Goal: Communication & Community: Ask a question

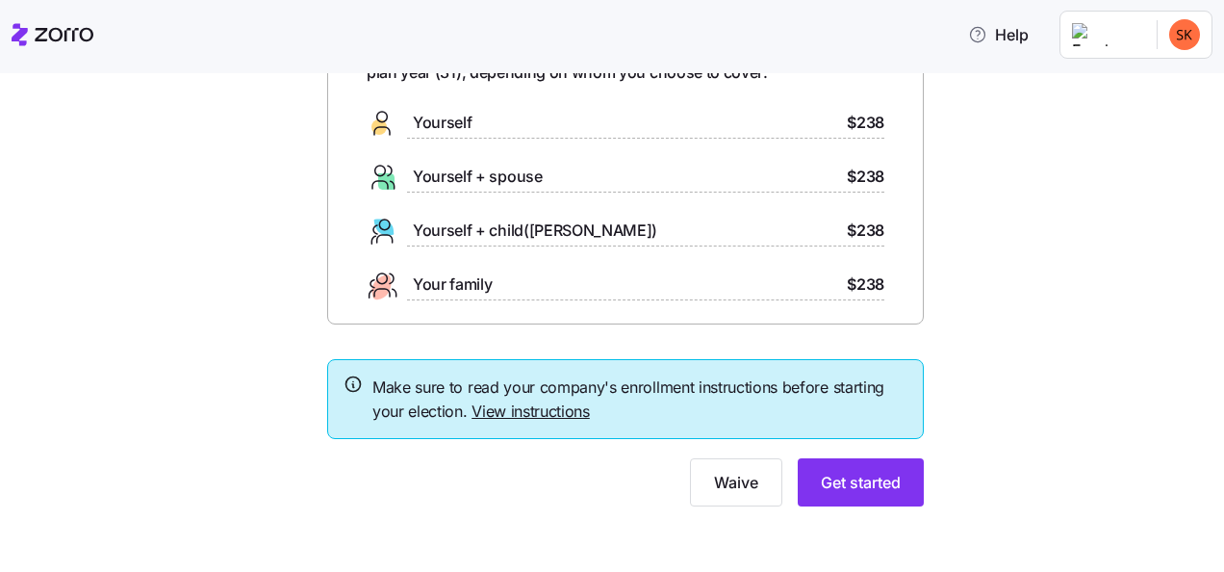
scroll to position [147, 0]
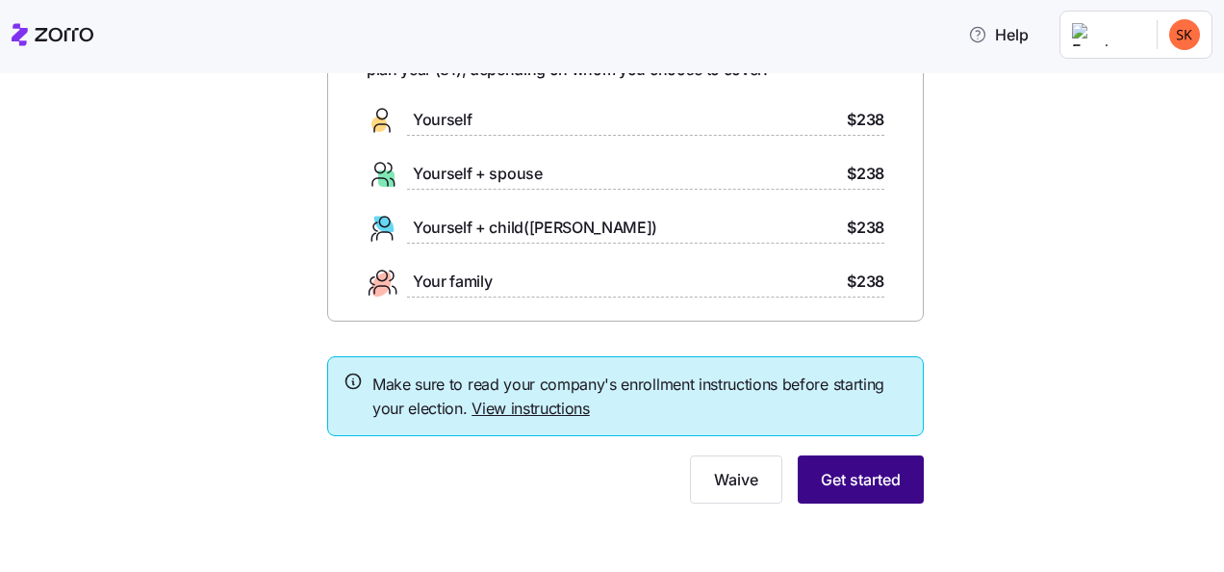
click at [845, 481] on span "Get started" at bounding box center [861, 479] width 80 height 23
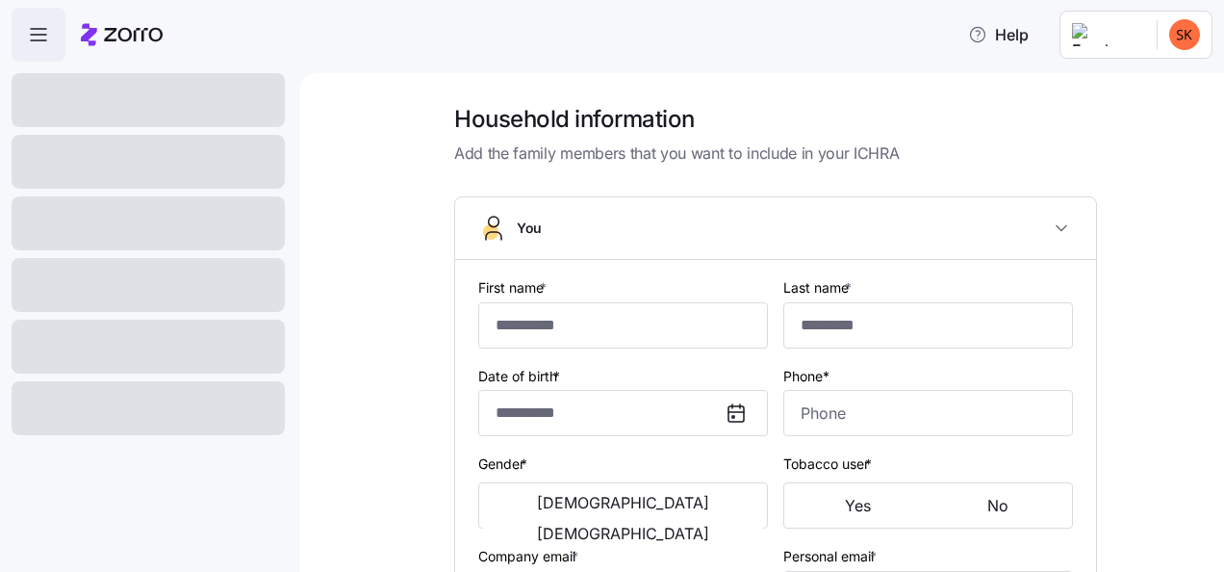
type input "*****"
type input "skeita@dungarvin.com"
type input "**********"
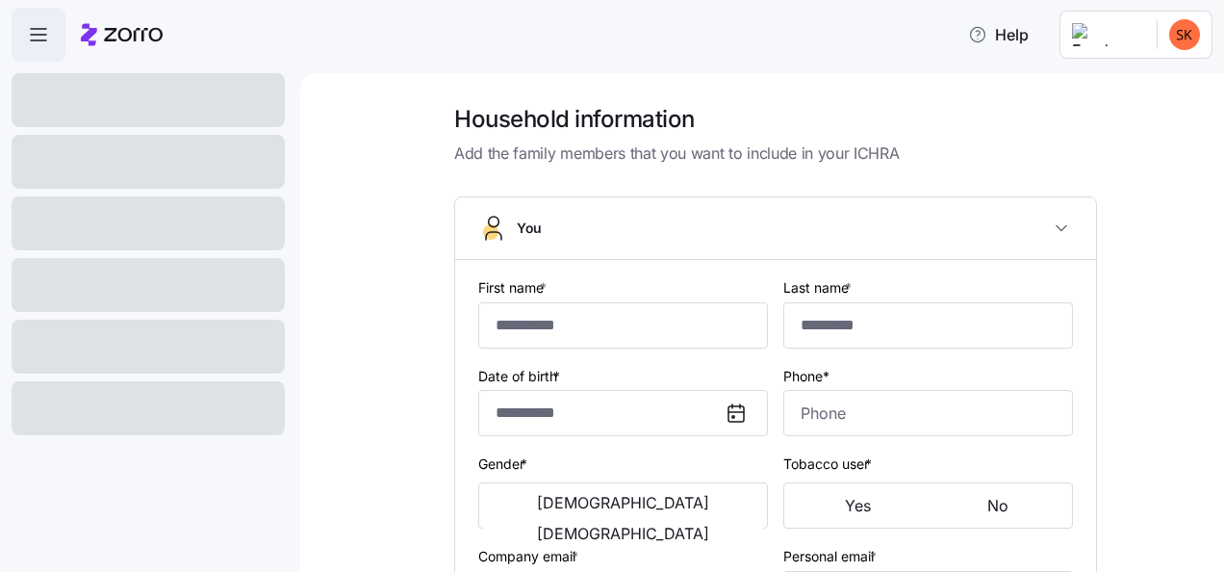
checkbox input "true"
type input "**********"
type input "(317) 728-9010"
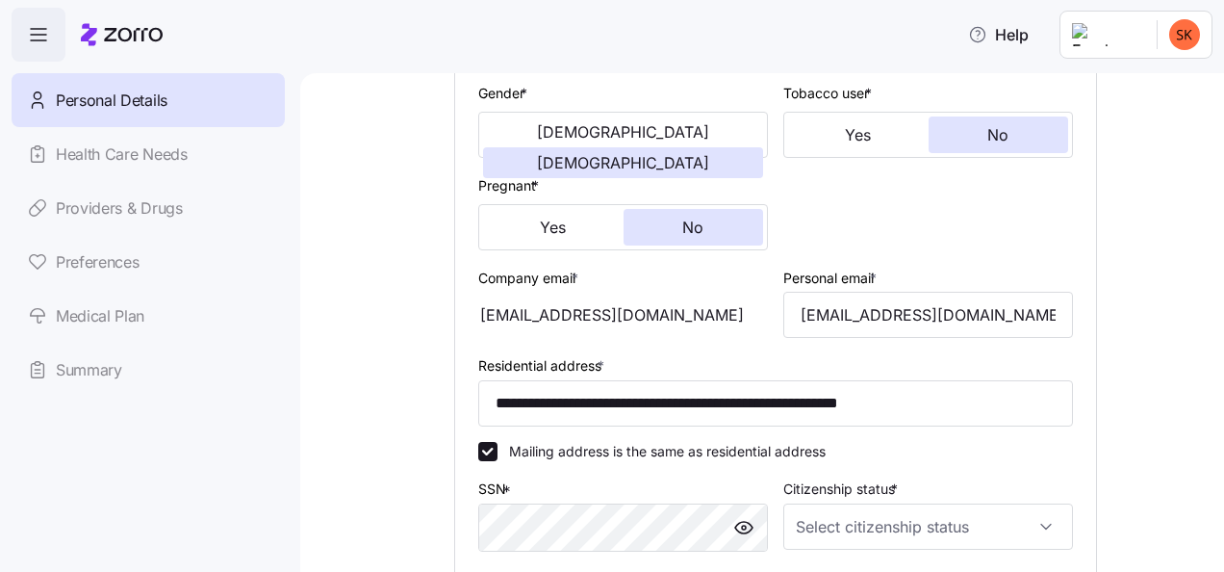
scroll to position [373, 0]
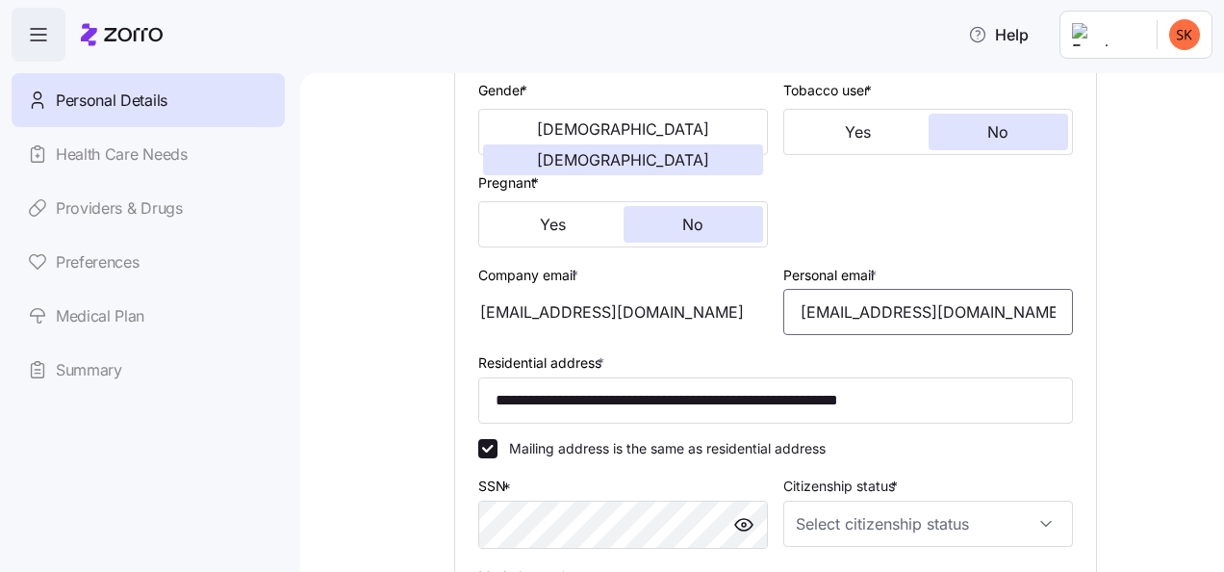
drag, startPoint x: 980, startPoint y: 316, endPoint x: 675, endPoint y: 308, distance: 305.2
click at [675, 308] on div "**********" at bounding box center [776, 269] width 610 height 751
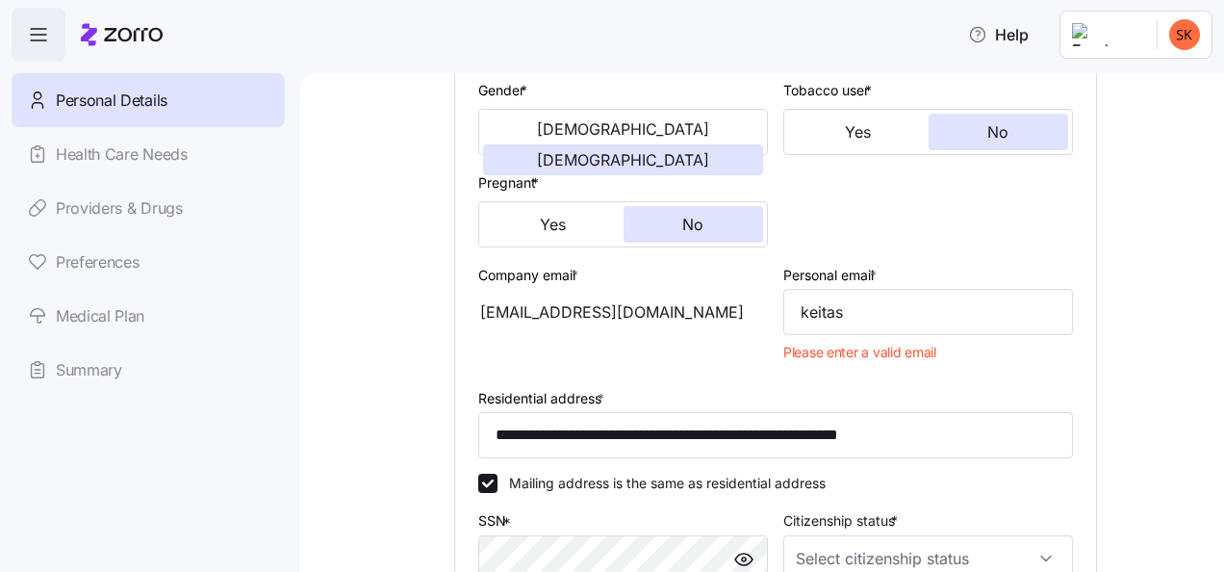
click at [760, 342] on div "Company email * skeita@dungarvin.com" at bounding box center [623, 316] width 305 height 123
click at [855, 322] on input "keitas" at bounding box center [928, 312] width 290 height 46
type input "keitasetou@yahoo.com"
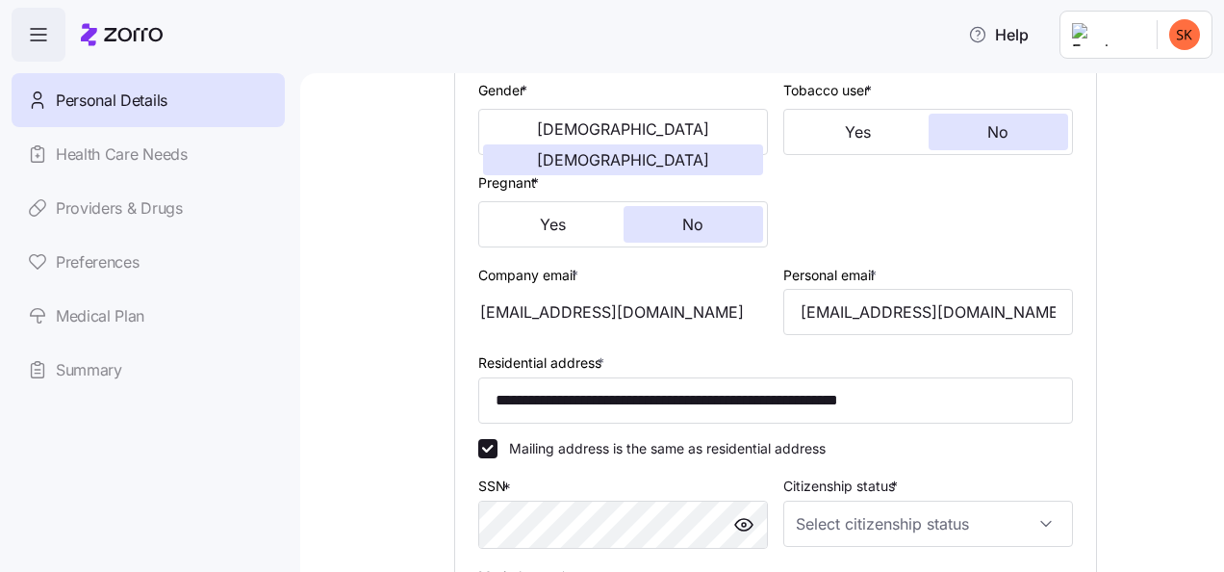
click at [404, 375] on div "**********" at bounding box center [775, 298] width 843 height 1134
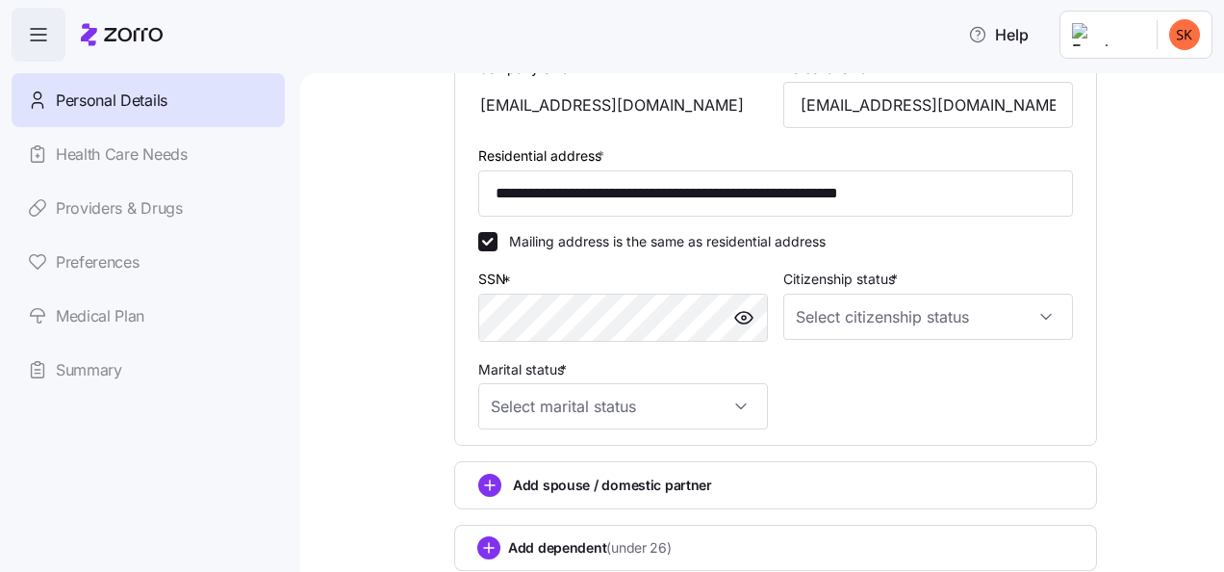
scroll to position [591, 0]
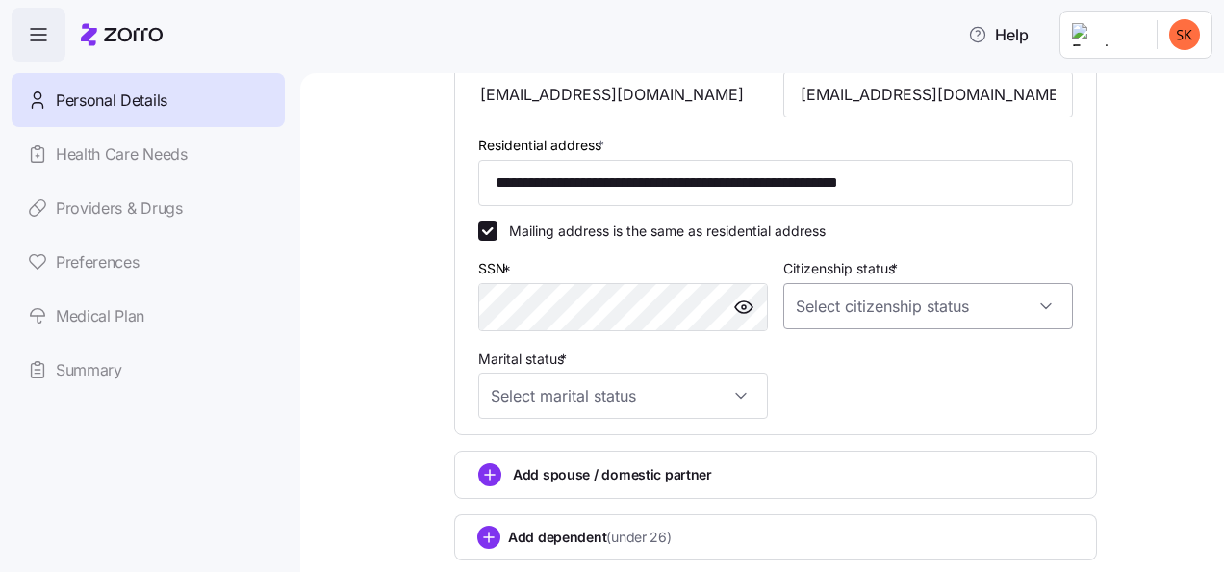
click at [870, 304] on input "Citizenship status *" at bounding box center [928, 306] width 290 height 46
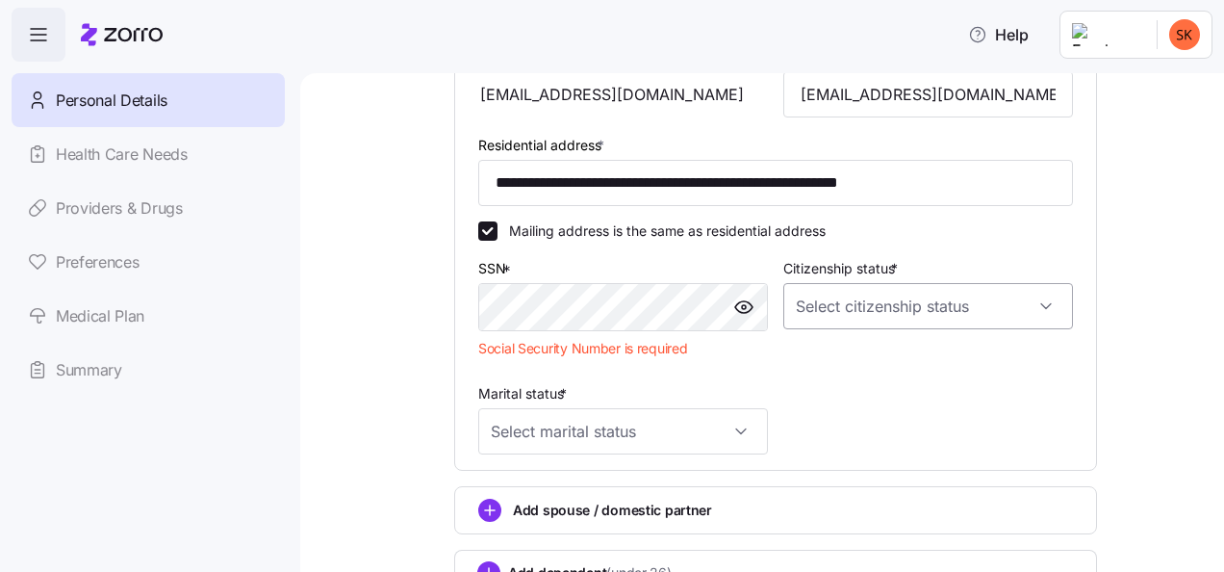
click at [869, 316] on input "Citizenship status *" at bounding box center [928, 306] width 290 height 46
click at [839, 368] on span "US citizen" at bounding box center [896, 368] width 195 height 21
type input "US citizen"
click at [674, 449] on input "Marital status *" at bounding box center [623, 431] width 290 height 46
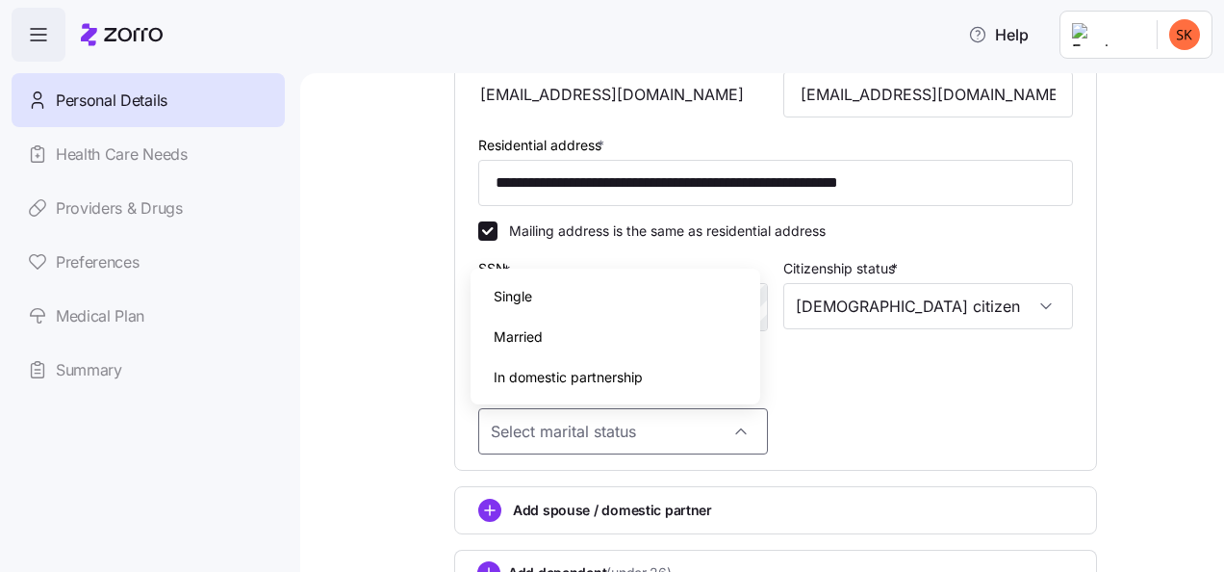
click at [961, 410] on div "**********" at bounding box center [776, 69] width 610 height 785
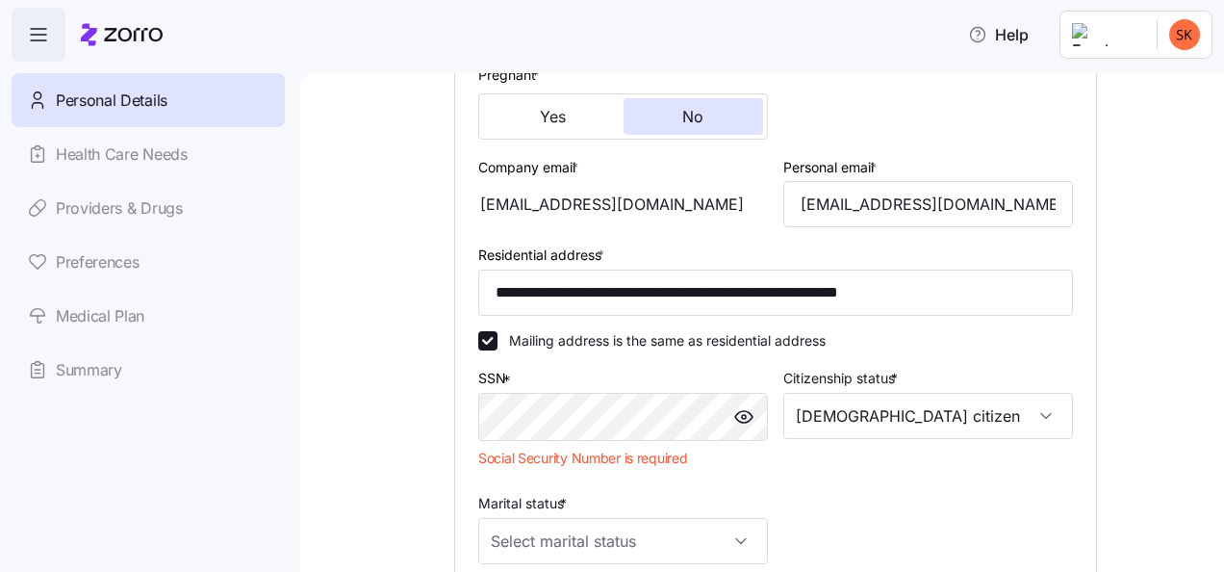
scroll to position [485, 0]
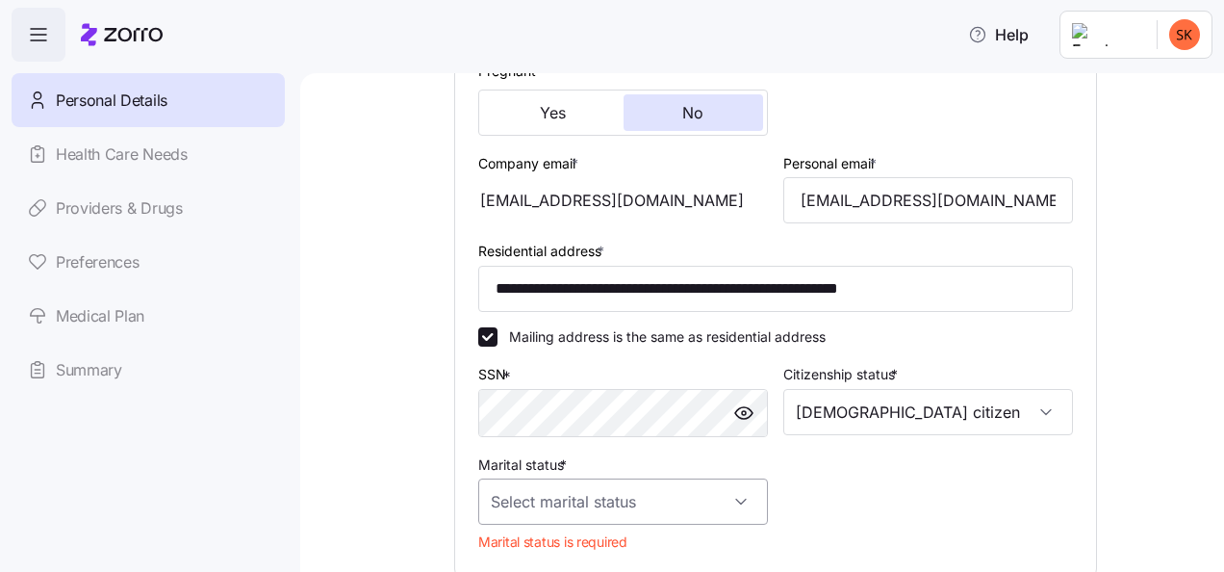
click at [656, 515] on input "Marital status *" at bounding box center [623, 501] width 290 height 46
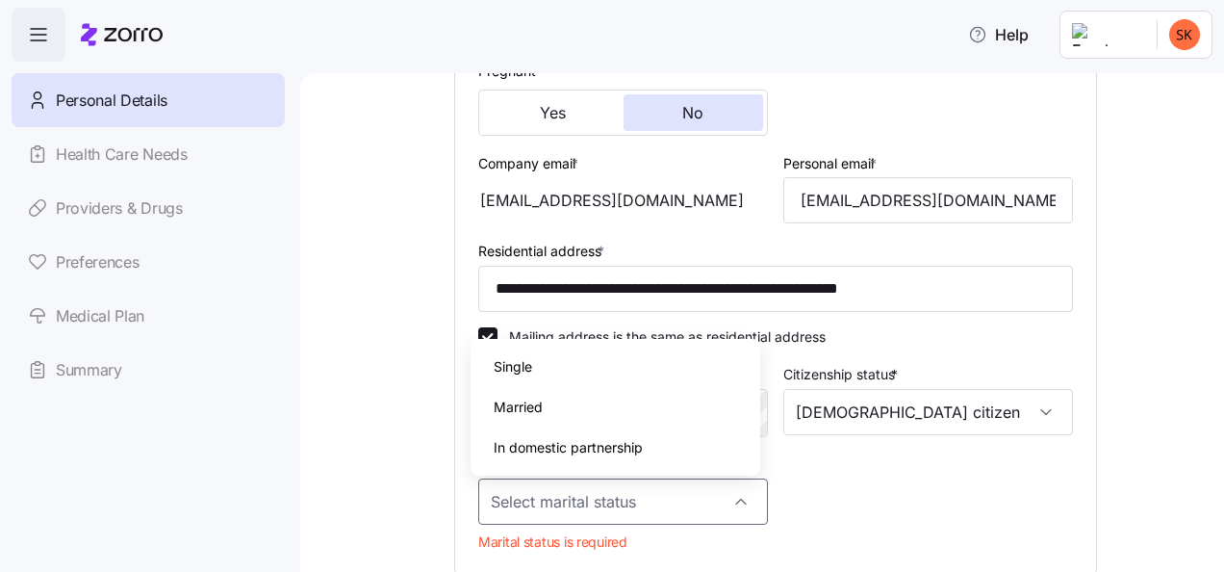
click at [542, 376] on div "Single" at bounding box center [615, 366] width 274 height 40
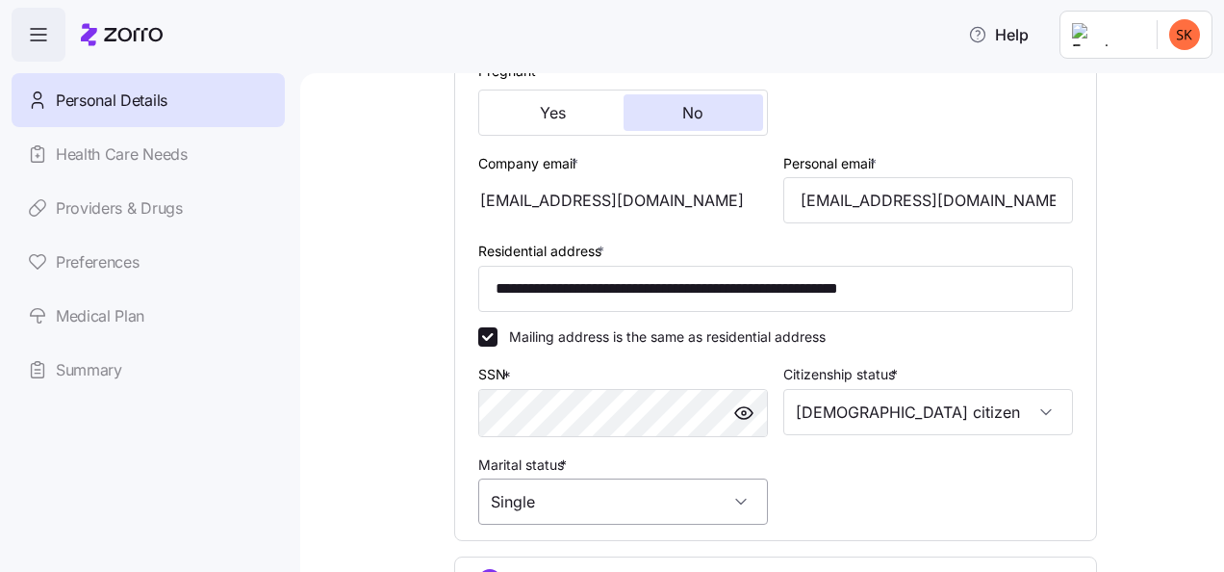
click at [586, 504] on input "Single" at bounding box center [623, 501] width 290 height 46
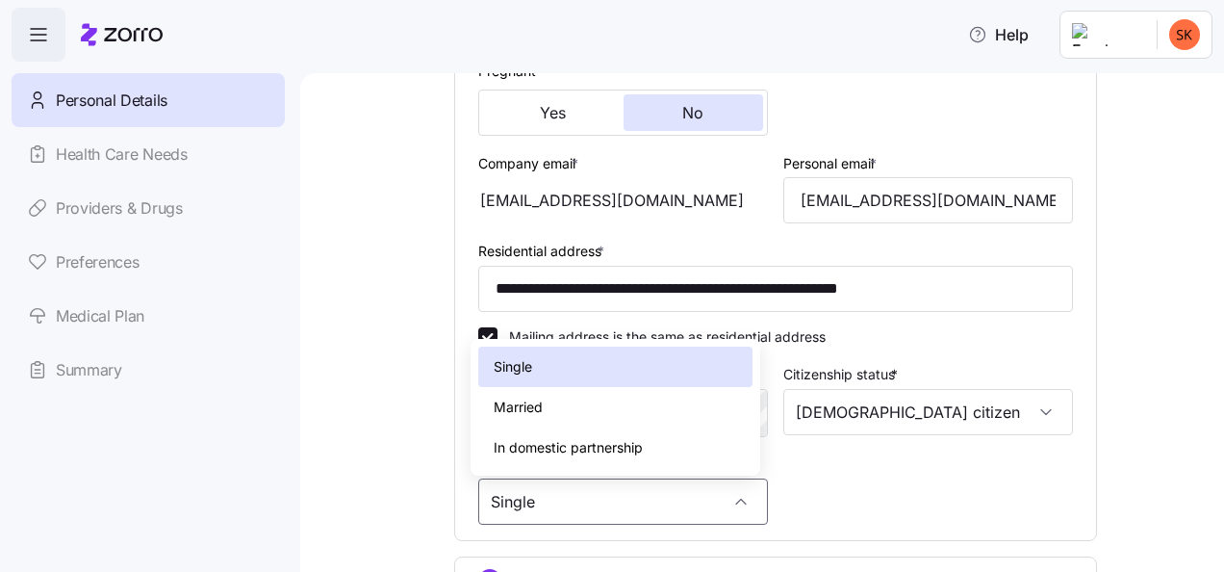
click at [524, 394] on div "Married" at bounding box center [615, 407] width 274 height 40
type input "Married"
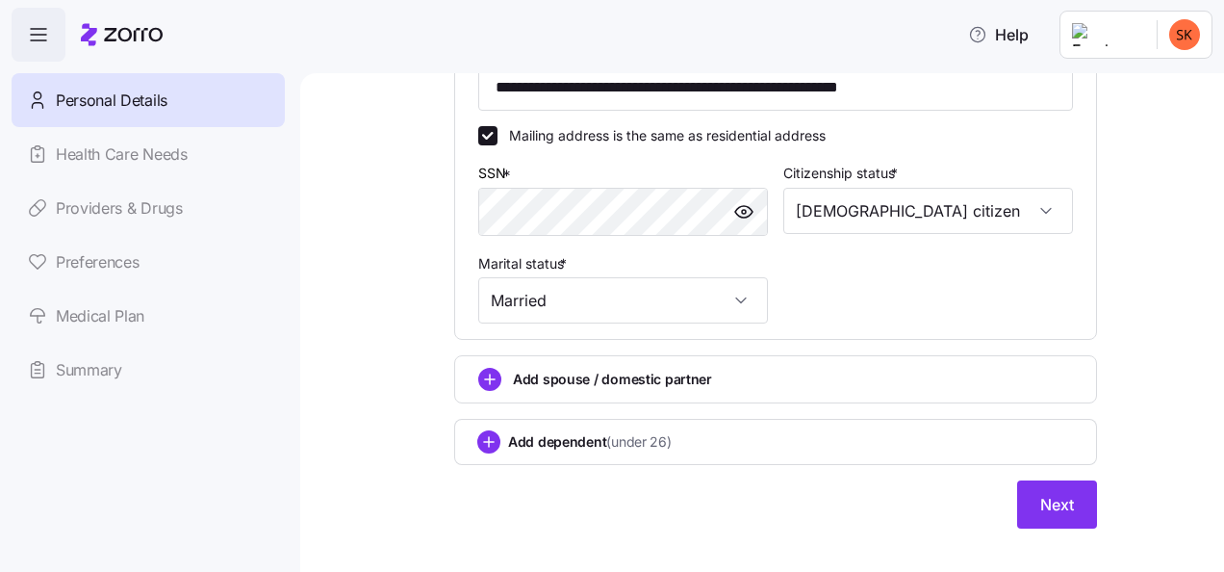
scroll to position [691, 0]
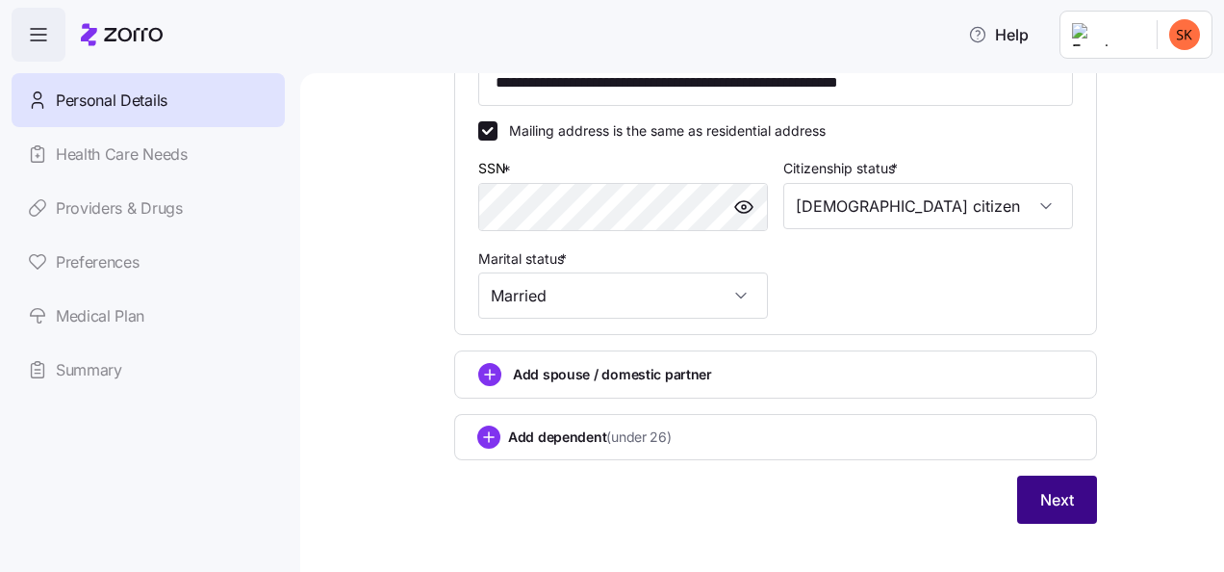
click at [1047, 501] on span "Next" at bounding box center [1057, 499] width 34 height 23
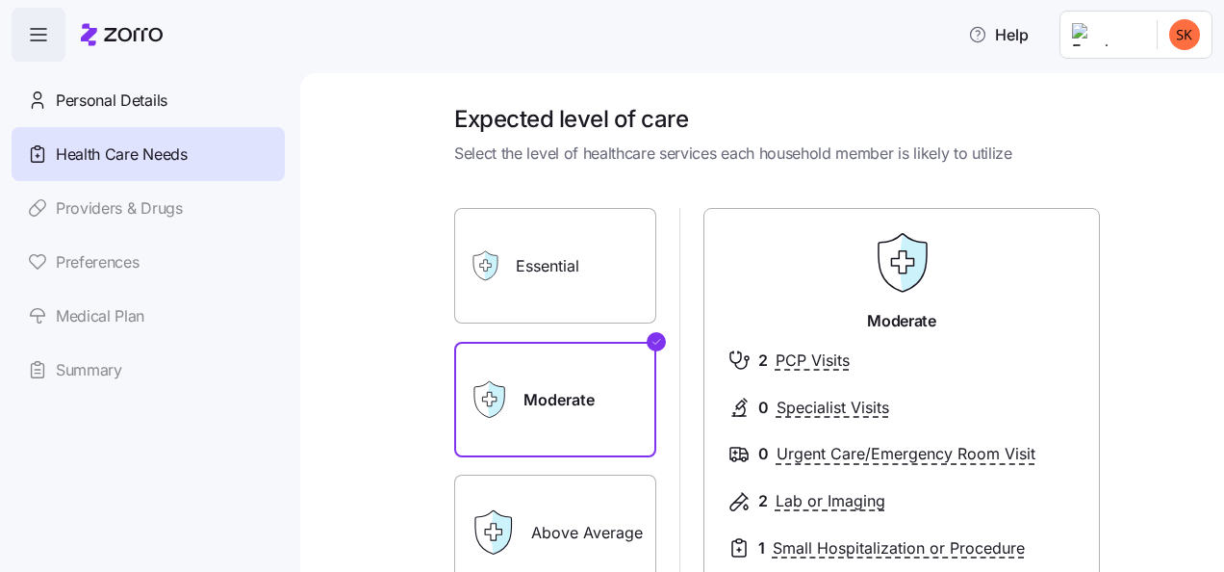
click at [960, 158] on span "Select the level of healthcare services each household member is likely to util…" at bounding box center [775, 153] width 643 height 24
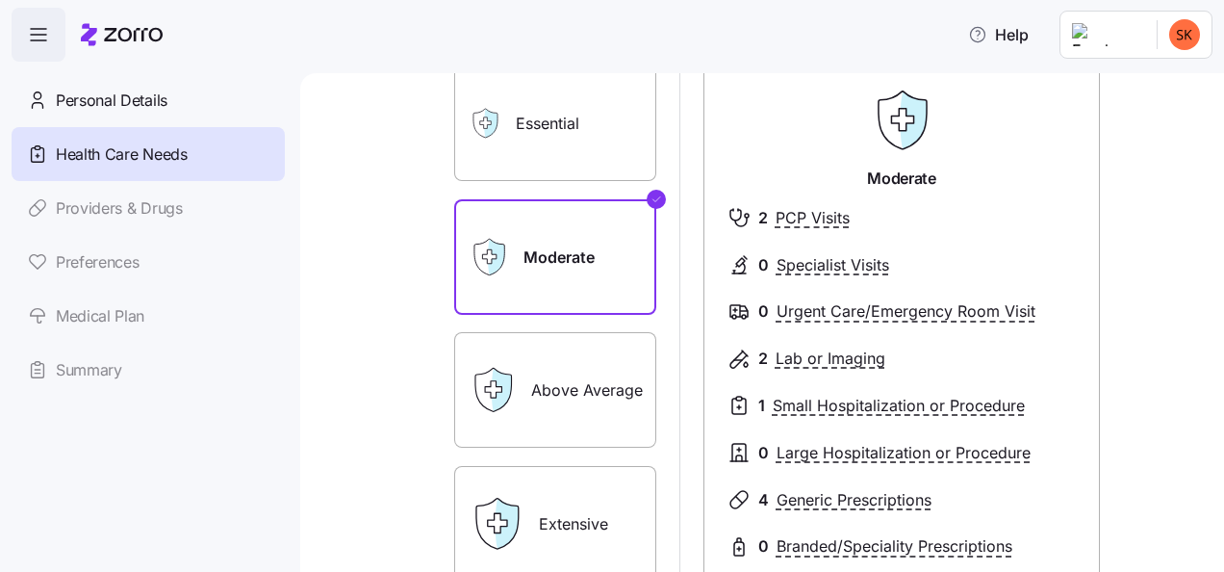
scroll to position [116, 0]
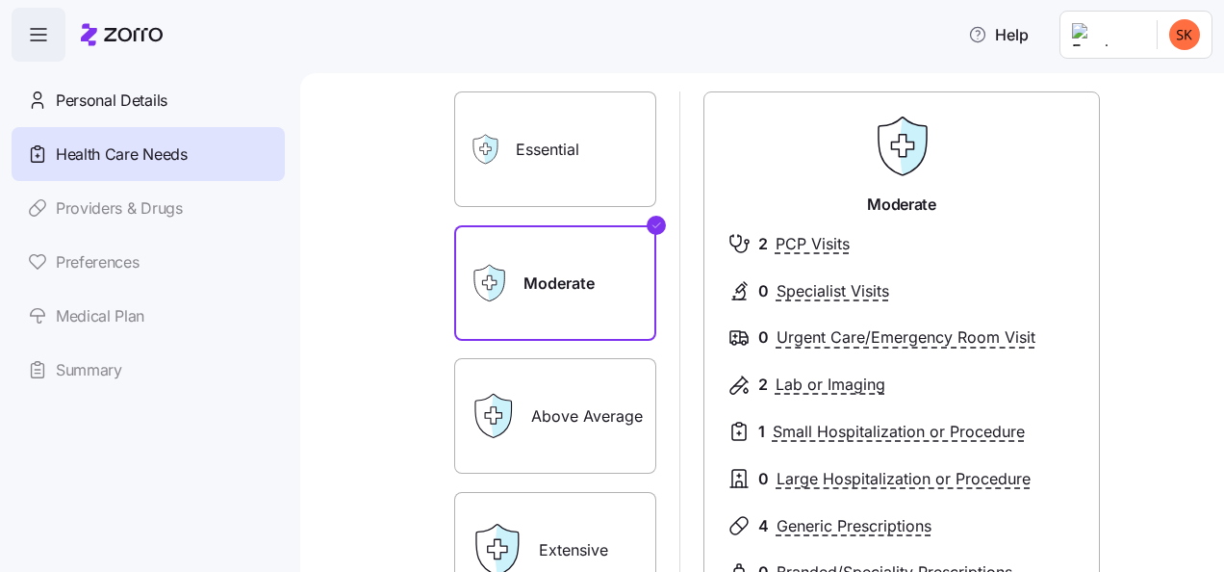
click at [552, 166] on label "Essential" at bounding box center [555, 148] width 202 height 115
click at [0, 0] on input "Essential" at bounding box center [0, 0] width 0 height 0
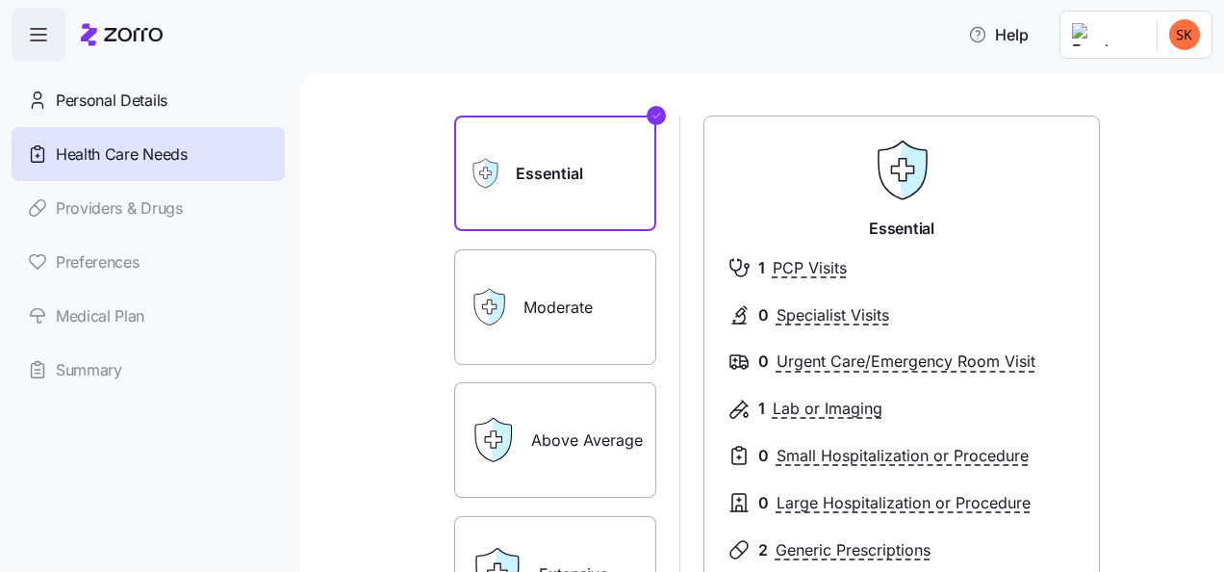
scroll to position [94, 0]
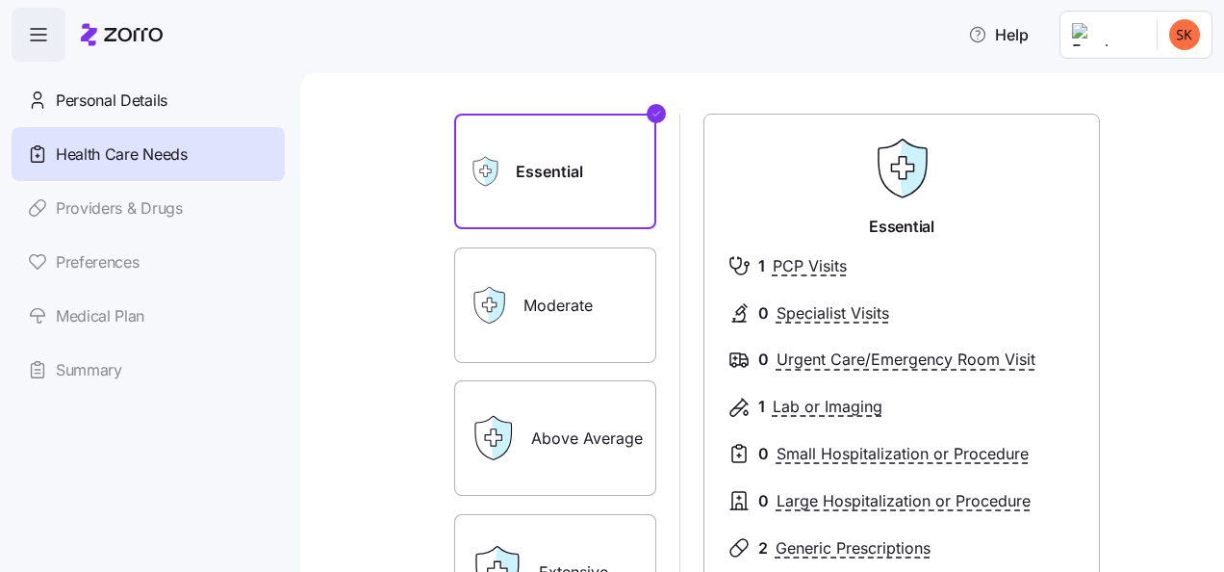
click at [535, 547] on label "Extensive" at bounding box center [555, 571] width 202 height 115
click at [0, 0] on input "Extensive" at bounding box center [0, 0] width 0 height 0
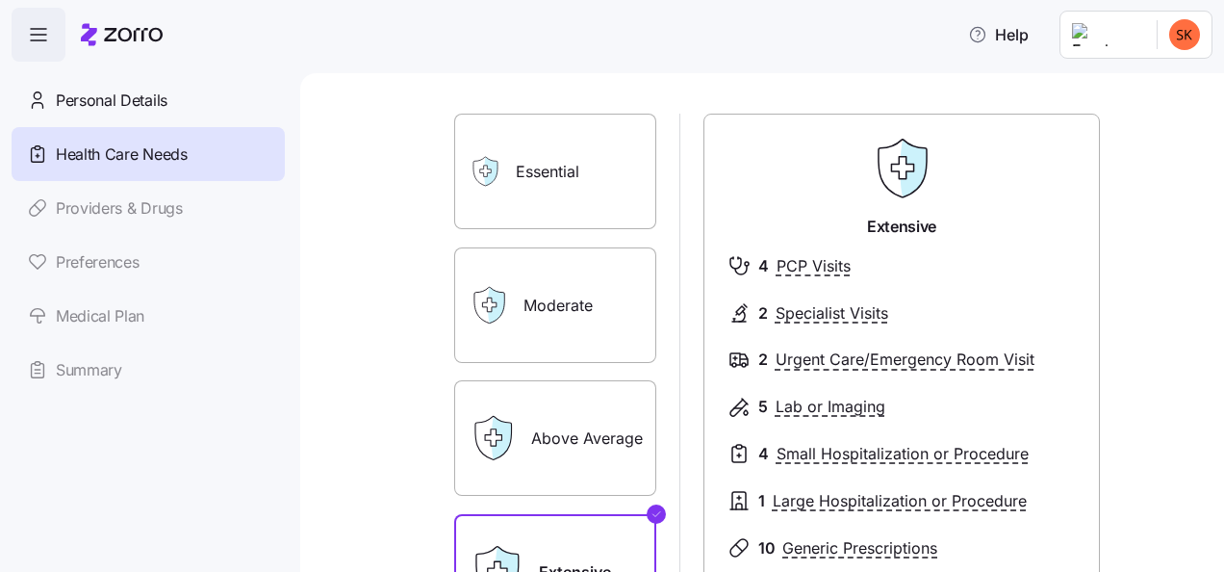
click at [544, 204] on label "Essential" at bounding box center [555, 171] width 202 height 115
click at [0, 0] on input "Essential" at bounding box center [0, 0] width 0 height 0
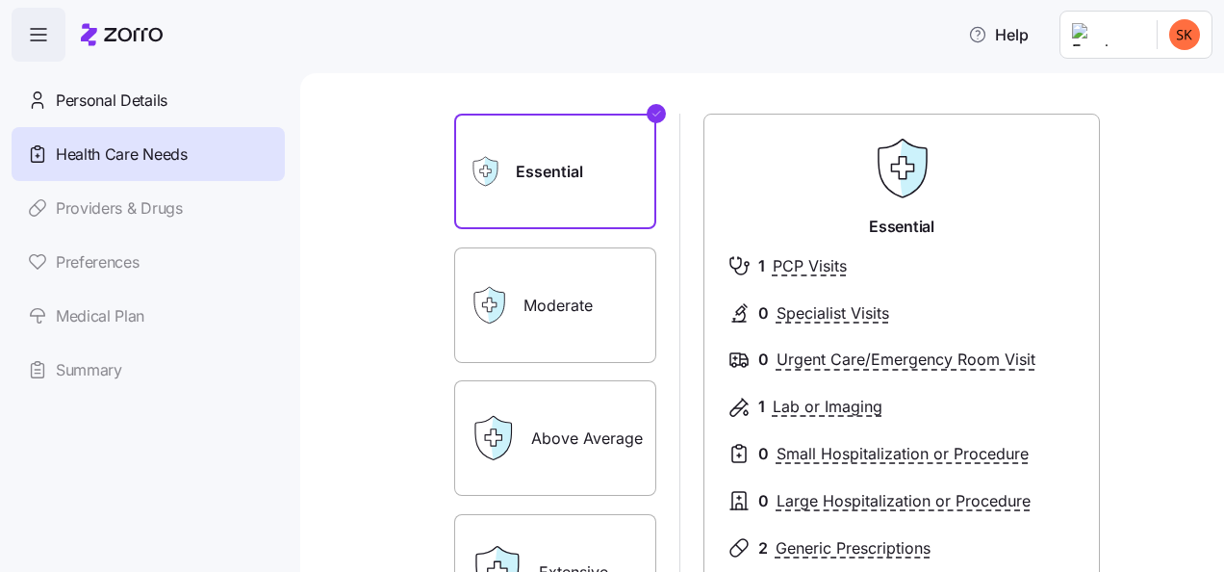
click at [544, 202] on label "Essential" at bounding box center [555, 171] width 202 height 115
click at [0, 0] on input "Essential" at bounding box center [0, 0] width 0 height 0
click at [544, 202] on label "Essential" at bounding box center [555, 171] width 202 height 115
click at [0, 0] on input "Essential" at bounding box center [0, 0] width 0 height 0
click at [556, 308] on label "Moderate" at bounding box center [555, 304] width 202 height 115
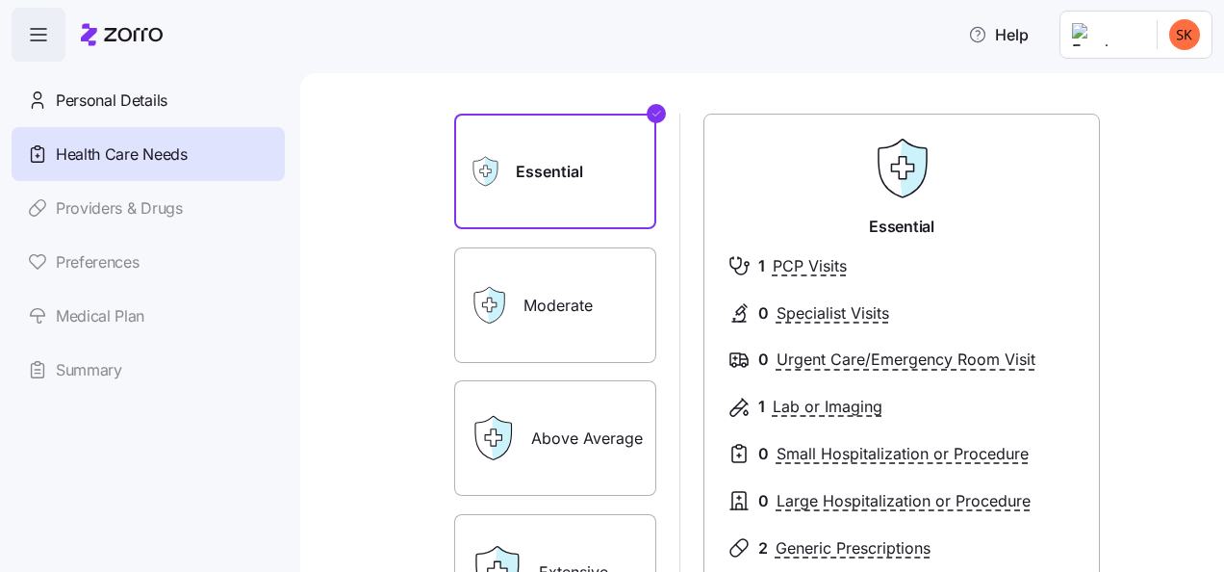
click at [0, 0] on input "Moderate" at bounding box center [0, 0] width 0 height 0
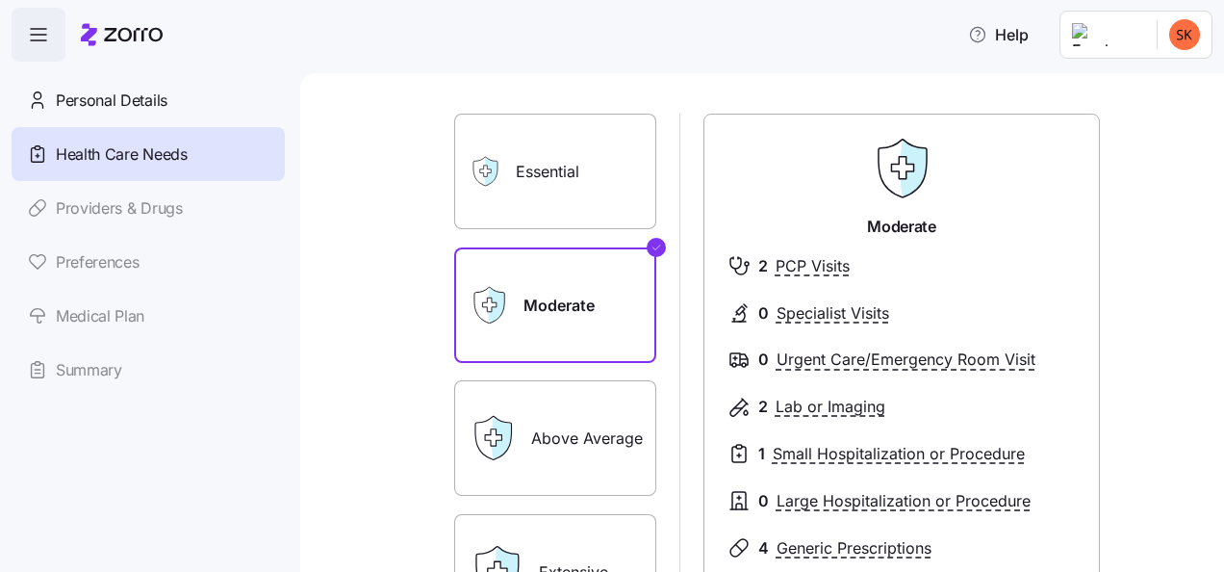
click at [556, 308] on label "Moderate" at bounding box center [555, 304] width 202 height 115
click at [0, 0] on input "Moderate" at bounding box center [0, 0] width 0 height 0
click at [89, 157] on span "Health Care Needs" at bounding box center [122, 154] width 132 height 24
click at [107, 212] on link "Providers & Drugs" at bounding box center [148, 208] width 273 height 54
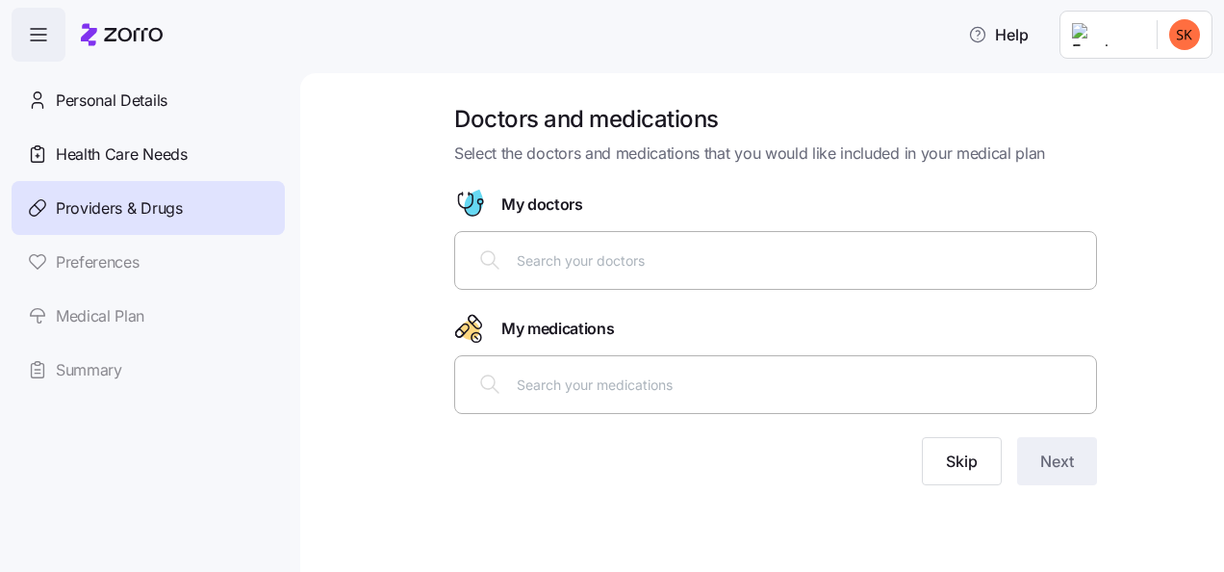
click at [108, 273] on link "Preferences" at bounding box center [148, 262] width 273 height 54
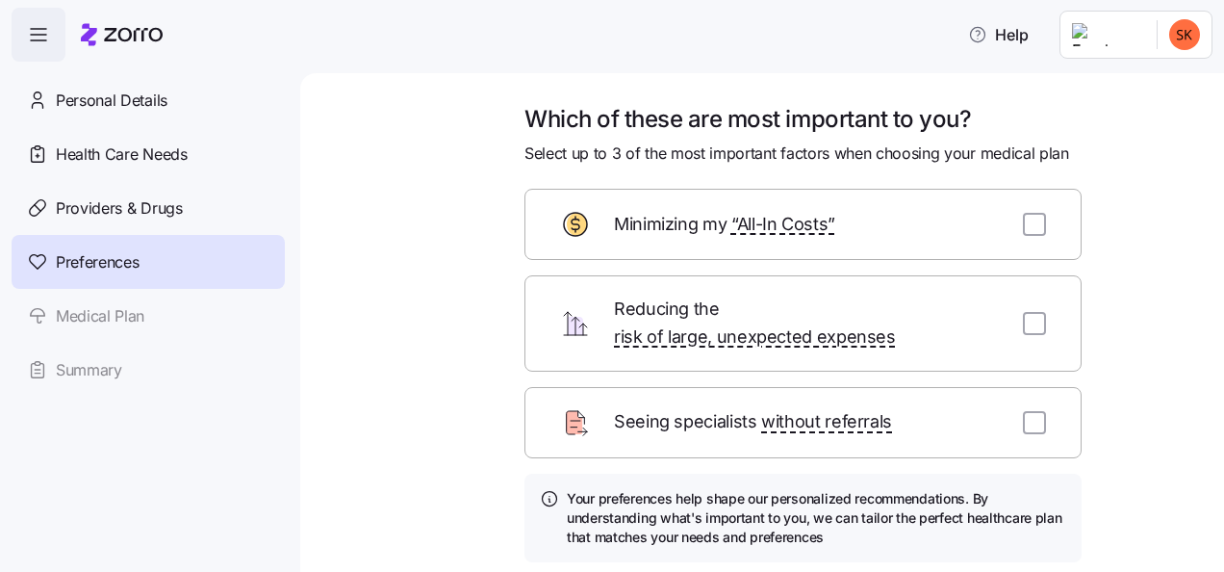
click at [136, 337] on link "Medical Plan" at bounding box center [148, 316] width 273 height 54
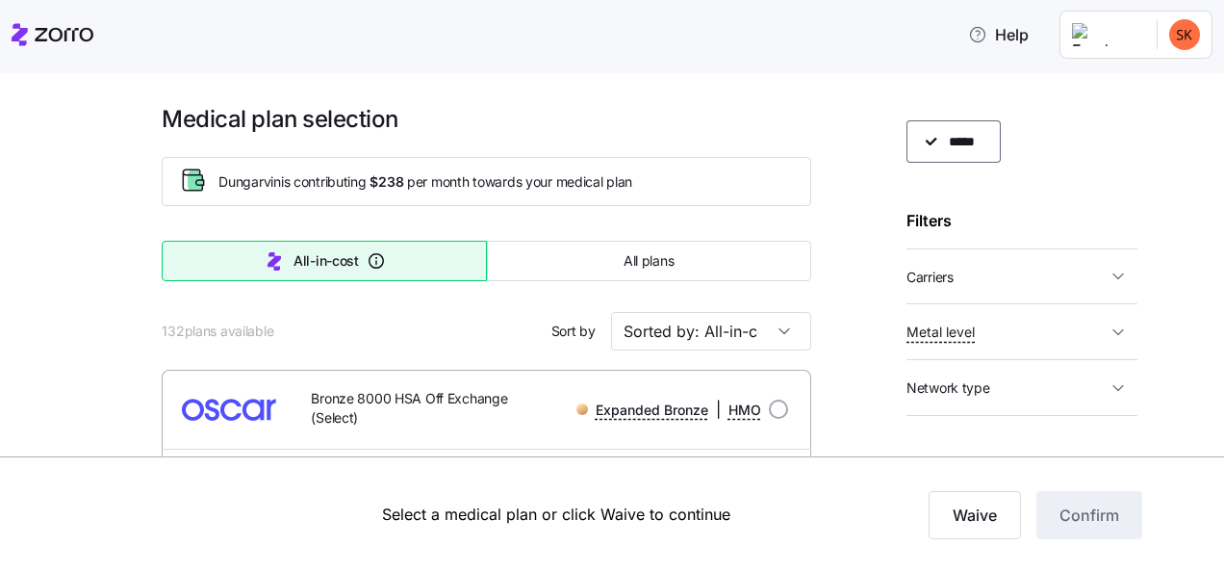
scroll to position [62, 0]
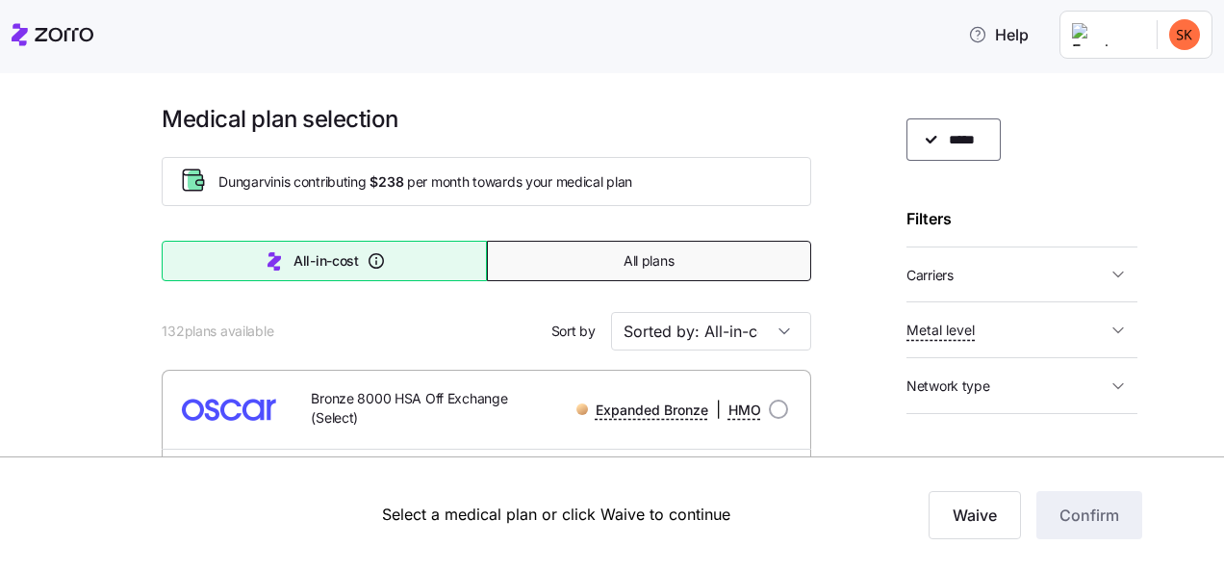
click at [653, 247] on button "All plans" at bounding box center [649, 261] width 324 height 40
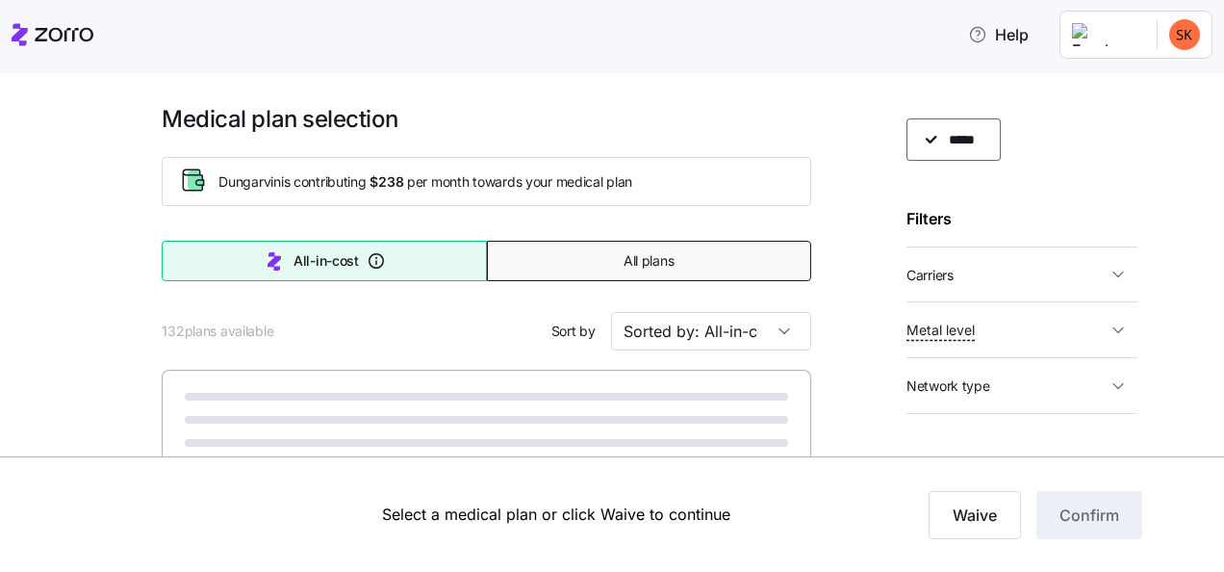
type input "Sorted by: Premium"
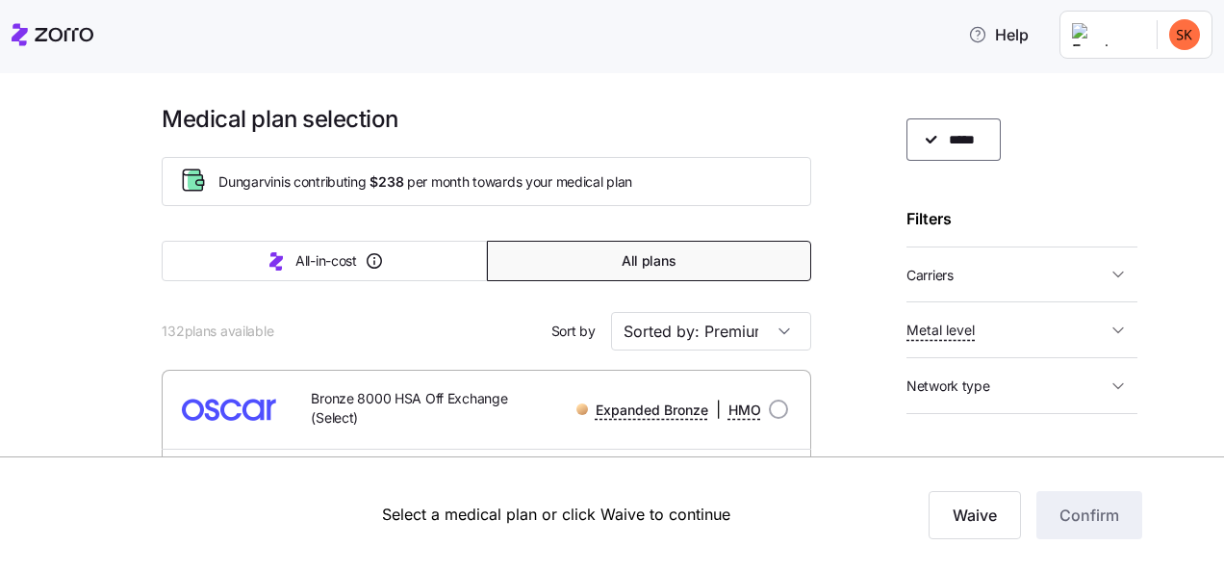
scroll to position [218, 0]
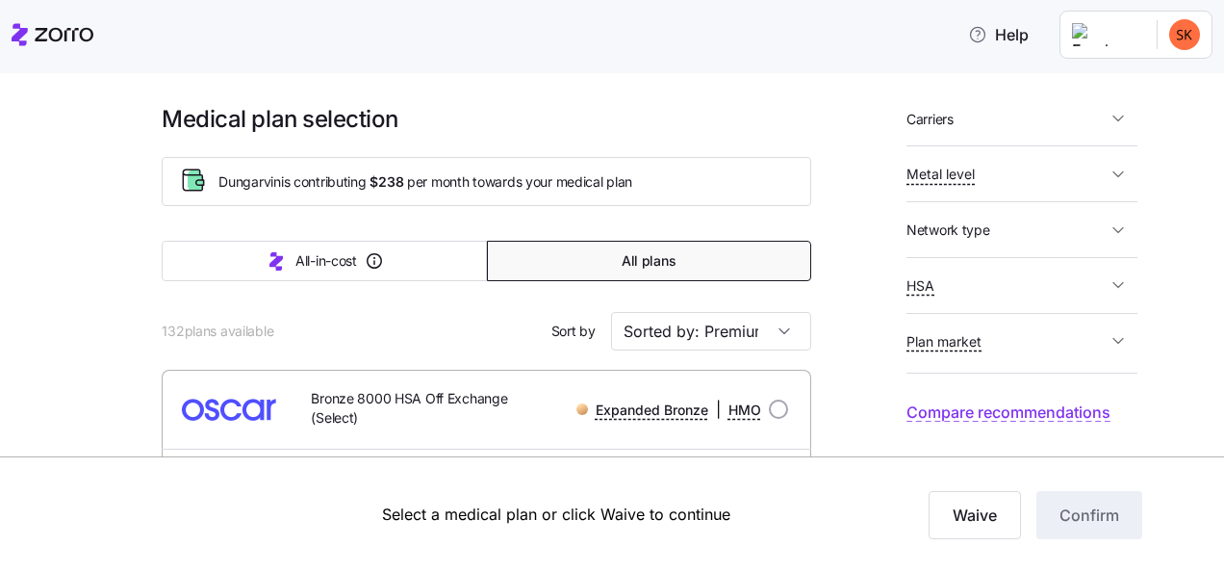
click at [1109, 289] on icon "button" at bounding box center [1118, 284] width 19 height 19
click at [972, 287] on span "HSA" at bounding box center [1007, 285] width 200 height 24
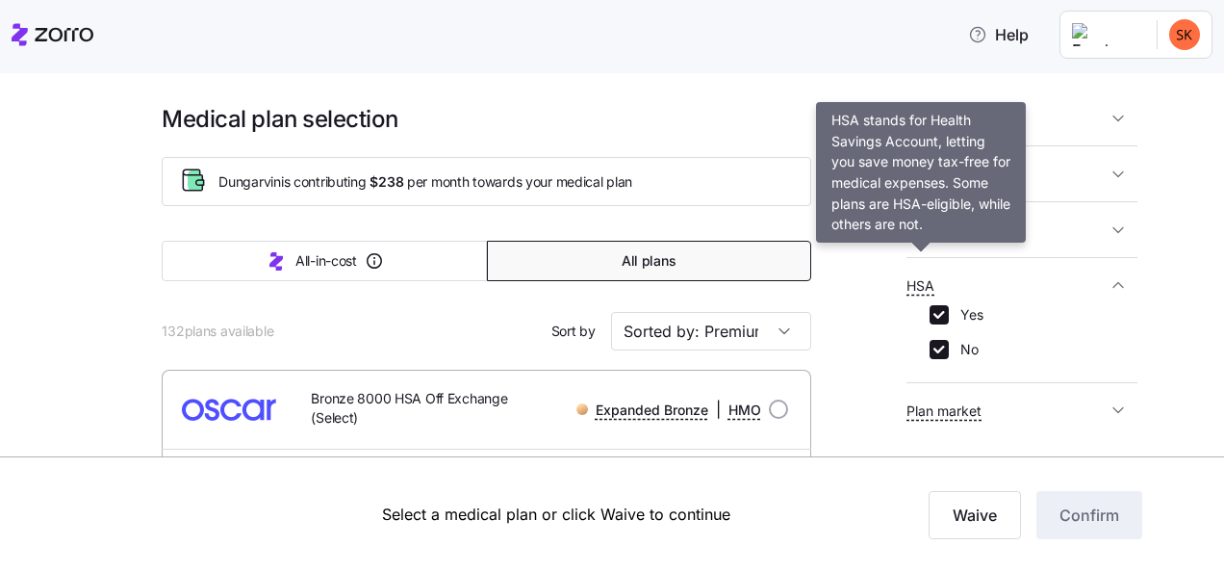
click at [911, 289] on span "HSA" at bounding box center [921, 285] width 28 height 19
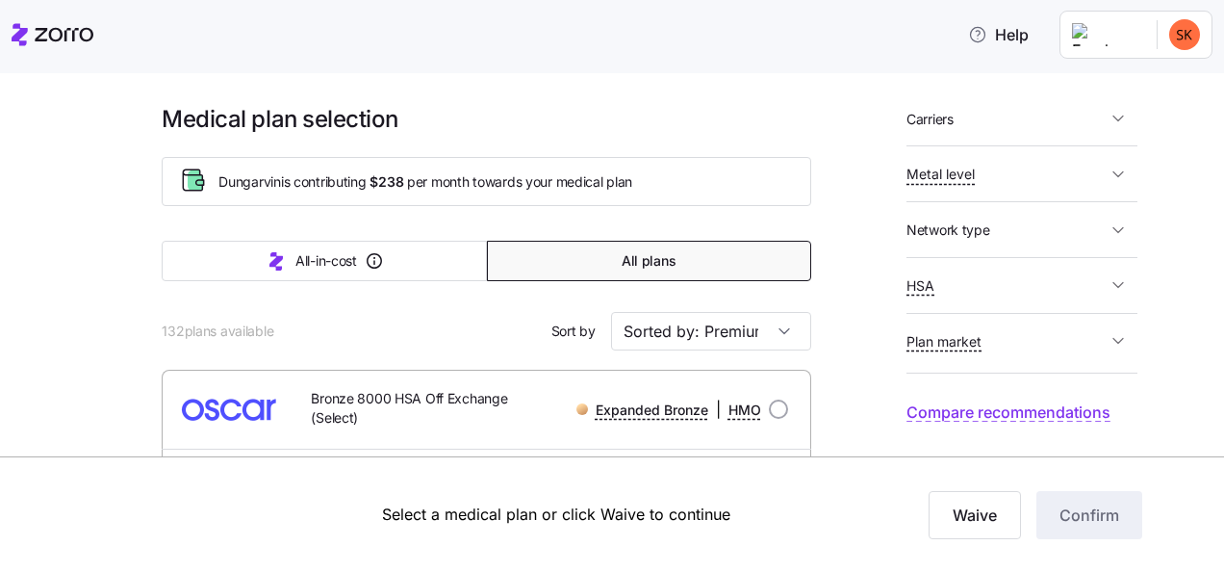
click at [911, 289] on span "HSA" at bounding box center [921, 285] width 28 height 19
click at [1114, 339] on icon "button" at bounding box center [1119, 341] width 10 height 5
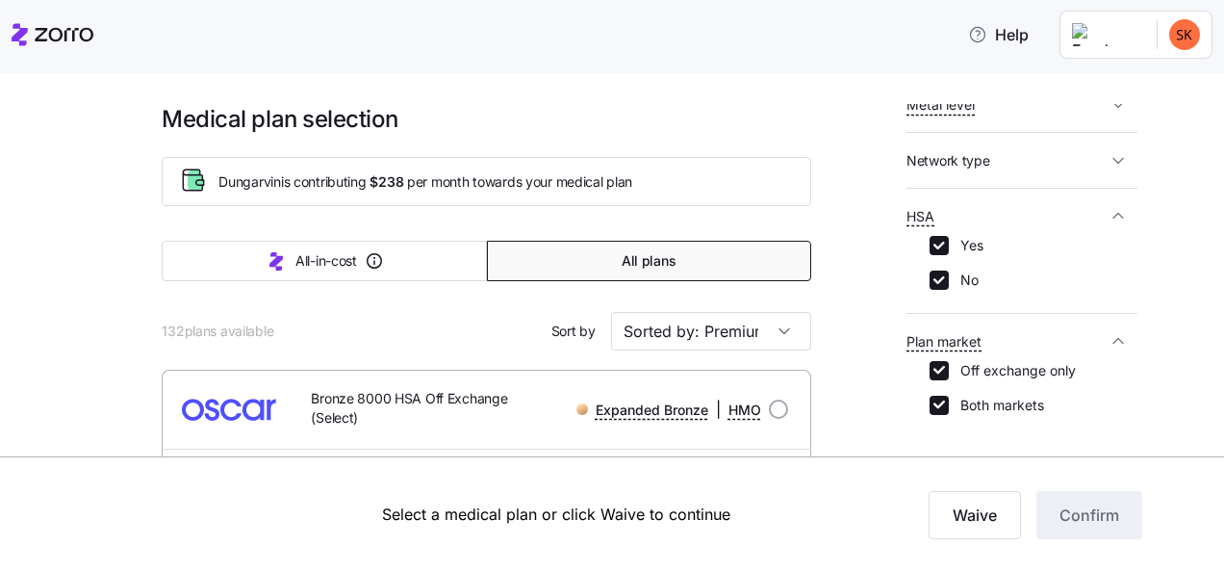
click at [1109, 337] on icon "button" at bounding box center [1118, 340] width 19 height 19
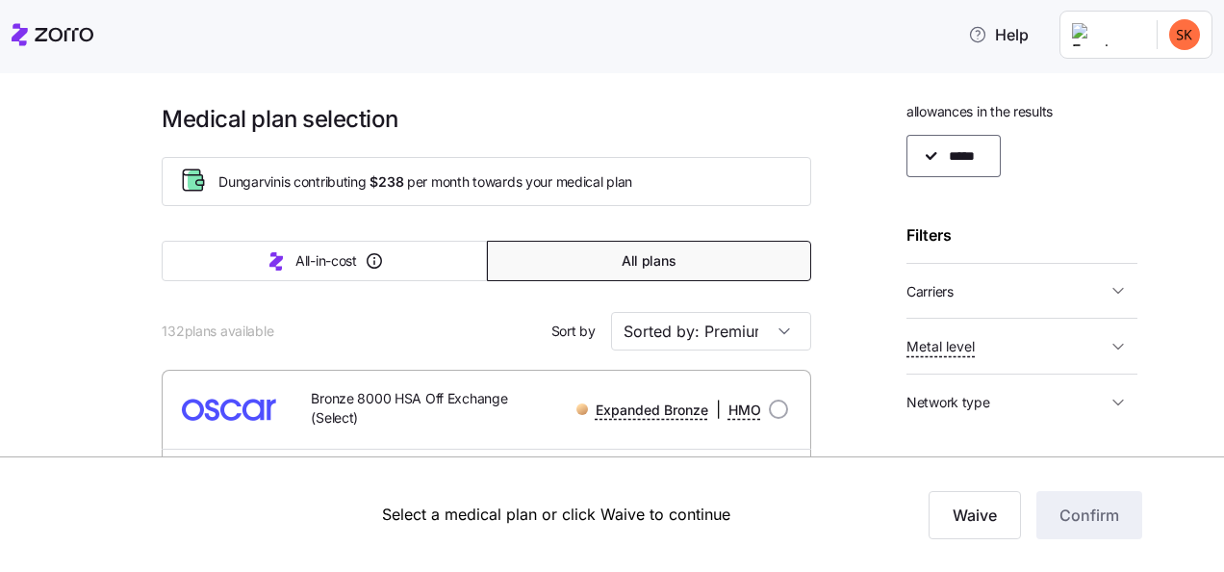
scroll to position [0, 0]
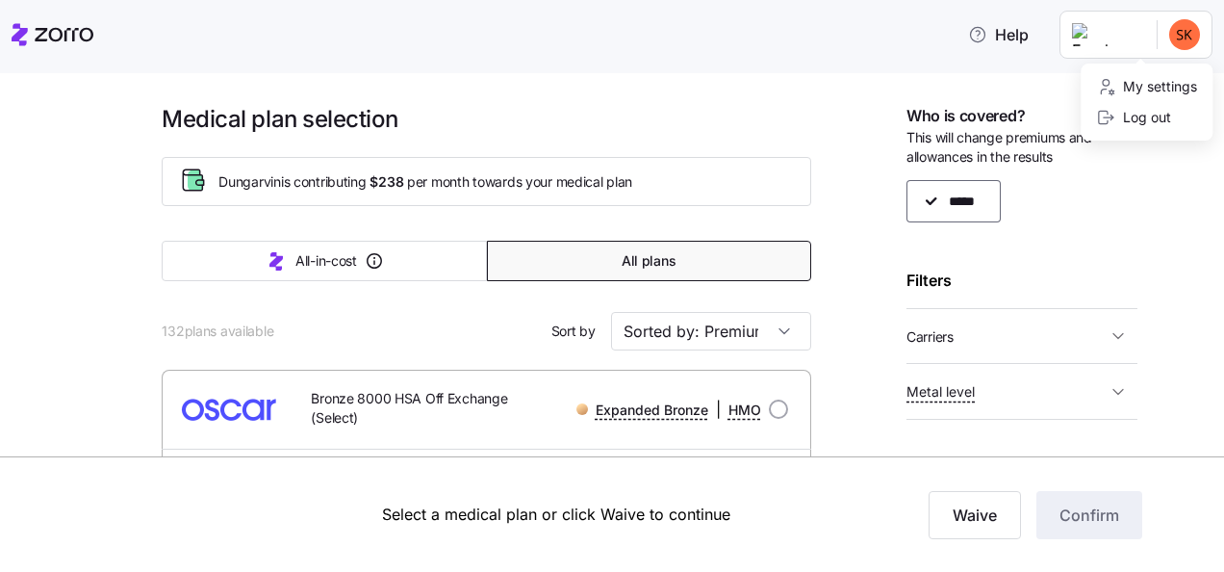
click at [1174, 36] on html "Help Personal Details Health Care Needs Providers & Drugs Preferences Medical P…" at bounding box center [612, 280] width 1224 height 560
click at [1146, 93] on div "My settings" at bounding box center [1146, 86] width 101 height 21
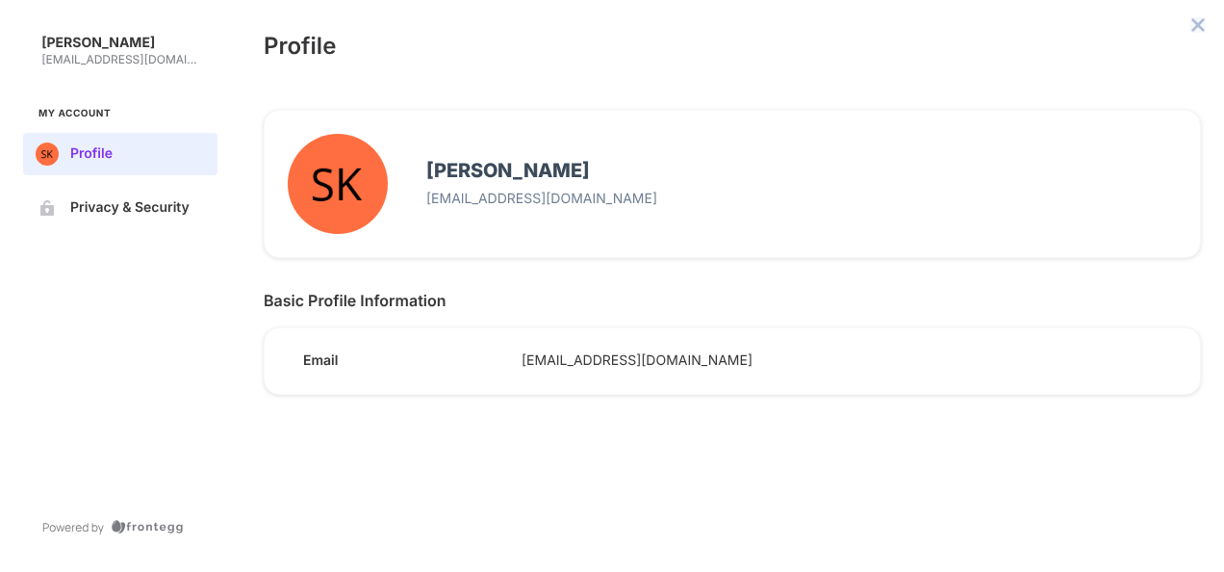
click at [1203, 20] on icon "close admin-box" at bounding box center [1198, 24] width 13 height 13
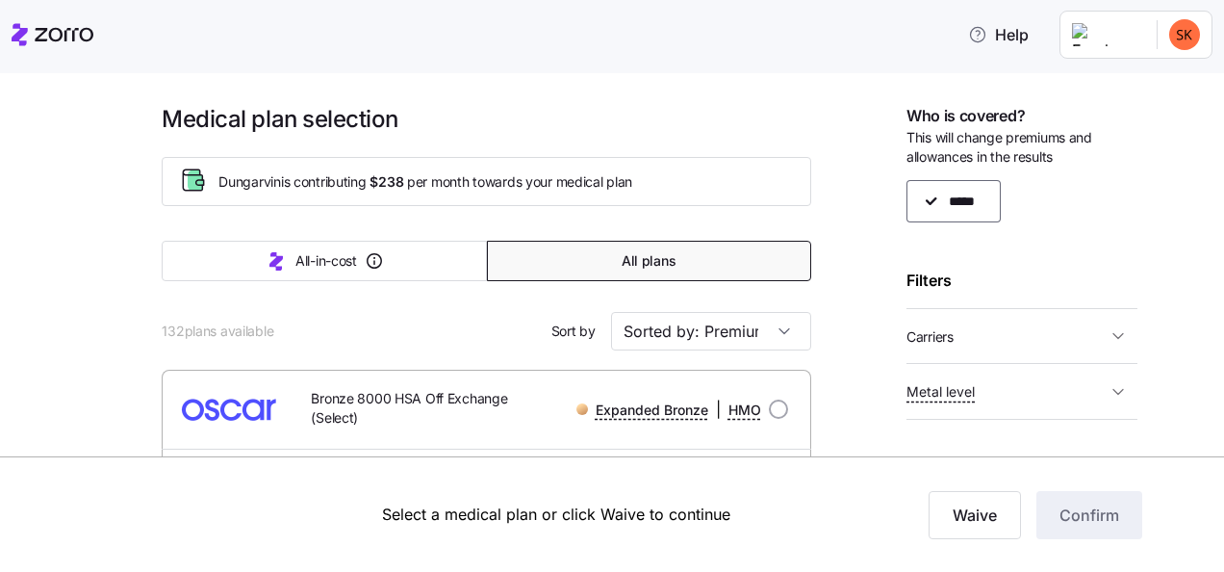
click at [1125, 38] on html "Help Personal Details Health Care Needs Providers & Drugs Preferences Medical P…" at bounding box center [612, 280] width 1224 height 560
click at [1136, 119] on div "Log out" at bounding box center [1133, 117] width 75 height 21
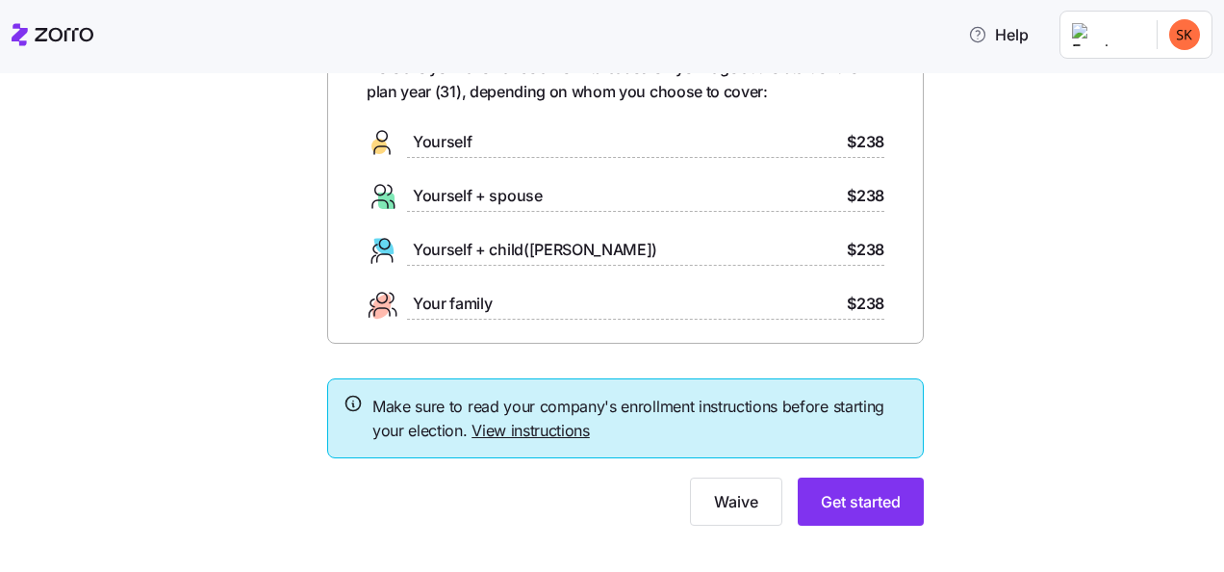
scroll to position [137, 0]
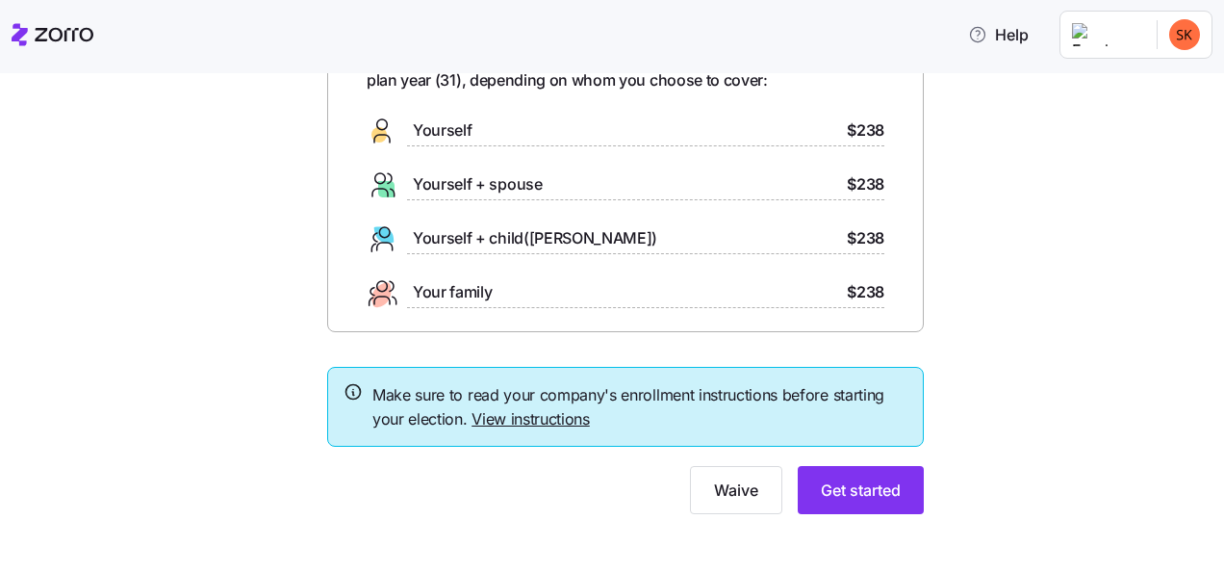
click at [537, 420] on link "View instructions" at bounding box center [531, 418] width 118 height 19
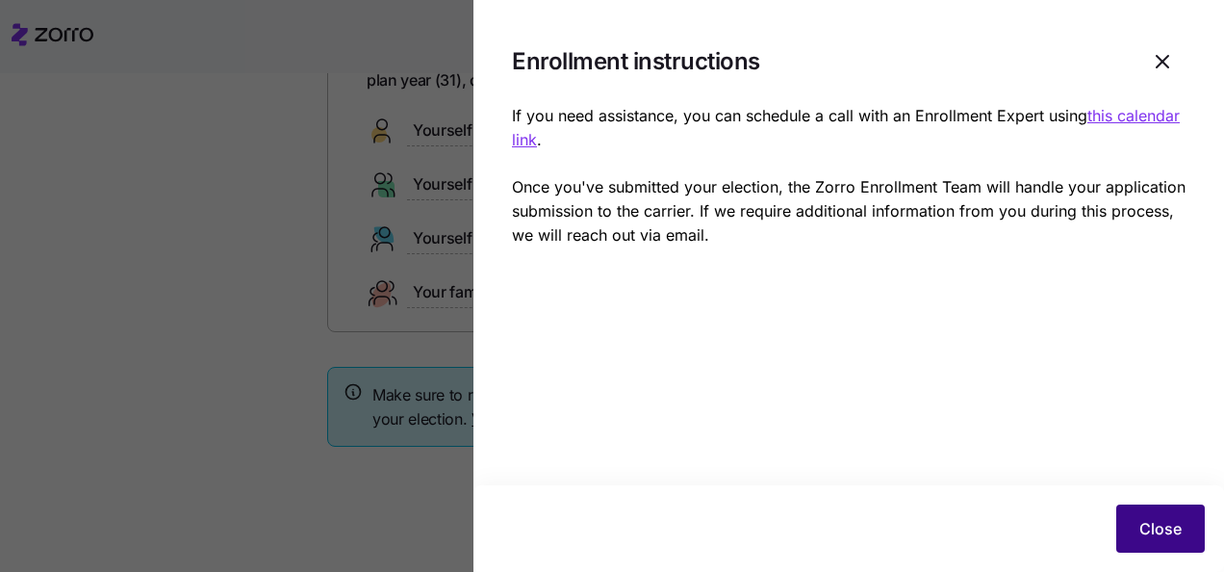
click at [1143, 533] on span "Close" at bounding box center [1161, 528] width 42 height 23
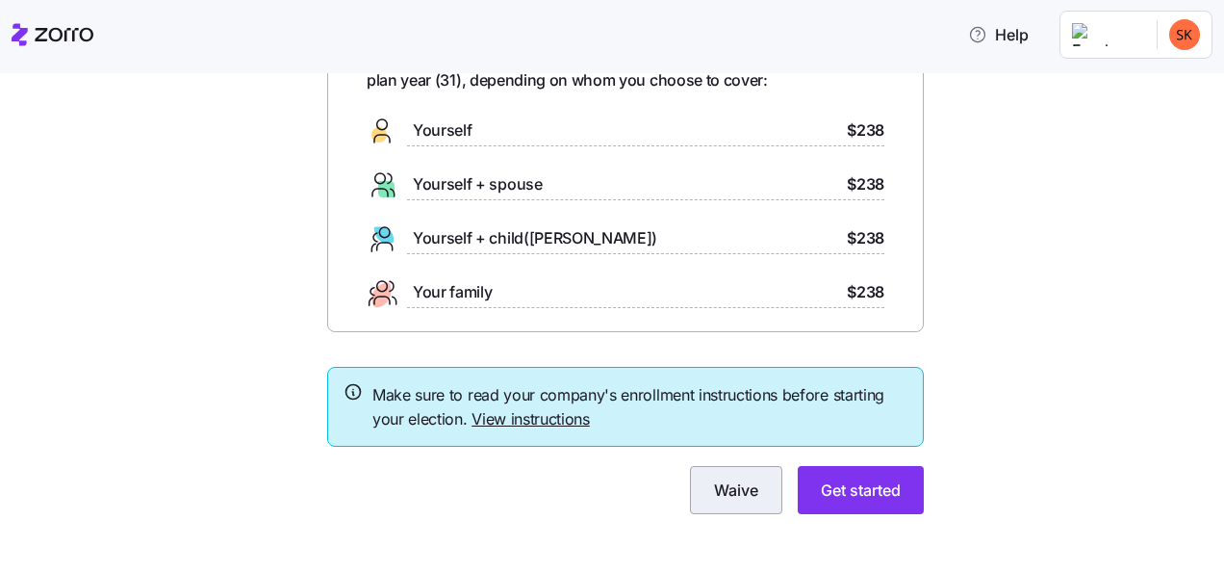
click at [726, 495] on span "Waive" at bounding box center [736, 489] width 44 height 23
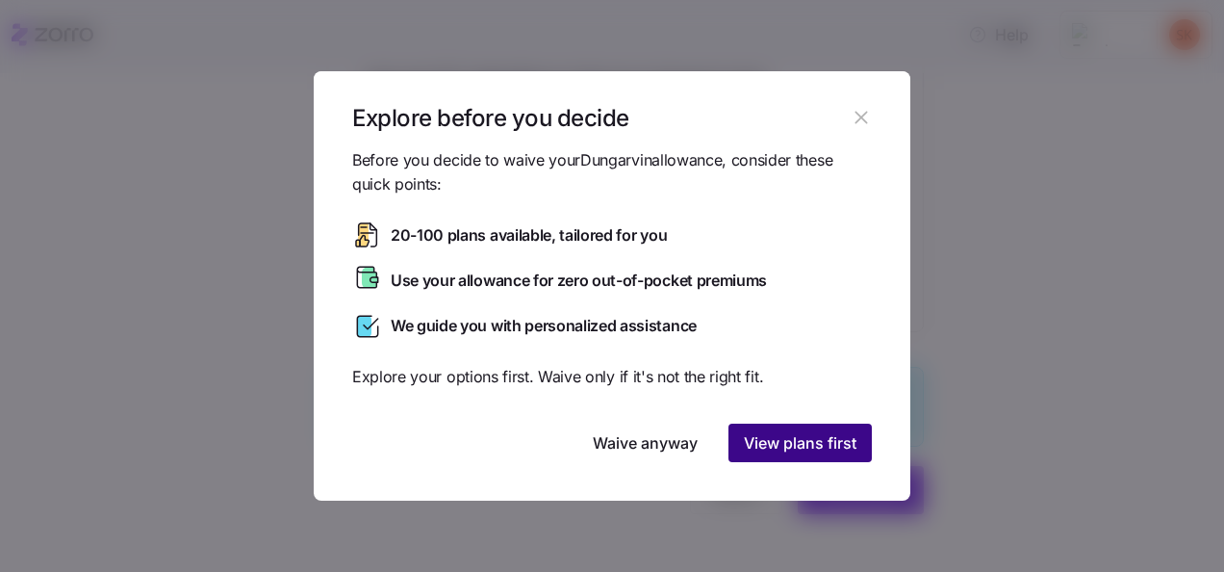
click at [790, 437] on span "View plans first" at bounding box center [800, 442] width 113 height 23
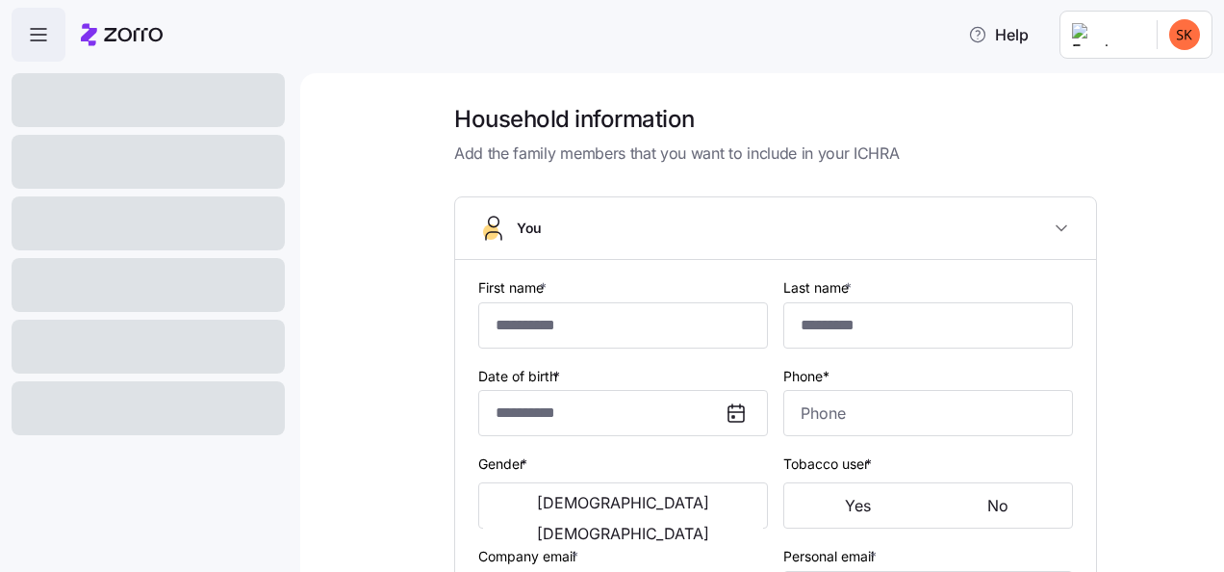
type input "*****"
type input "[EMAIL_ADDRESS][DOMAIN_NAME]"
type input "**********"
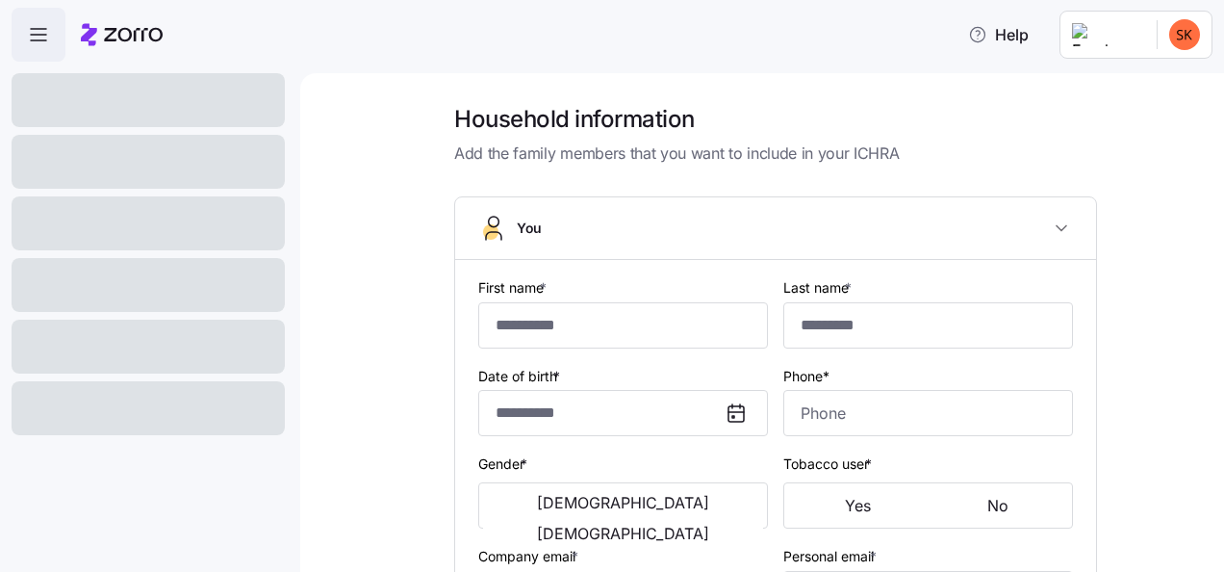
checkbox input "true"
type input "**********"
type input "(317) 728-9010"
type input "US citizen"
type input "Married"
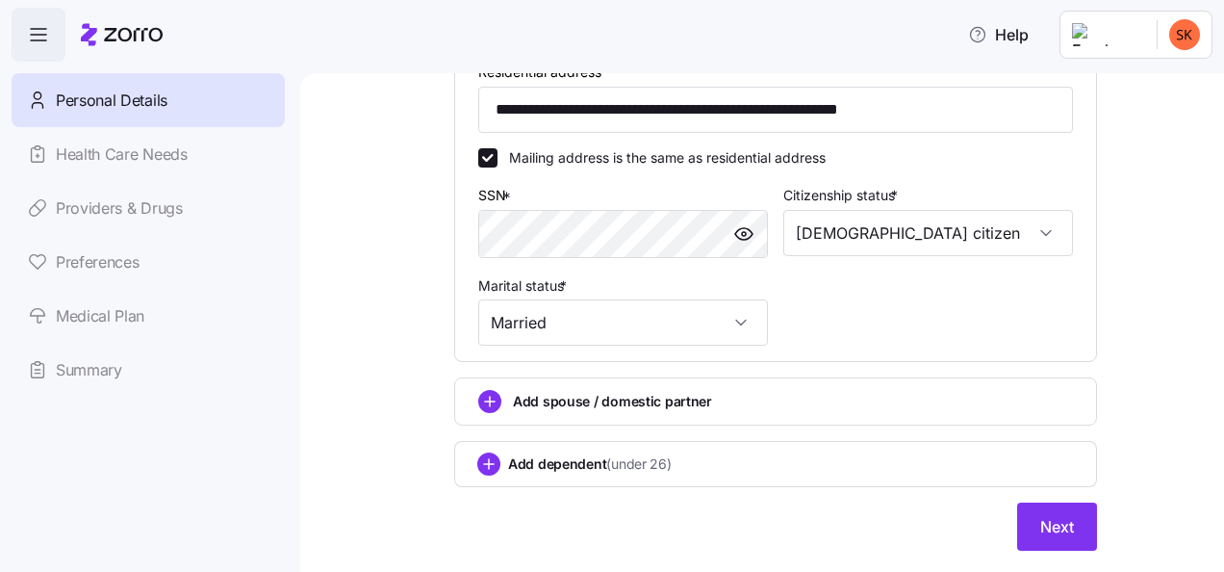
scroll to position [716, 0]
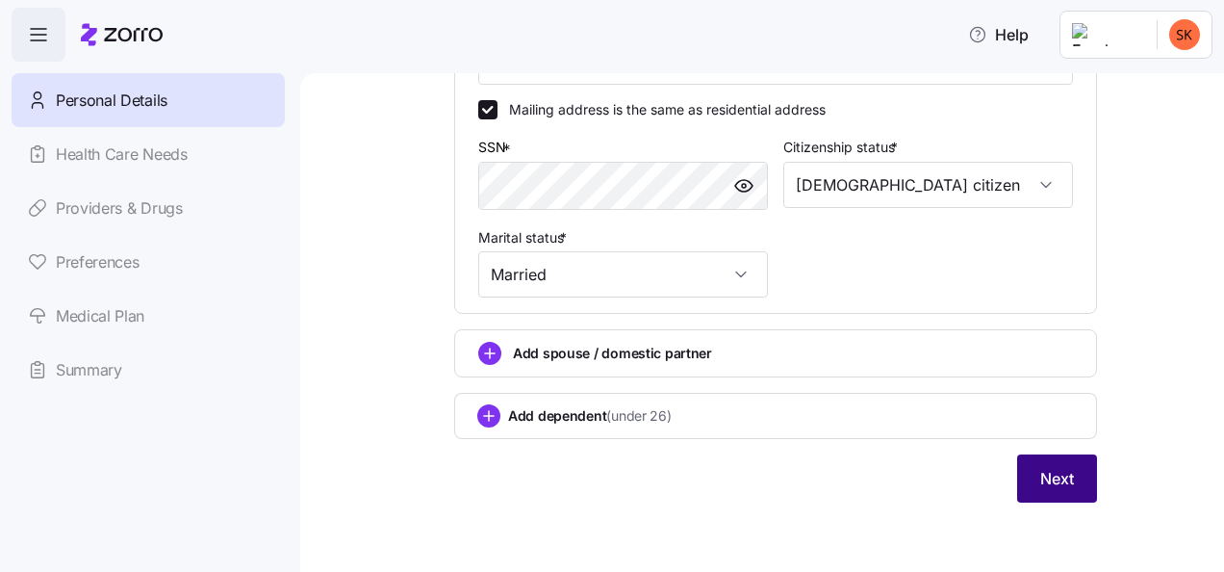
click at [1066, 474] on span "Next" at bounding box center [1057, 478] width 34 height 23
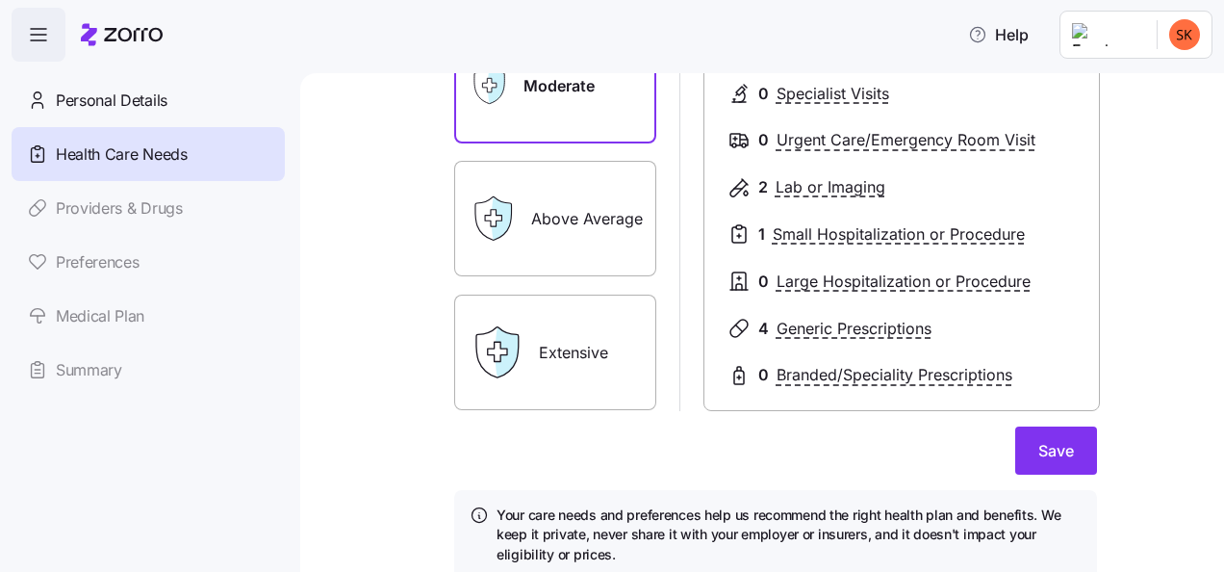
scroll to position [390, 0]
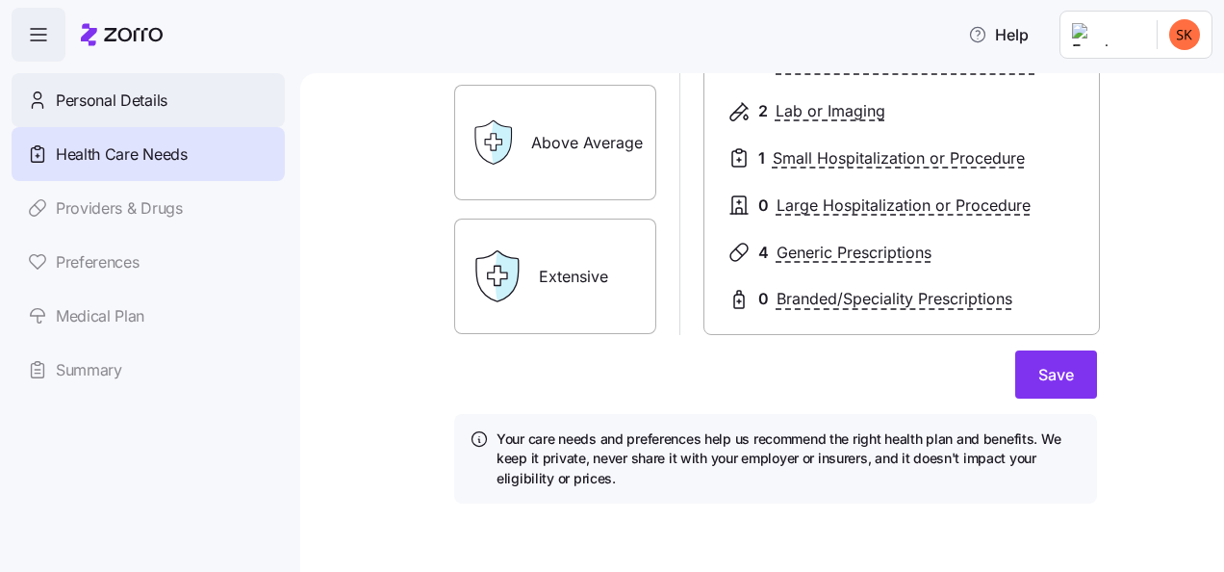
click at [62, 89] on span "Personal Details" at bounding box center [112, 101] width 112 height 24
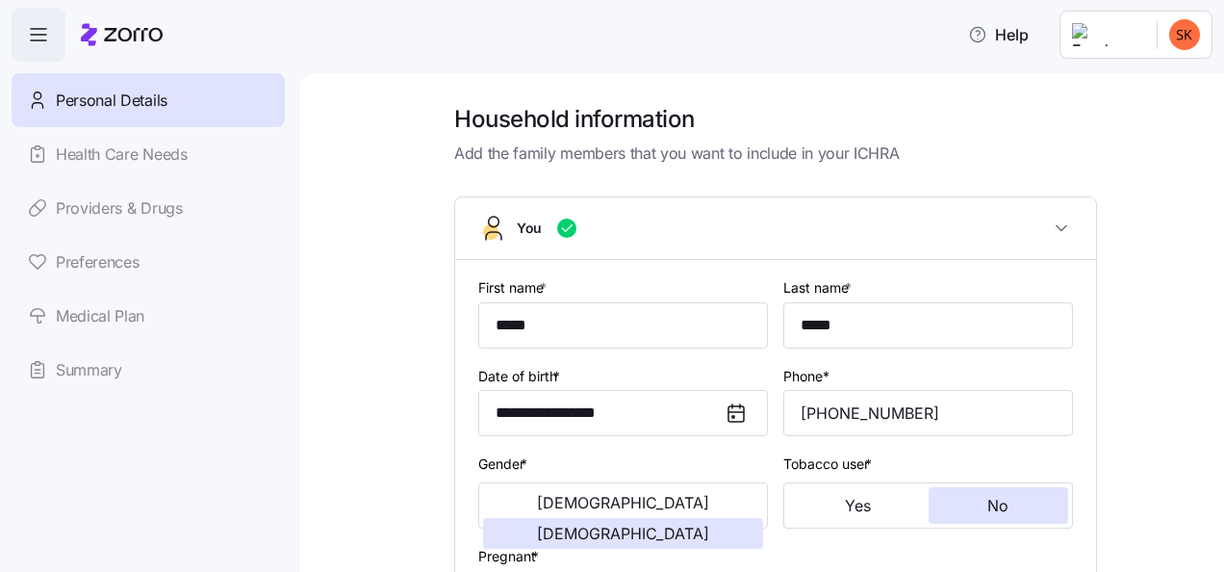
click at [40, 48] on span "button" at bounding box center [39, 35] width 52 height 52
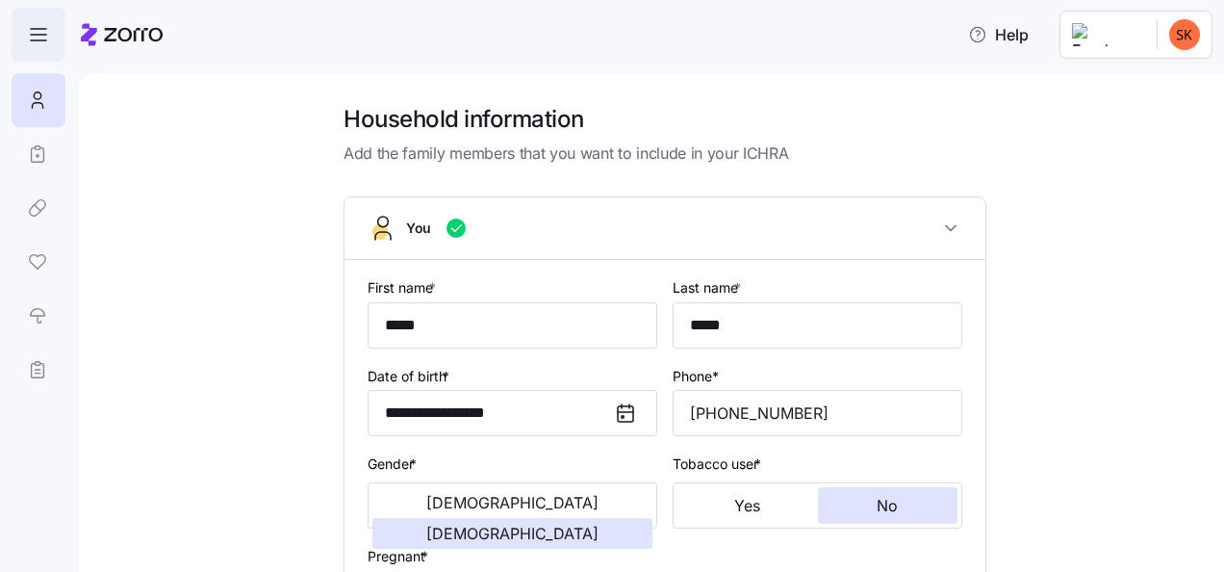
click at [40, 46] on span "button" at bounding box center [39, 35] width 52 height 52
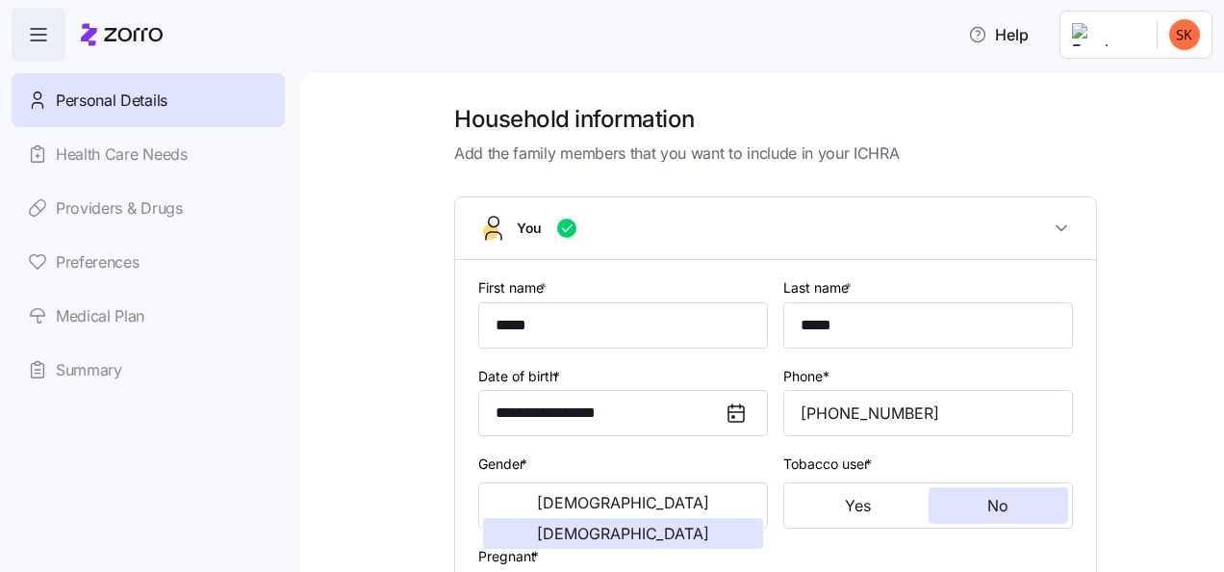
click at [110, 374] on link "Summary" at bounding box center [148, 370] width 273 height 54
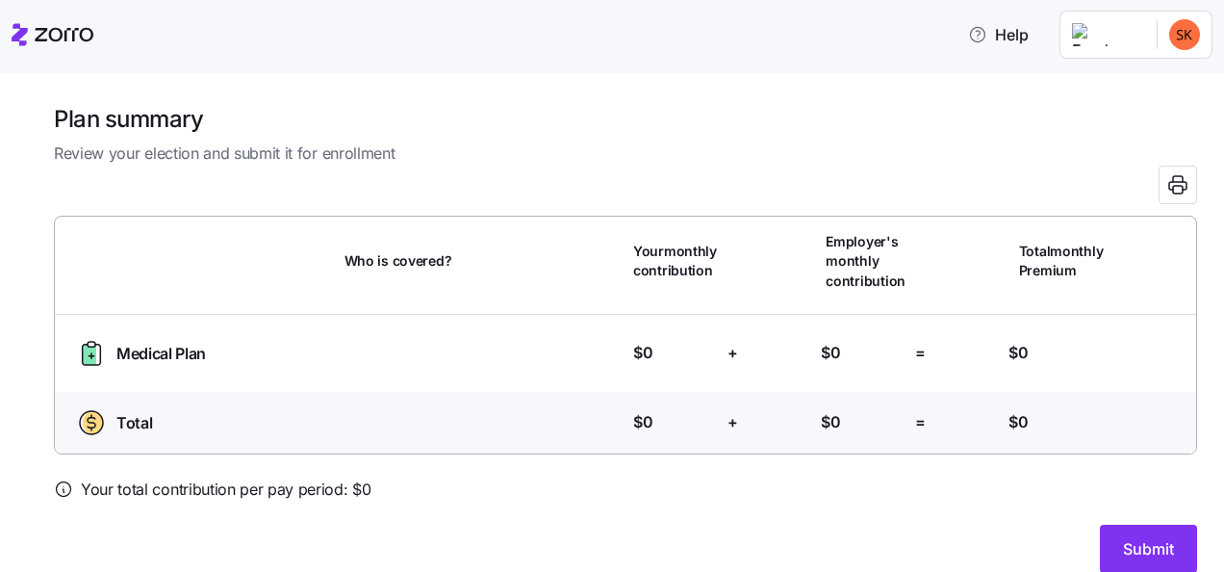
click at [1203, 37] on html "Help Personal Details Health Care Needs Providers & Drugs Preferences Medical P…" at bounding box center [612, 280] width 1224 height 560
click at [1112, 128] on div "Log out" at bounding box center [1147, 117] width 116 height 31
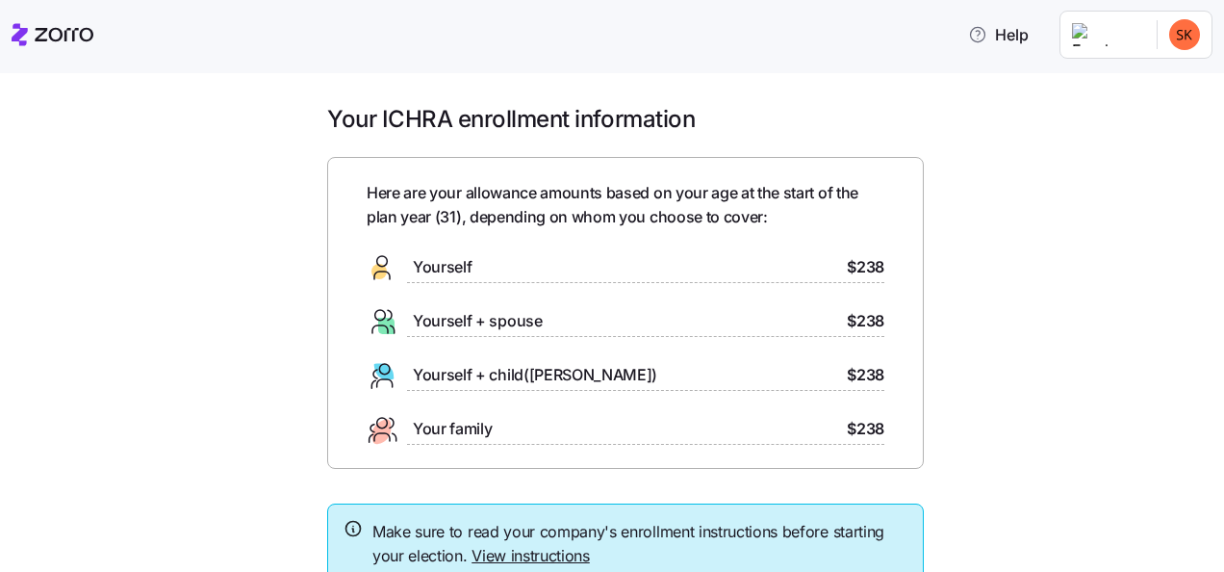
scroll to position [147, 0]
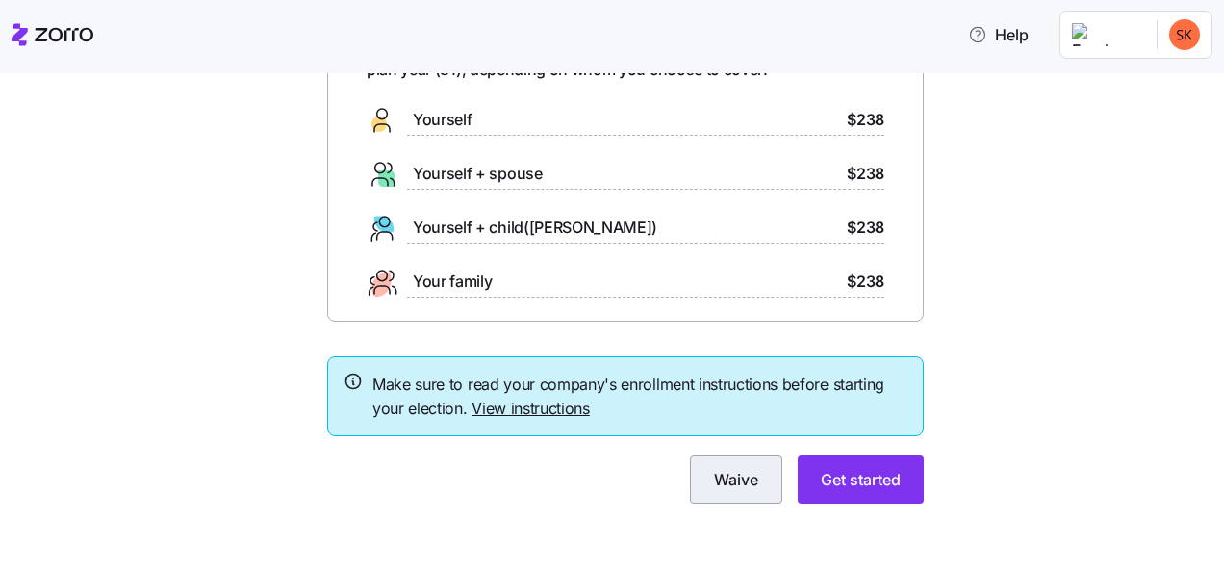
click at [714, 483] on span "Waive" at bounding box center [736, 479] width 44 height 23
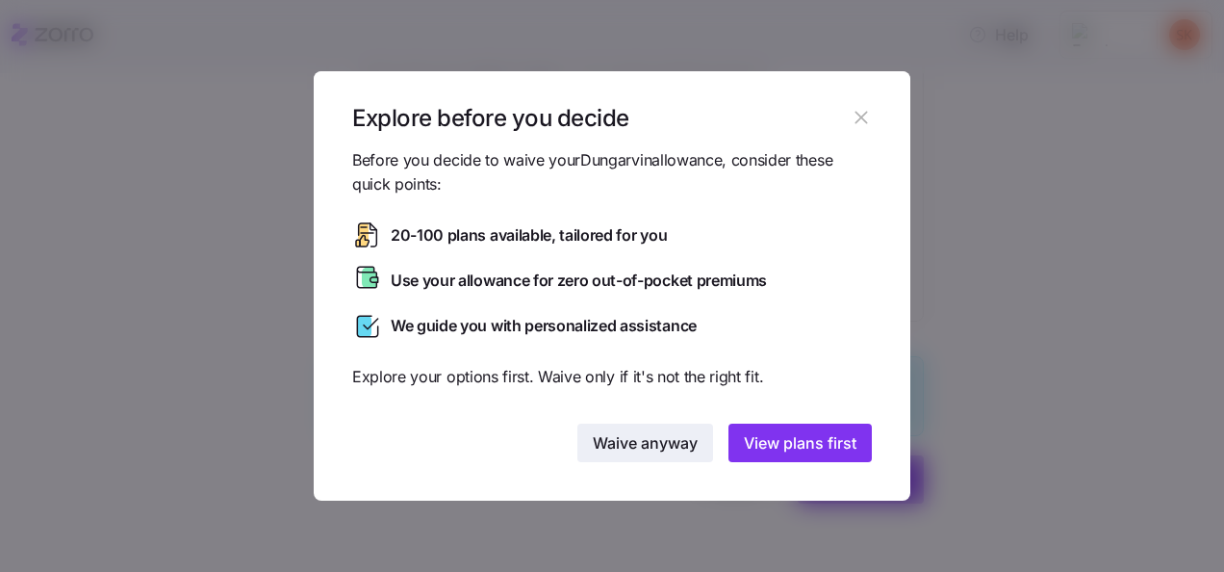
click at [599, 450] on span "Waive anyway" at bounding box center [645, 442] width 105 height 23
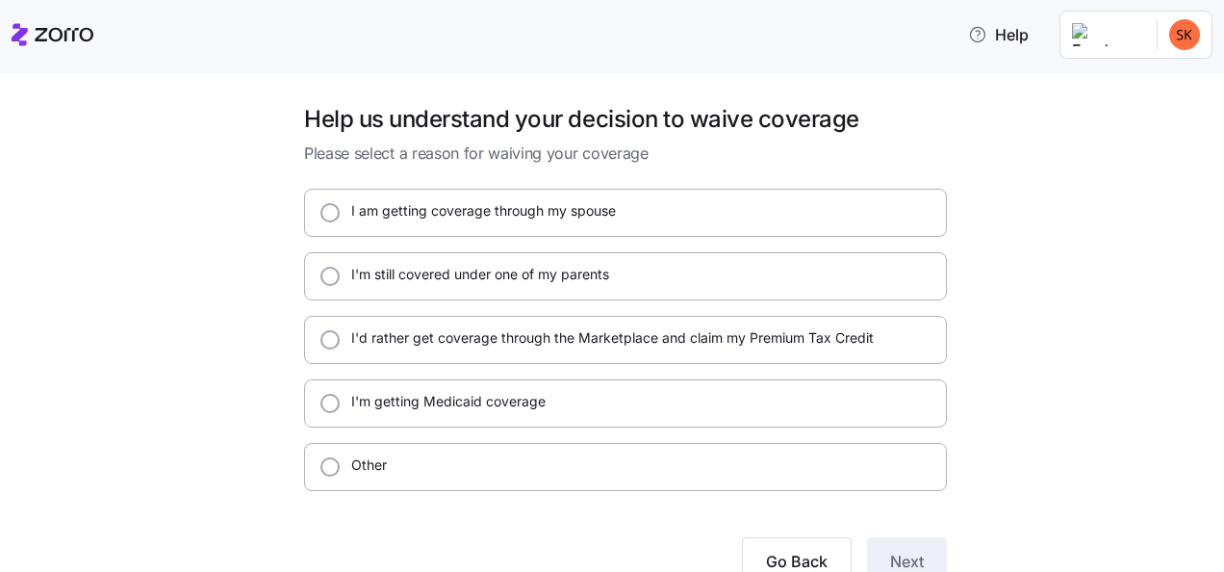
click at [465, 418] on div "I'm getting Medicaid coverage" at bounding box center [625, 403] width 643 height 48
radio input "true"
click at [897, 553] on span "Next" at bounding box center [907, 561] width 34 height 23
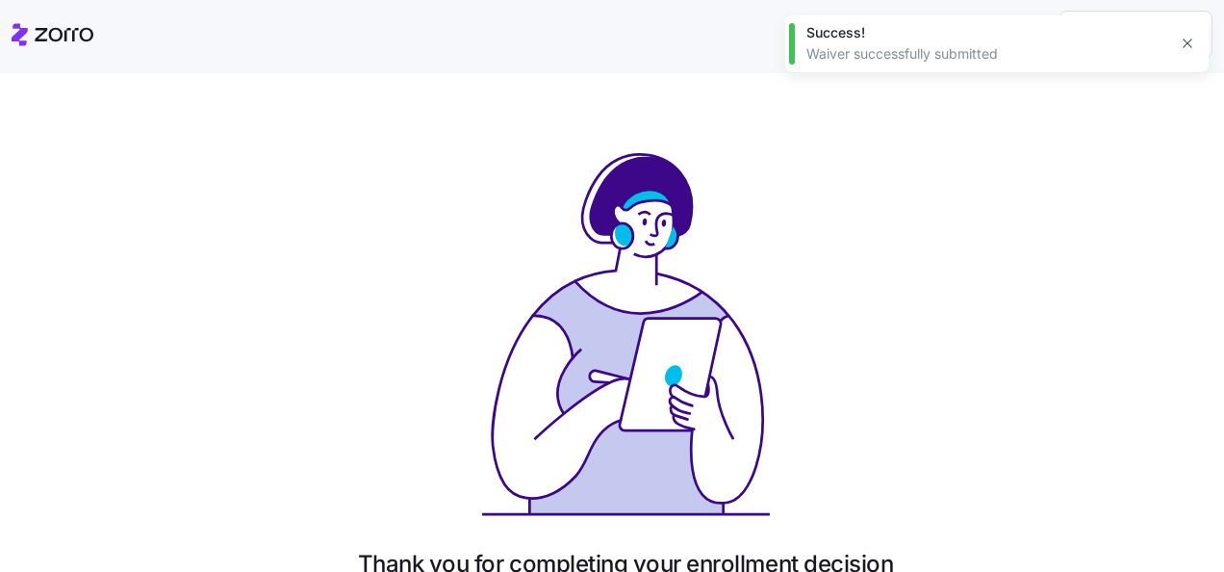
scroll to position [210, 0]
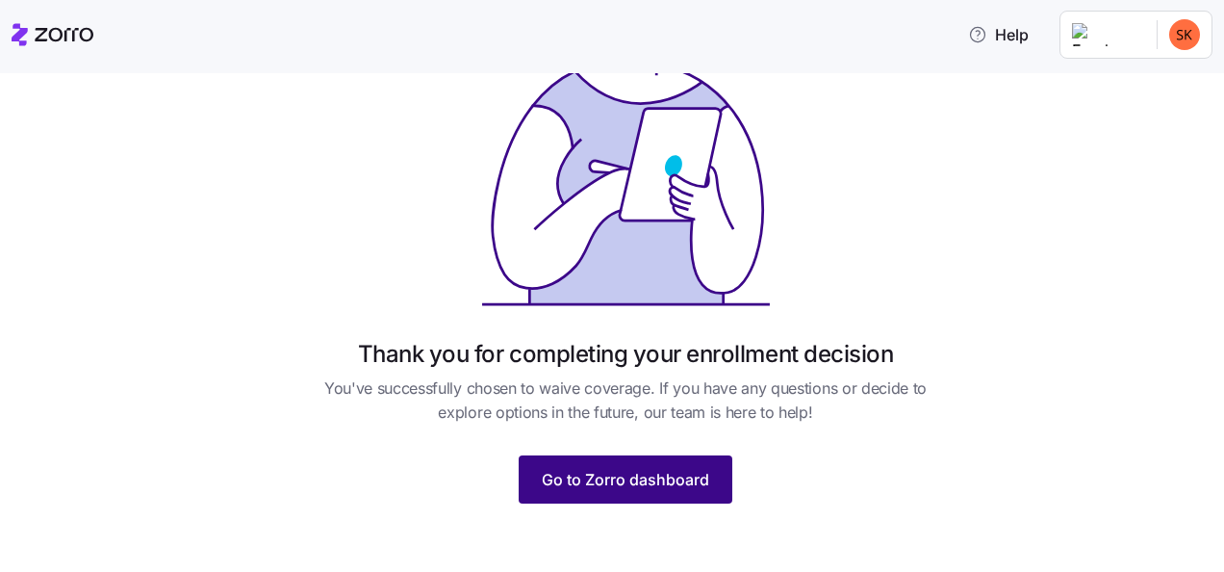
click at [612, 470] on span "Go to Zorro dashboard" at bounding box center [625, 479] width 167 height 23
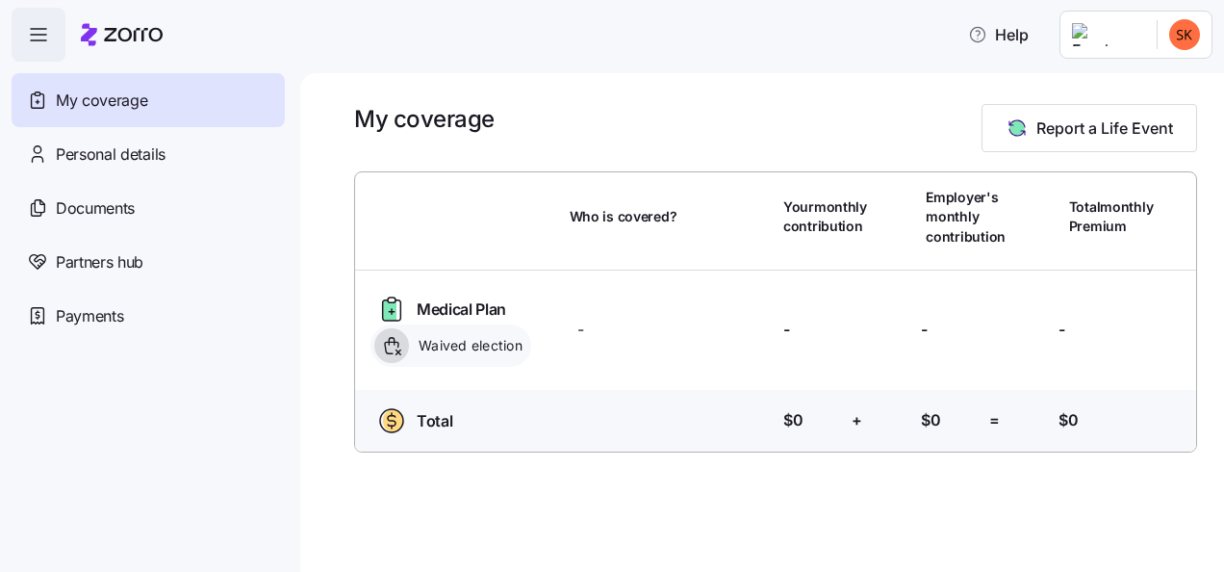
click at [399, 346] on icon at bounding box center [391, 345] width 21 height 21
click at [393, 347] on icon at bounding box center [391, 345] width 21 height 21
click at [426, 289] on div "Medical Plan Waived election Who is covered? - Your contribution: - Employer's …" at bounding box center [775, 329] width 857 height 119
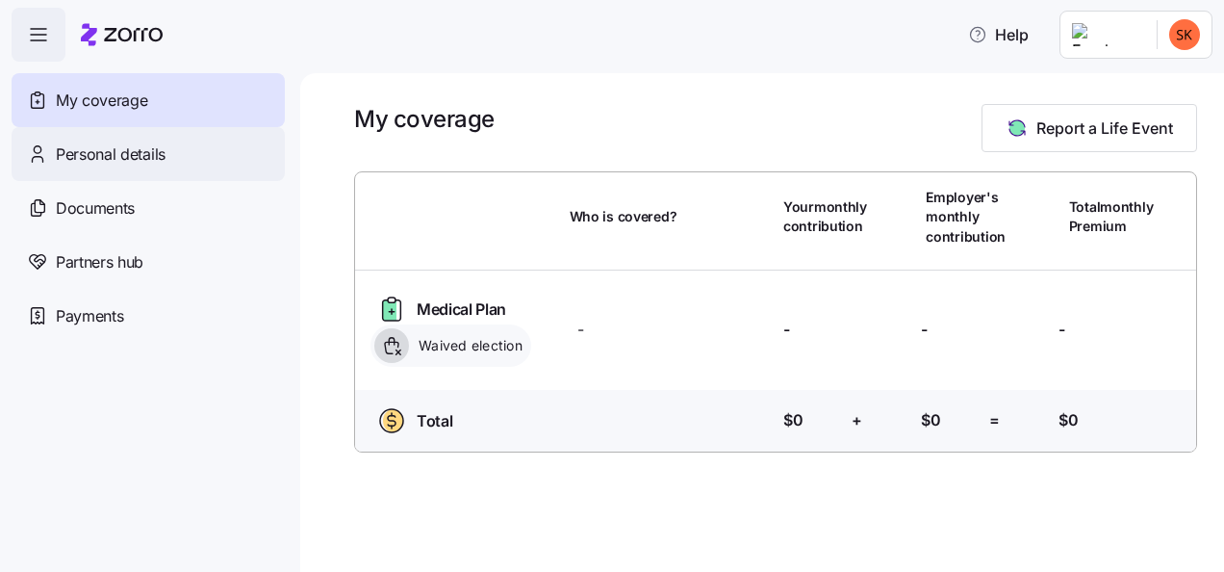
click at [89, 142] on span "Personal details" at bounding box center [111, 154] width 110 height 24
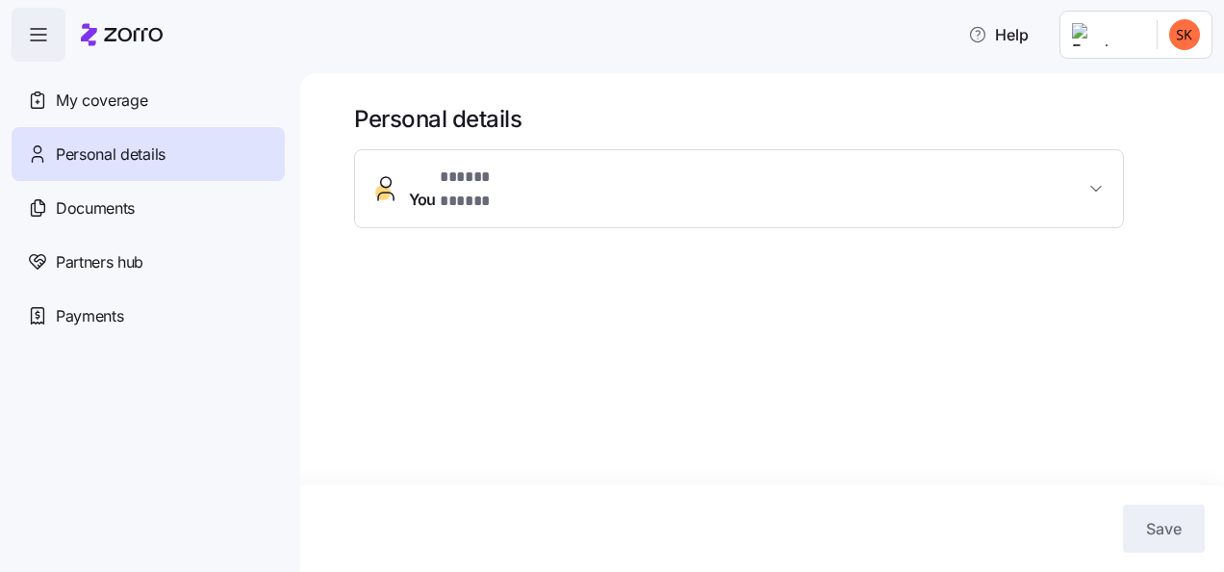
click at [600, 177] on span "You * ***** ***** *" at bounding box center [747, 189] width 676 height 46
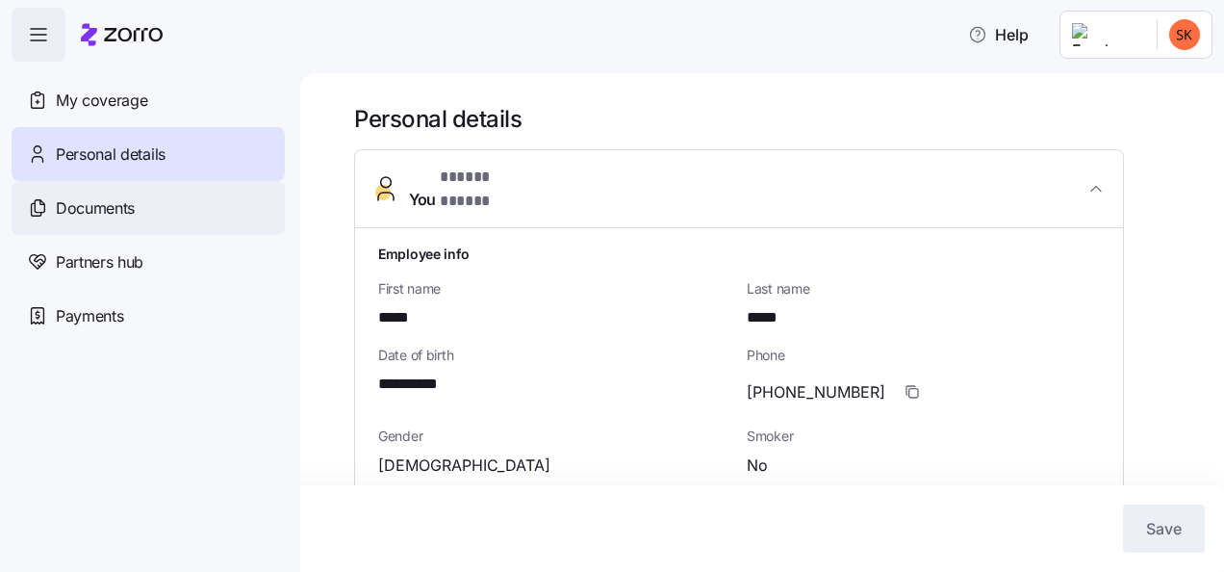
click at [123, 233] on div "Documents" at bounding box center [148, 208] width 273 height 54
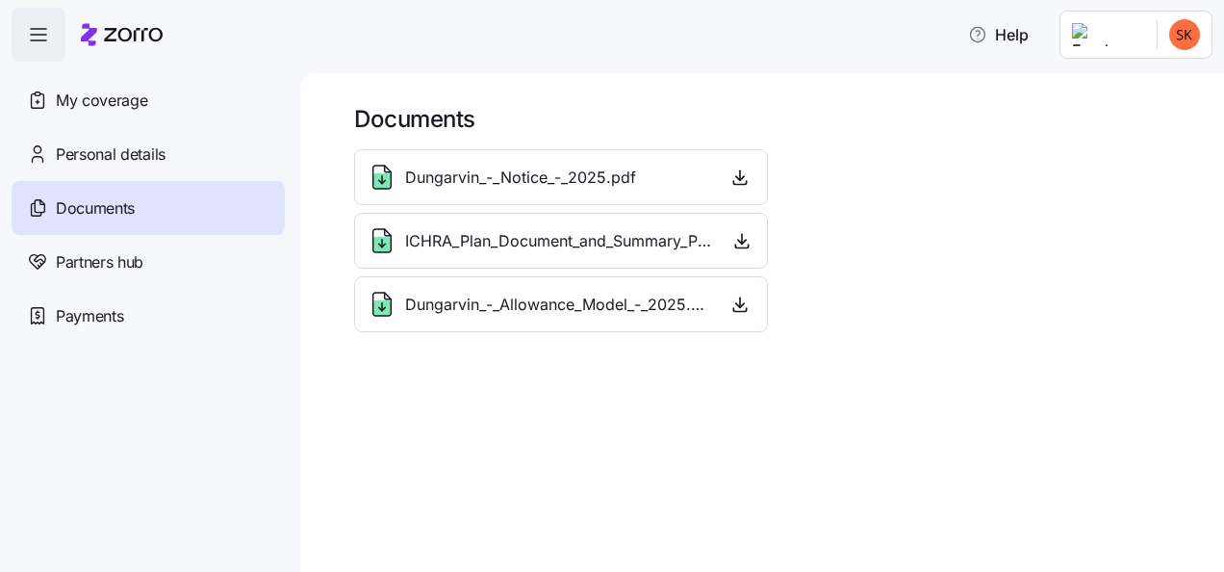
click at [553, 254] on div "ICHRA_Plan_Document_and_Summary_Plan_Description_-_2025.pdf" at bounding box center [540, 240] width 346 height 31
click at [466, 234] on span "ICHRA_Plan_Document_and_Summary_Plan_Description_-_2025.pdf" at bounding box center [559, 241] width 308 height 24
click at [735, 307] on icon "button" at bounding box center [740, 304] width 19 height 19
click at [735, 240] on icon "button" at bounding box center [741, 240] width 19 height 19
click at [96, 269] on span "Partners hub" at bounding box center [100, 262] width 88 height 24
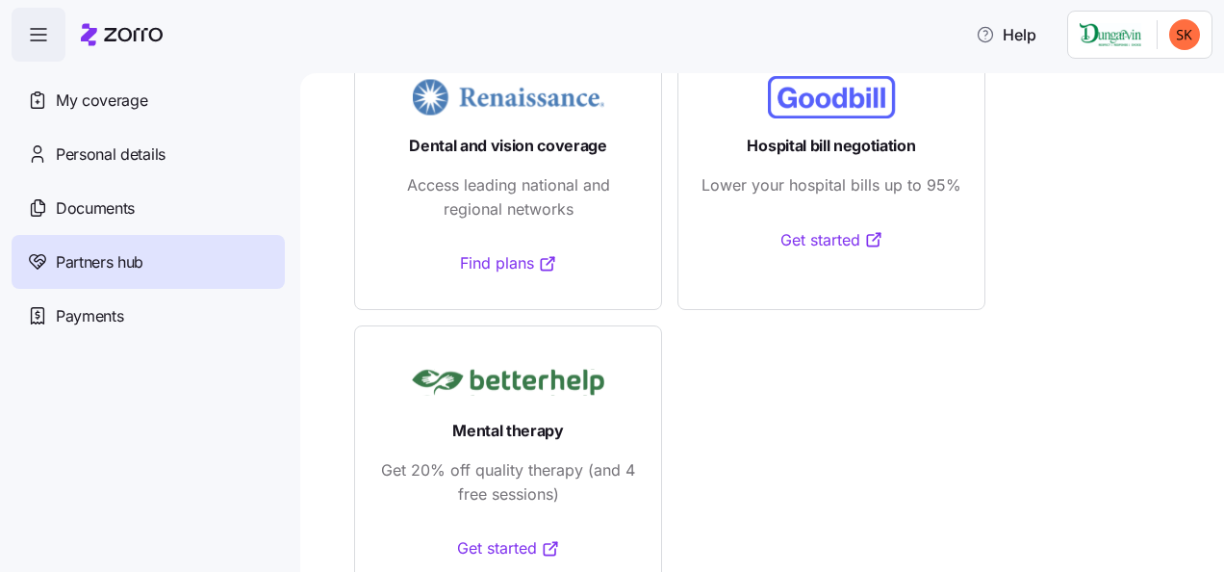
scroll to position [187, 0]
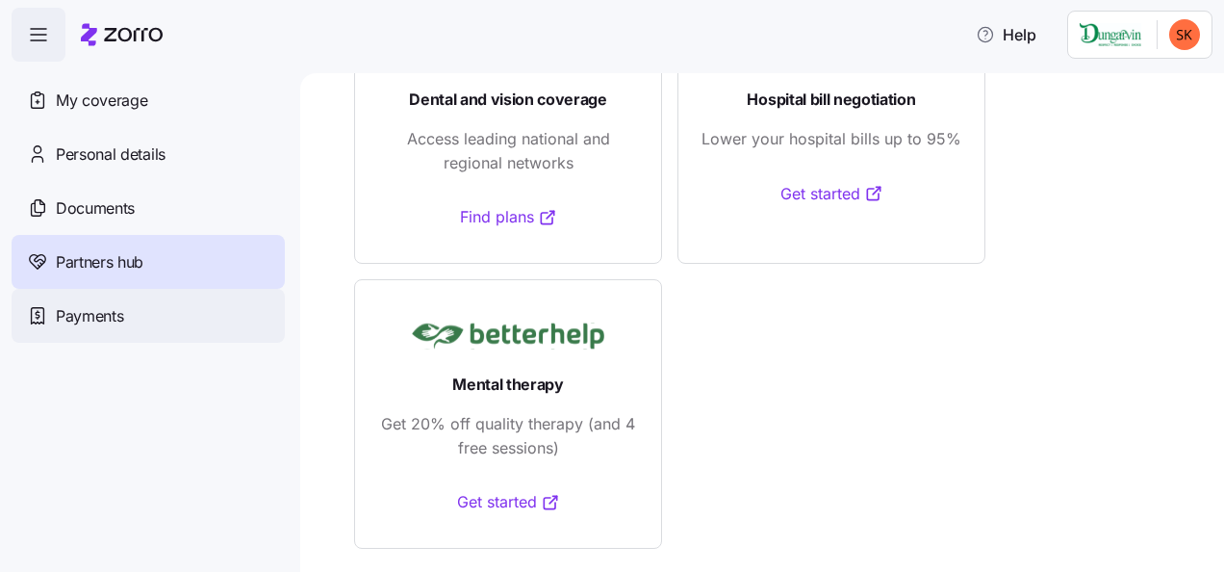
click at [95, 321] on span "Payments" at bounding box center [89, 316] width 67 height 24
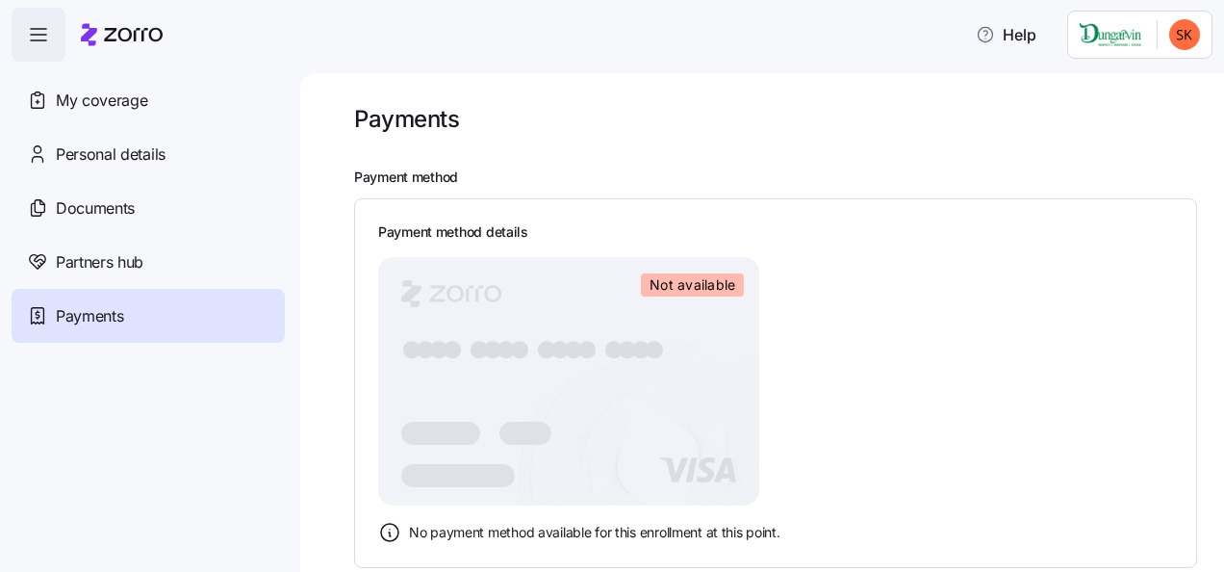
click at [691, 273] on div "Not available" at bounding box center [692, 284] width 103 height 23
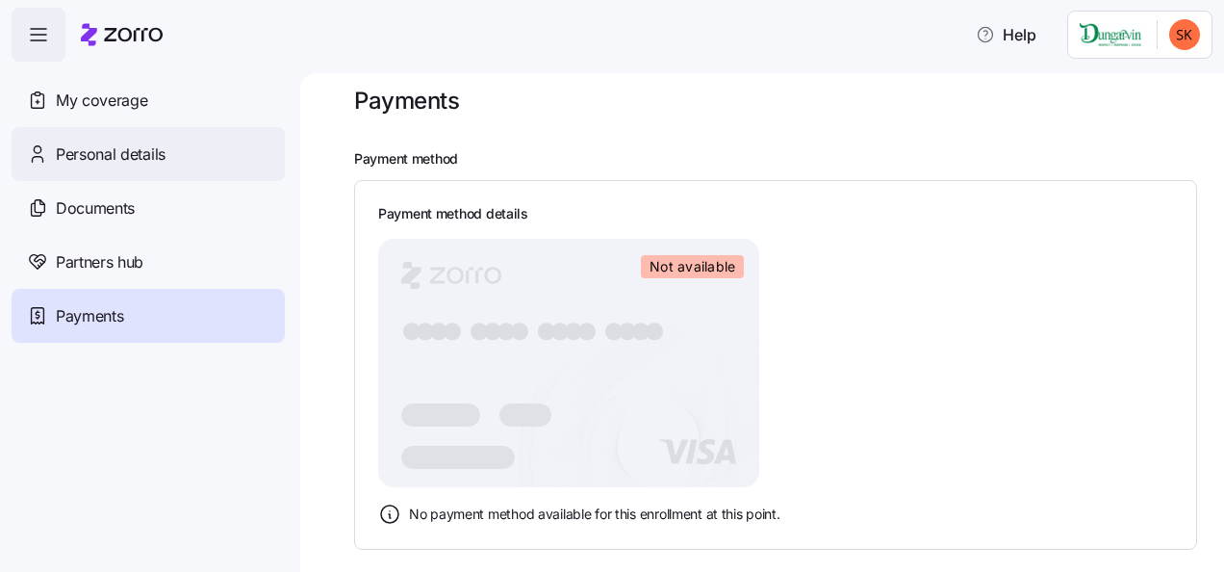
click at [131, 158] on span "Personal details" at bounding box center [111, 154] width 110 height 24
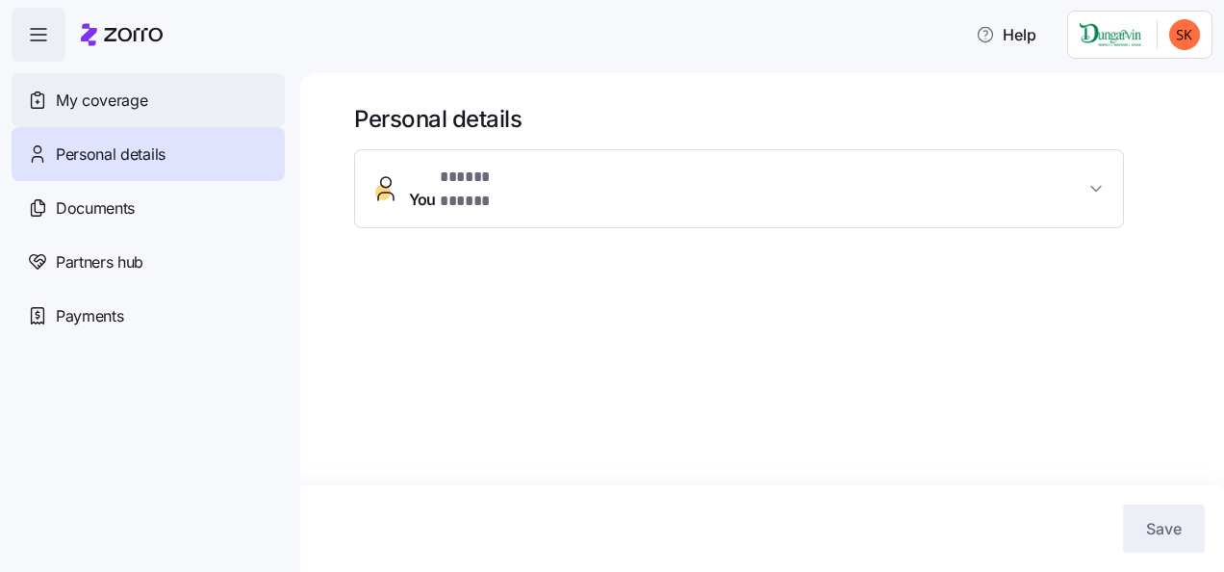
click at [118, 111] on span "My coverage" at bounding box center [101, 101] width 91 height 24
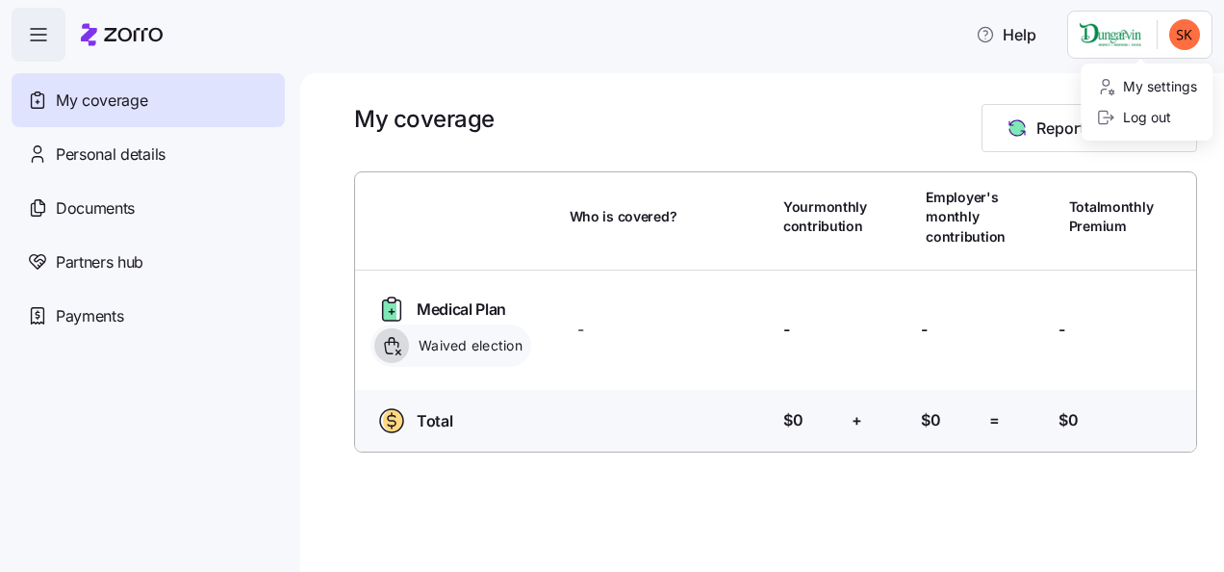
click at [1190, 25] on html "Help My coverage Personal details Documents Partners hub Payments My coverage R…" at bounding box center [612, 280] width 1224 height 560
click at [33, 47] on html "Help My coverage Personal details Documents Partners hub Payments My coverage R…" at bounding box center [612, 280] width 1224 height 560
click at [33, 47] on span "button" at bounding box center [39, 35] width 52 height 52
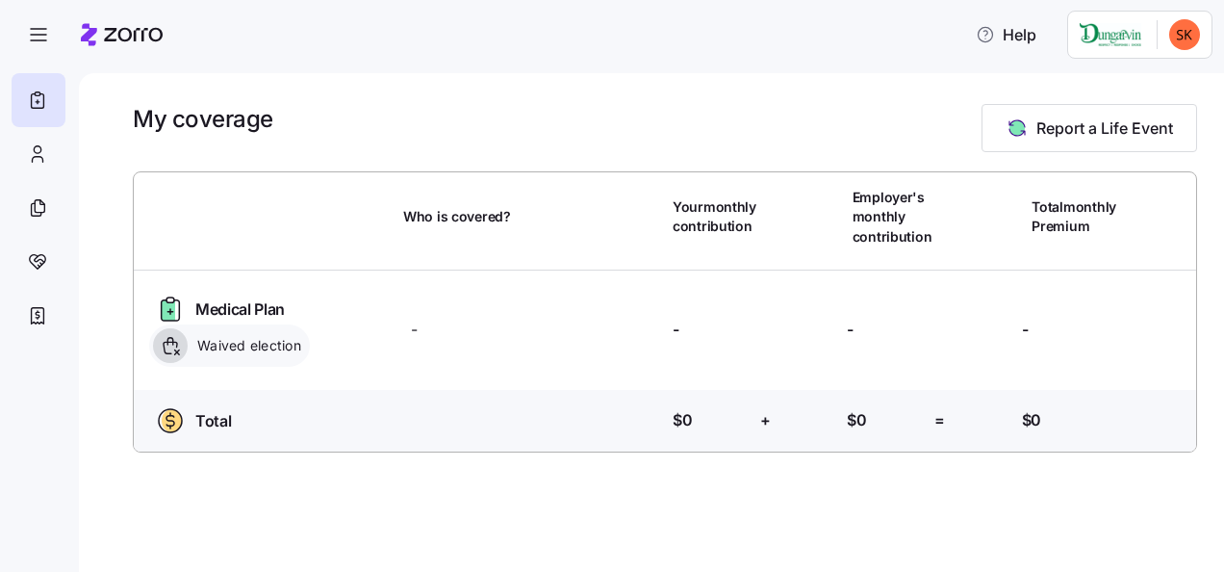
click at [33, 47] on span "button" at bounding box center [39, 35] width 52 height 52
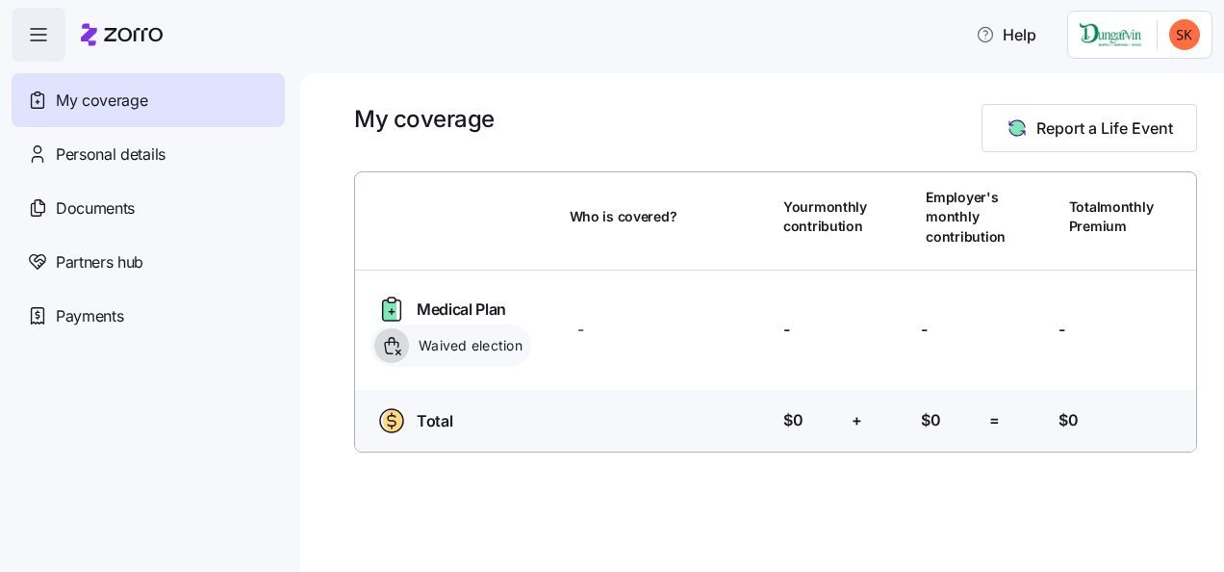
click at [413, 350] on span "Waived election" at bounding box center [468, 345] width 110 height 19
click at [447, 309] on span "Medical Plan" at bounding box center [462, 309] width 90 height 24
click at [1122, 35] on html "Help My coverage Personal details Documents Partners hub Payments My coverage R…" at bounding box center [612, 280] width 1224 height 560
click at [1155, 100] on div "My settings" at bounding box center [1147, 86] width 116 height 31
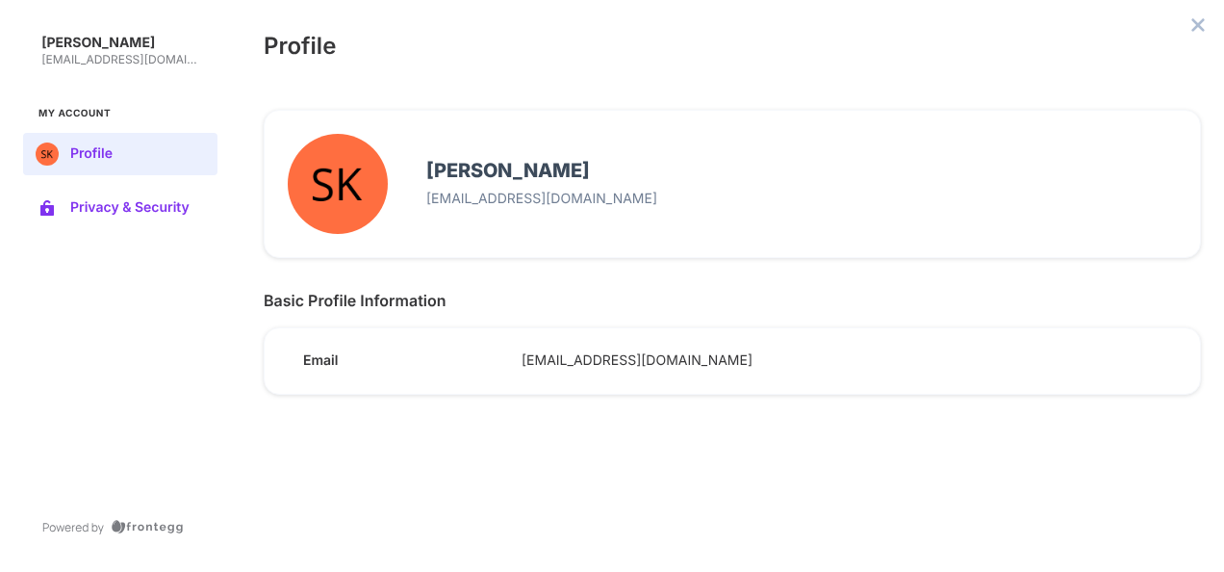
click at [142, 204] on span "Privacy & Security" at bounding box center [135, 207] width 131 height 15
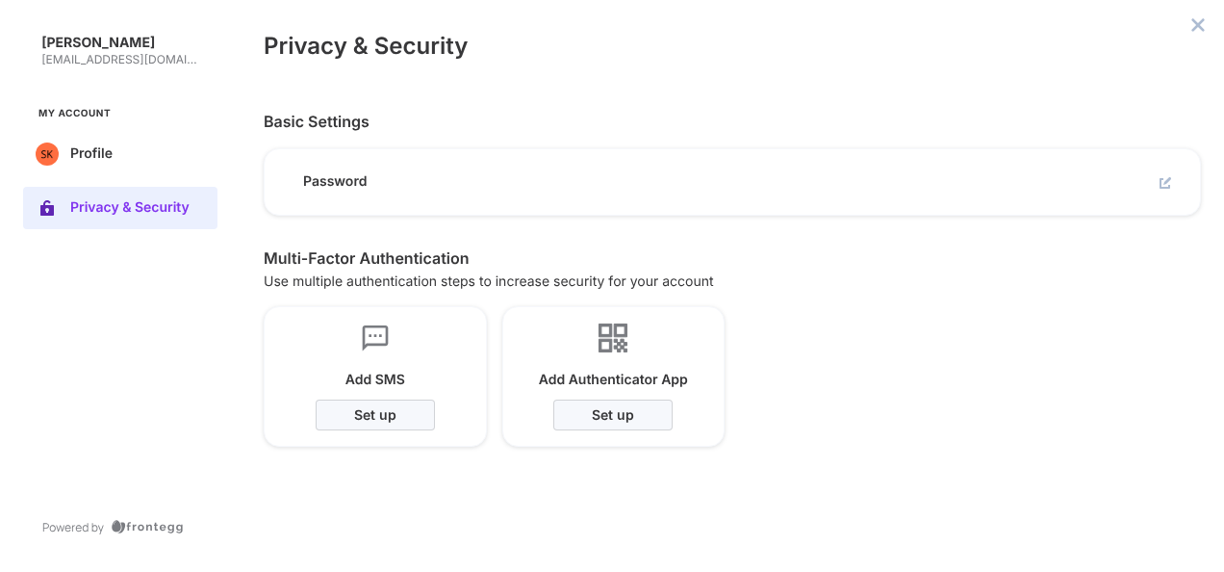
click at [71, 110] on span "My Account" at bounding box center [120, 113] width 164 height 15
click at [1208, 18] on button "close admin-box" at bounding box center [1198, 25] width 27 height 27
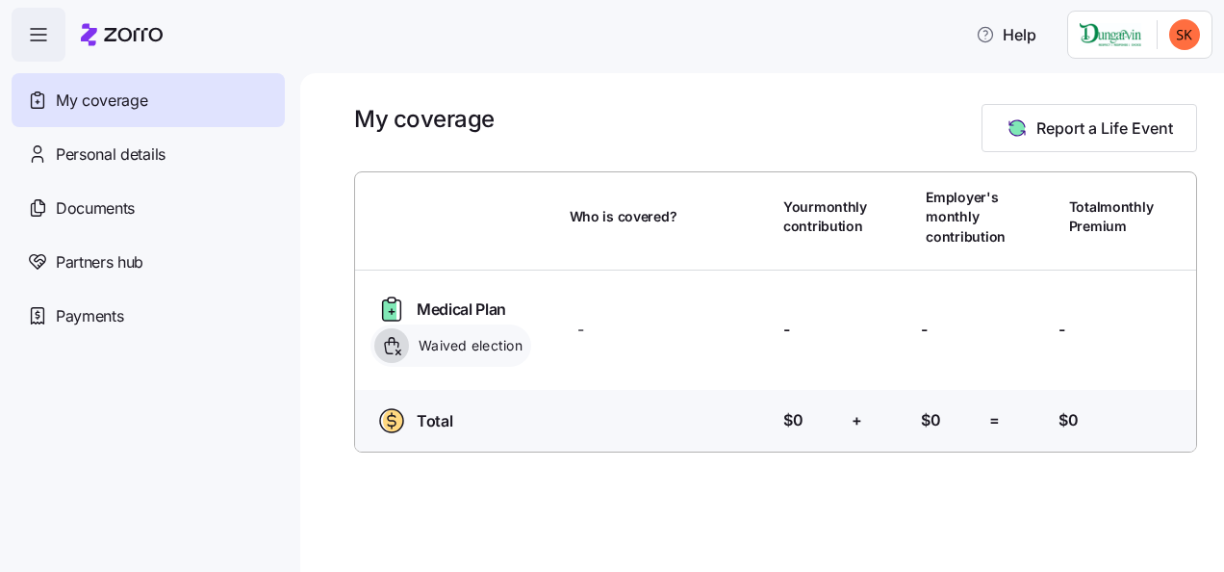
click at [1140, 23] on html "Help My coverage Personal details Documents Partners hub Payments My coverage R…" at bounding box center [612, 280] width 1224 height 560
click at [1127, 112] on div "Log out" at bounding box center [1133, 117] width 75 height 21
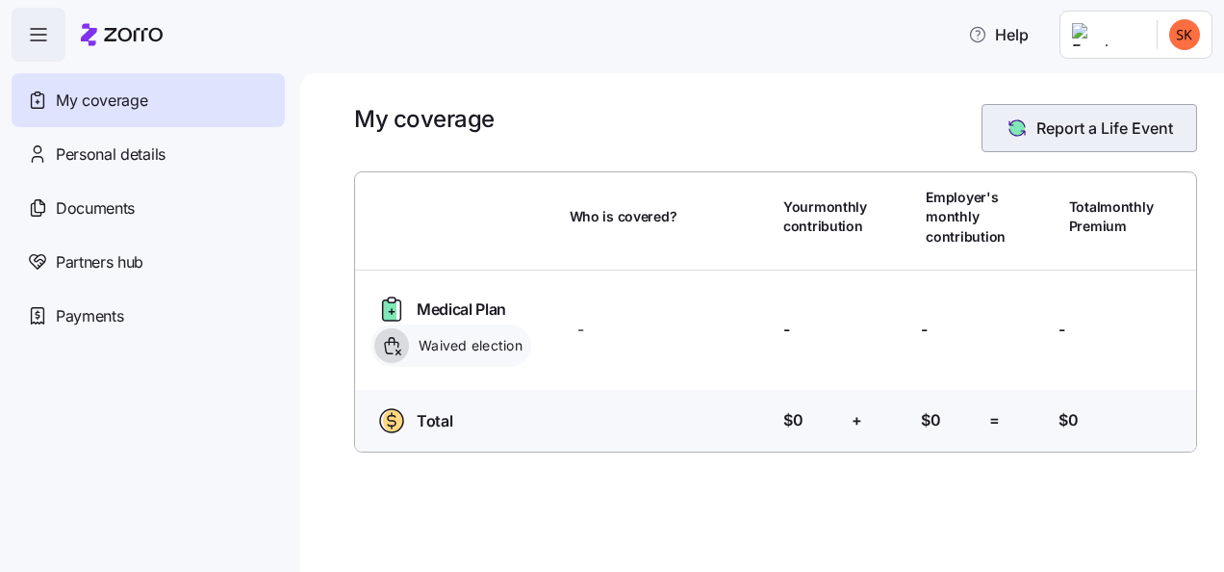
click at [1021, 135] on icon "button" at bounding box center [1017, 127] width 23 height 23
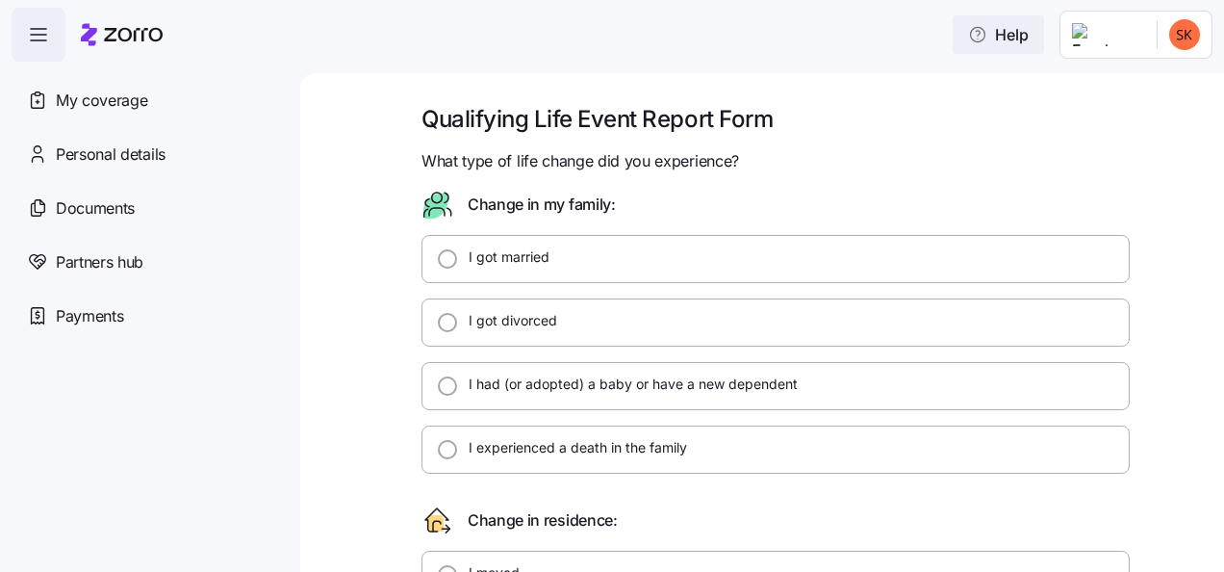
click at [1029, 35] on span "Help" at bounding box center [998, 34] width 61 height 23
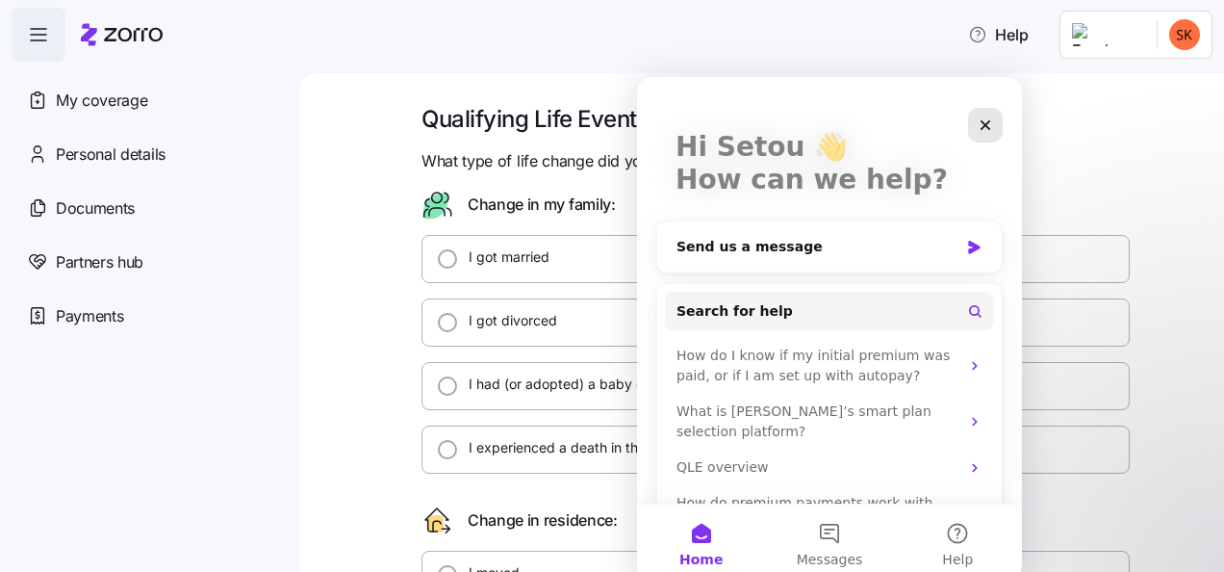
scroll to position [116, 0]
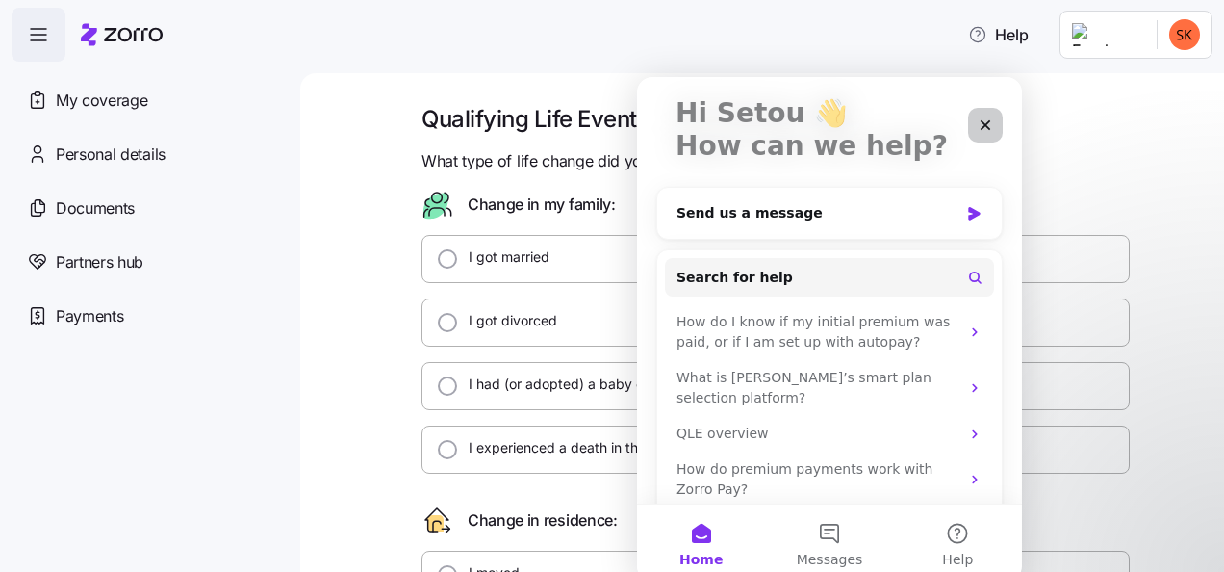
click at [982, 137] on div "Close" at bounding box center [985, 125] width 35 height 35
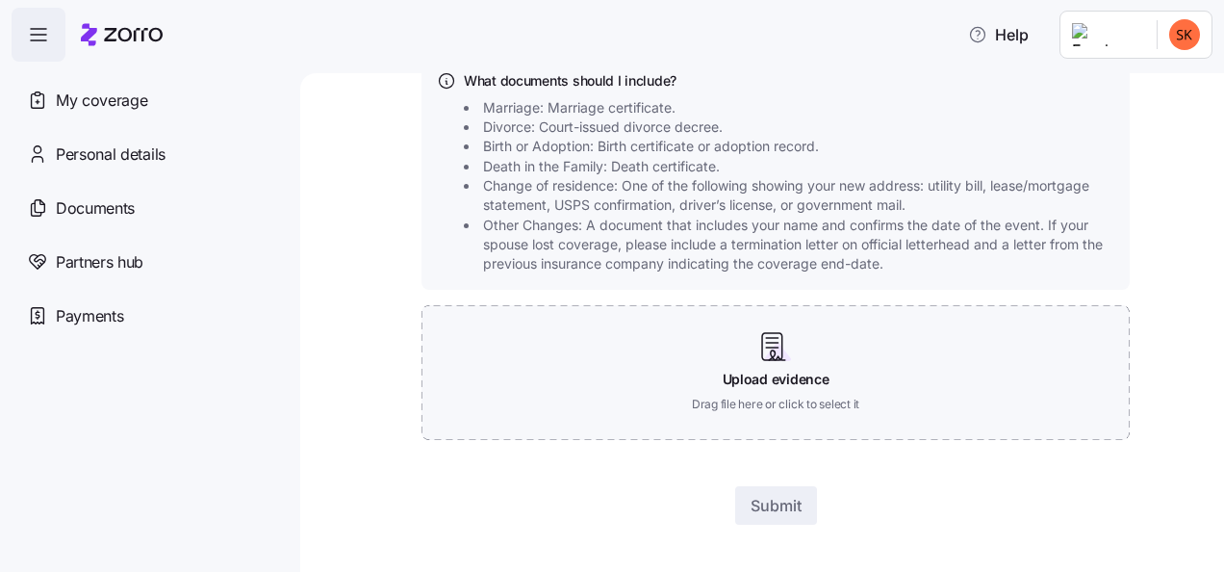
scroll to position [0, 0]
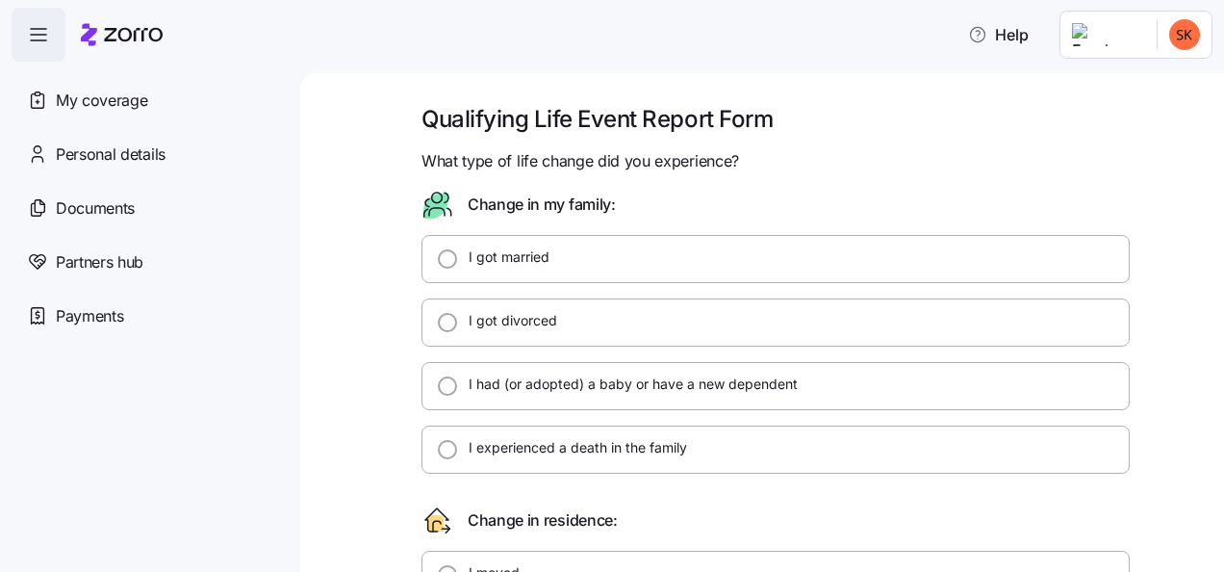
click at [1171, 30] on html "Help My coverage Personal details Documents Partners hub Payments Qualifying Li…" at bounding box center [612, 280] width 1224 height 560
click at [1130, 85] on div "My settings" at bounding box center [1146, 86] width 101 height 21
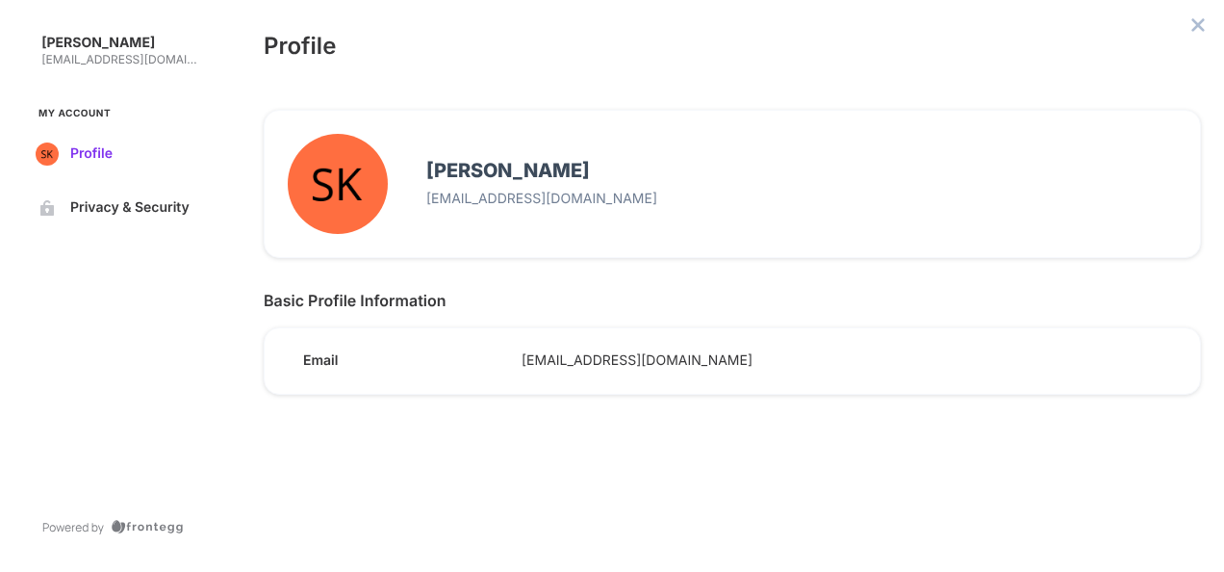
click at [81, 146] on span "Profile" at bounding box center [135, 153] width 131 height 15
click at [73, 166] on button "Profile" at bounding box center [120, 154] width 194 height 42
click at [1198, 24] on icon "close admin-box" at bounding box center [1198, 24] width 13 height 13
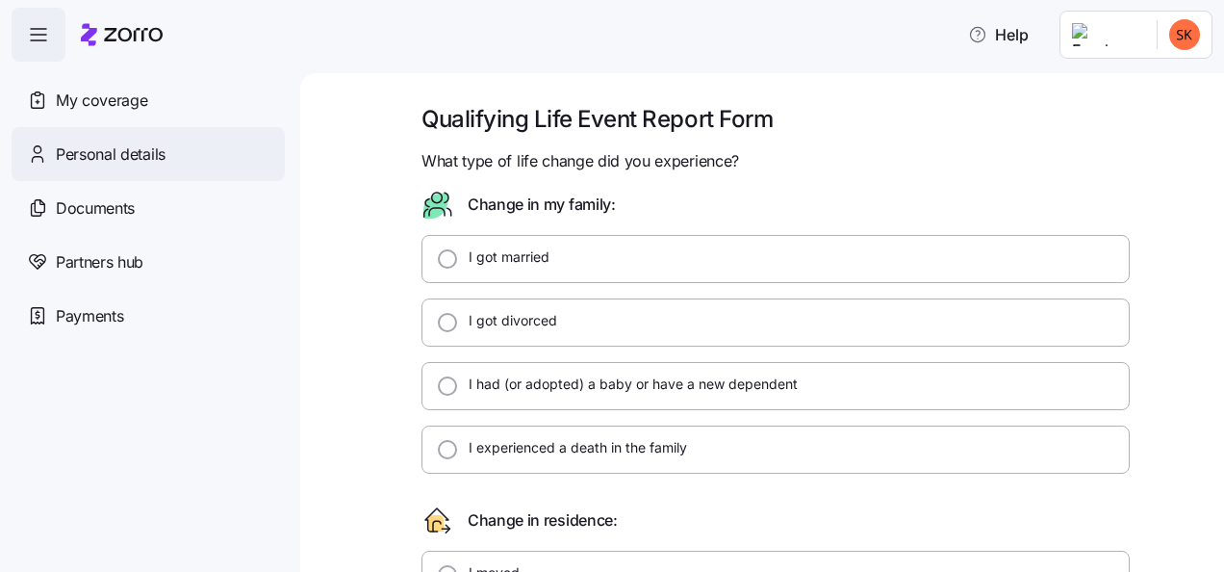
click at [81, 169] on div "Personal details" at bounding box center [148, 154] width 273 height 54
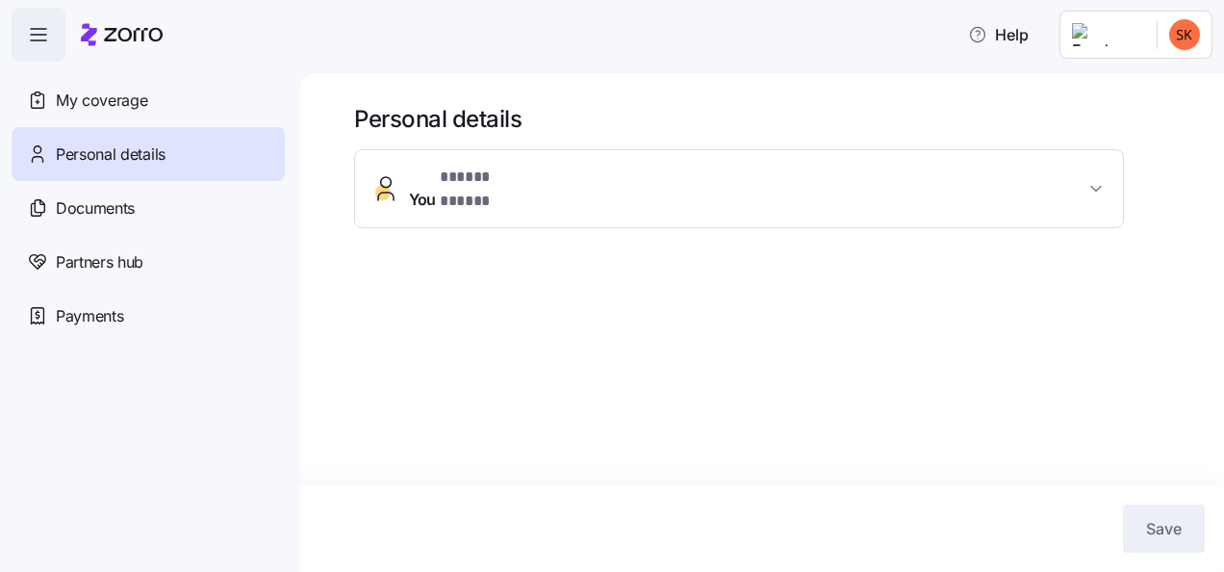
click at [552, 171] on span "You * ***** ***** *" at bounding box center [747, 189] width 676 height 46
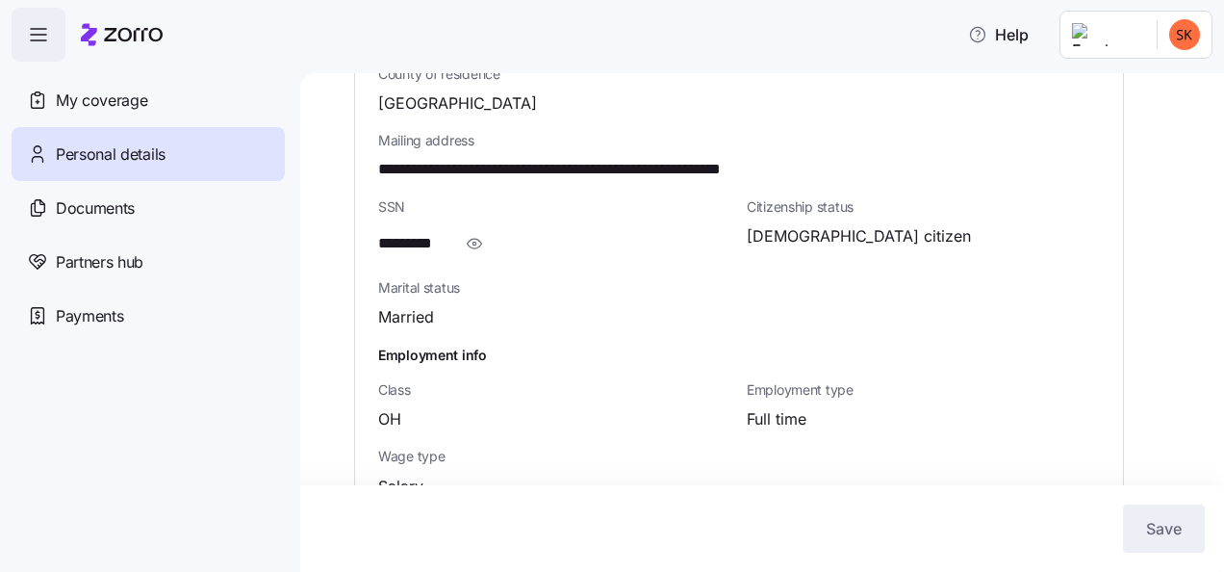
scroll to position [720, 0]
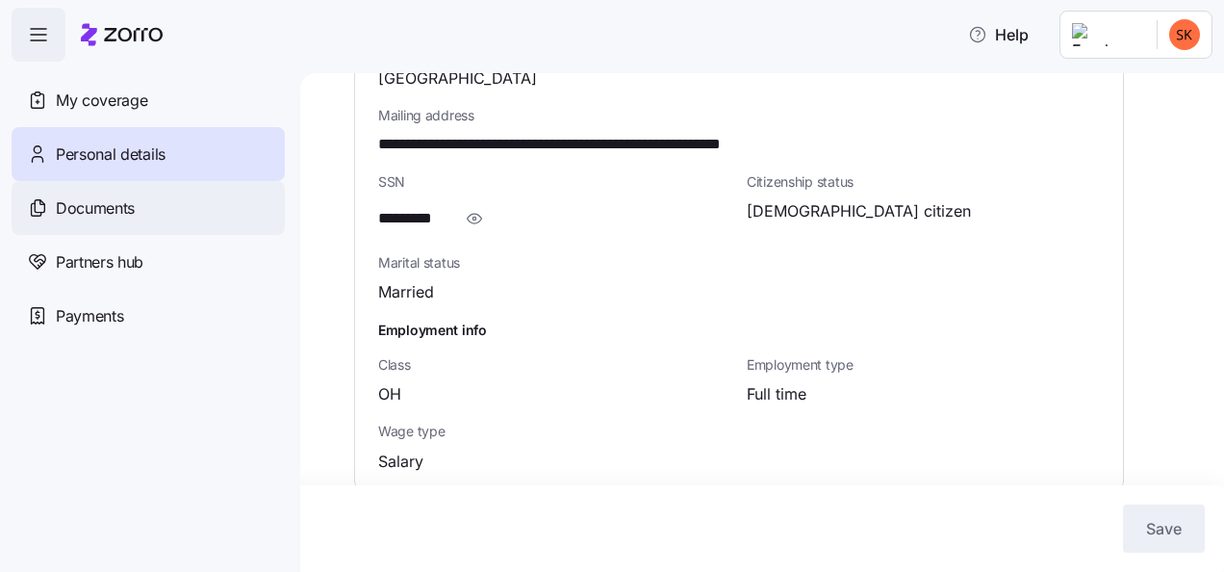
click at [104, 206] on span "Documents" at bounding box center [95, 208] width 79 height 24
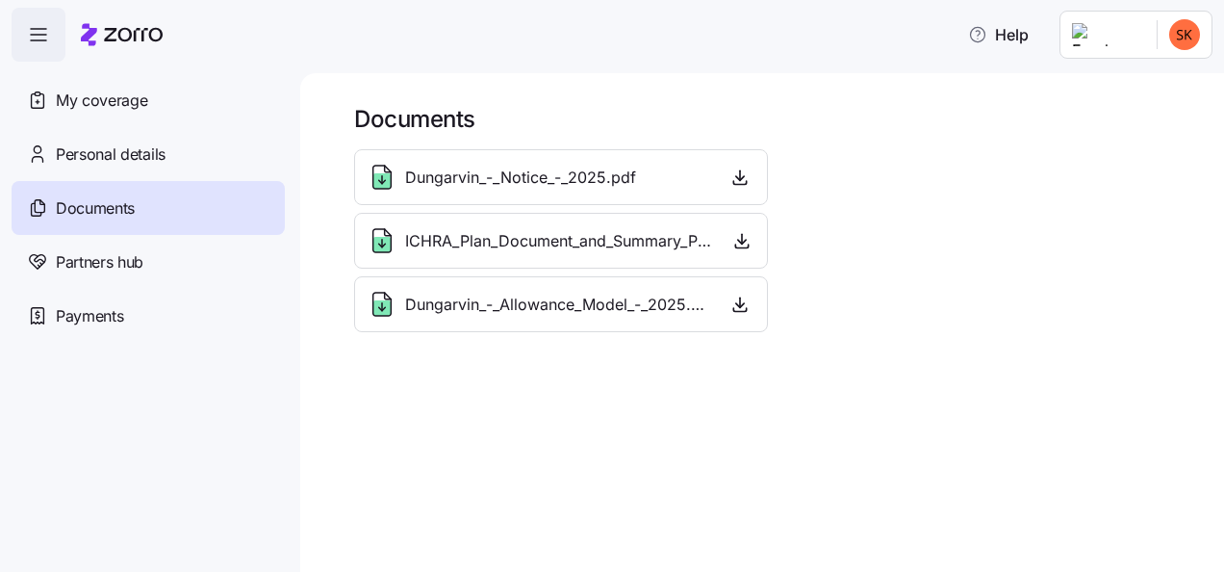
click at [722, 177] on div "Dungarvin_-_Notice_-_2025.pdf" at bounding box center [561, 177] width 389 height 31
click at [740, 180] on icon "button" at bounding box center [740, 176] width 0 height 10
click at [131, 271] on span "Partners hub" at bounding box center [100, 262] width 88 height 24
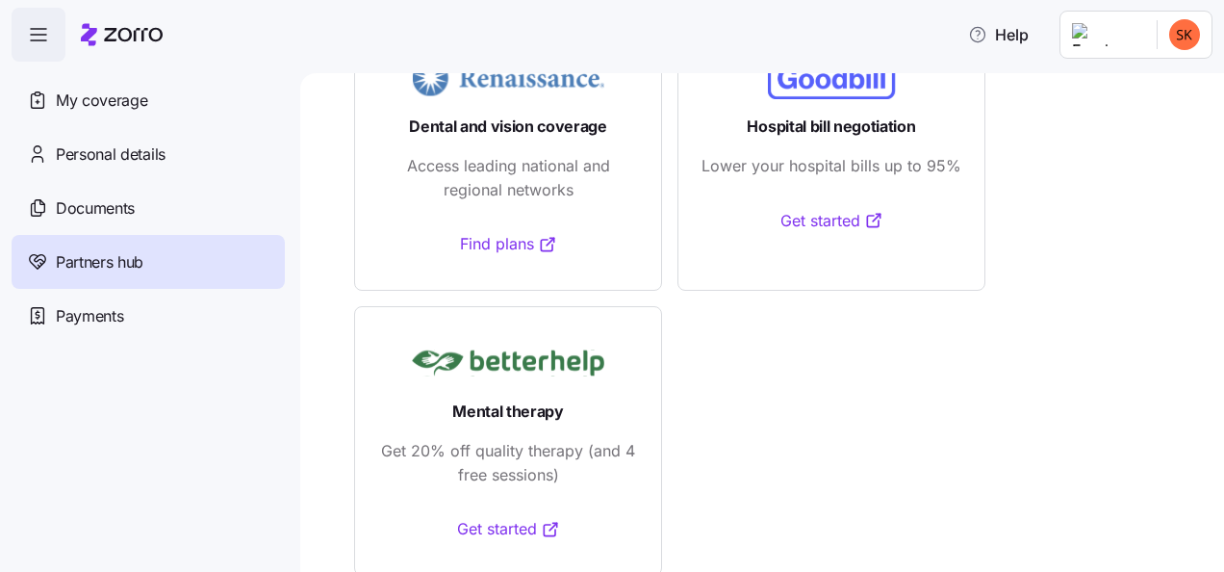
scroll to position [179, 0]
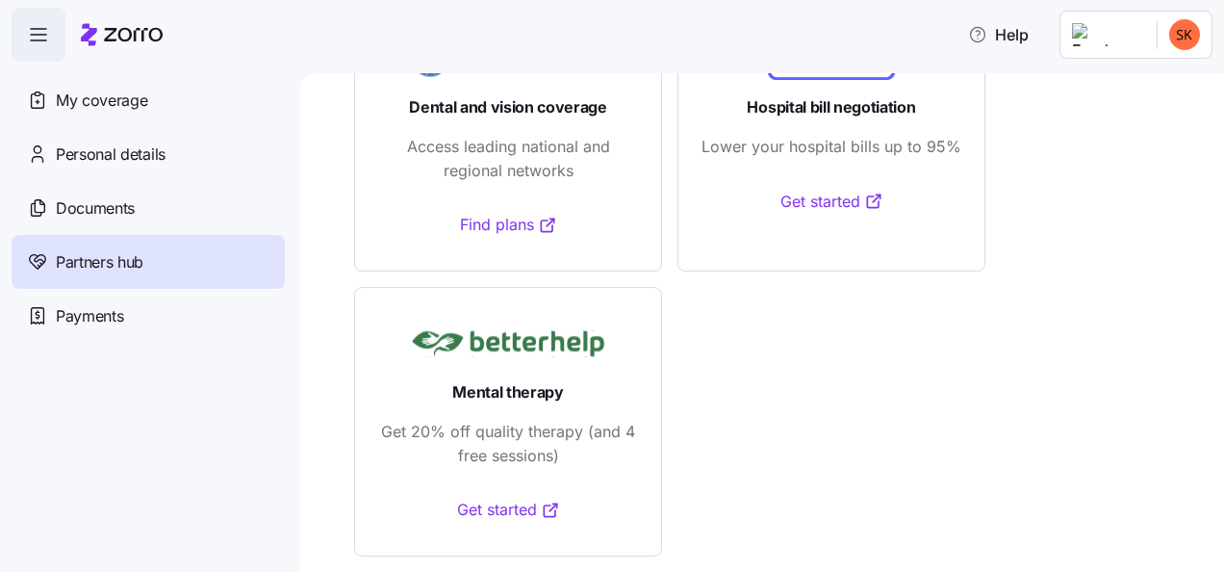
click at [479, 516] on link "Get started" at bounding box center [508, 510] width 103 height 24
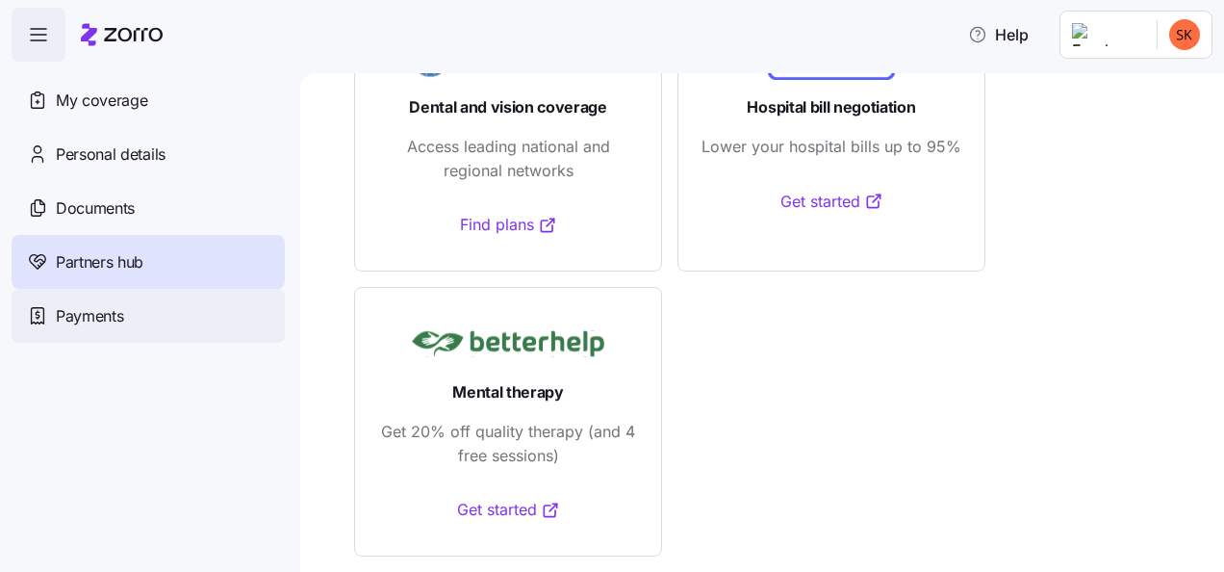
click at [131, 332] on div "Payments" at bounding box center [148, 316] width 273 height 54
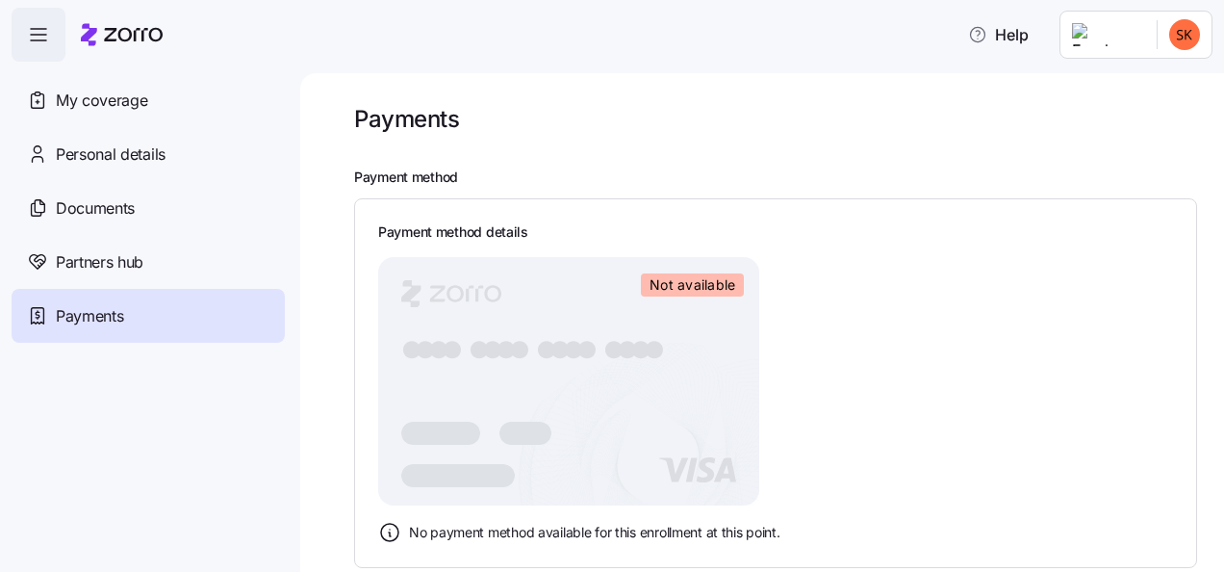
click at [692, 289] on span "Not available" at bounding box center [693, 284] width 86 height 17
click at [396, 534] on icon at bounding box center [389, 532] width 23 height 23
click at [1028, 43] on span "Help" at bounding box center [998, 34] width 61 height 23
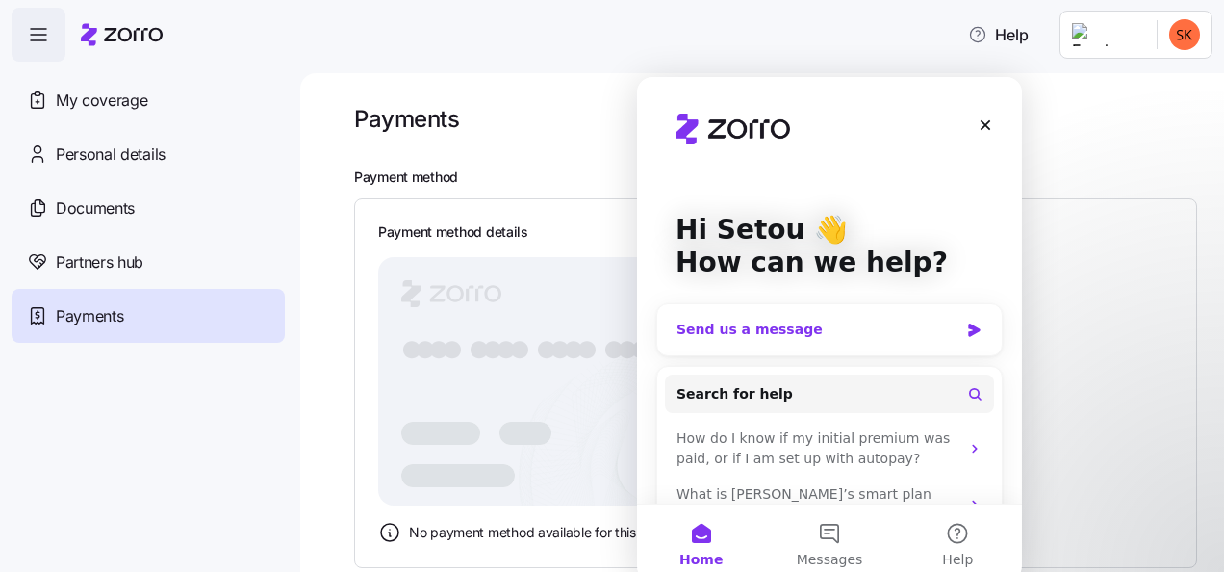
click at [895, 335] on div "Send us a message" at bounding box center [818, 330] width 282 height 20
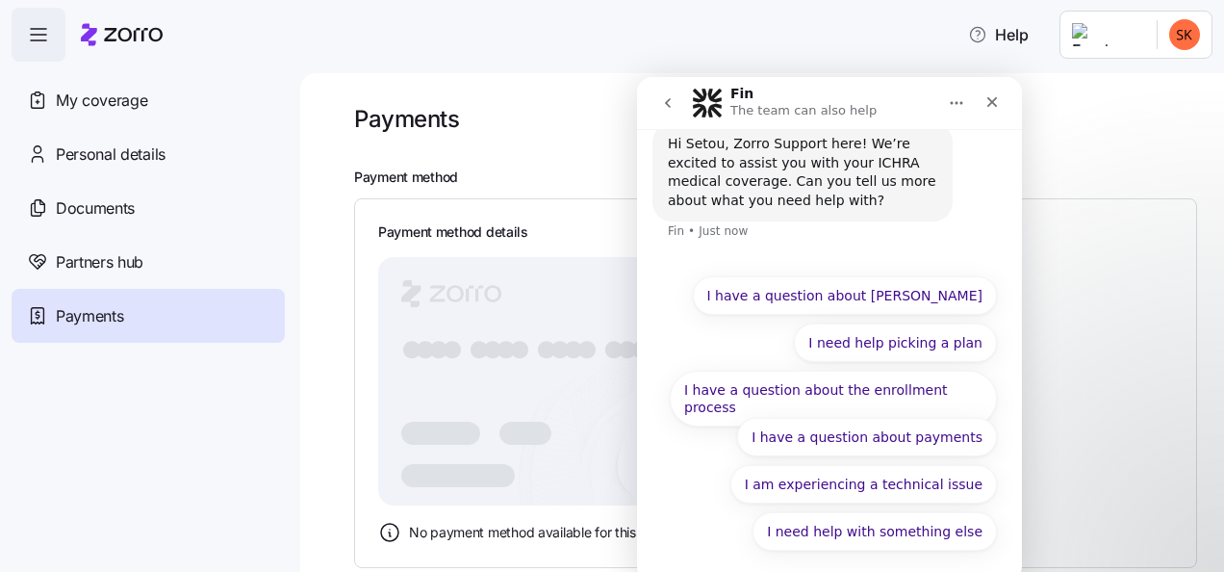
scroll to position [18, 0]
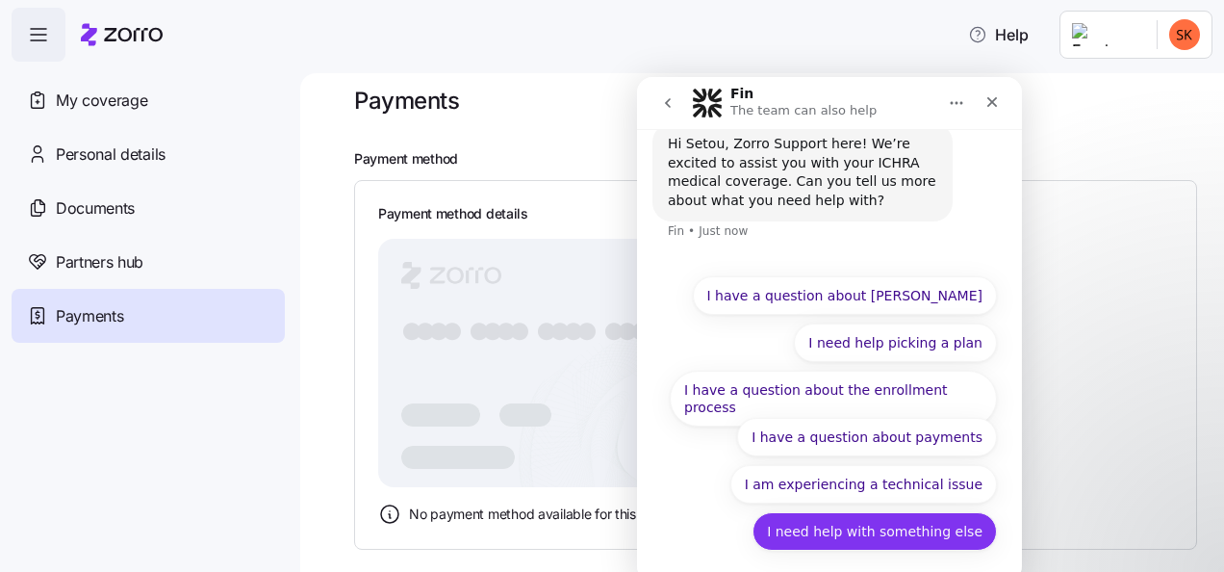
click at [917, 527] on button "I need help with something else" at bounding box center [875, 531] width 244 height 38
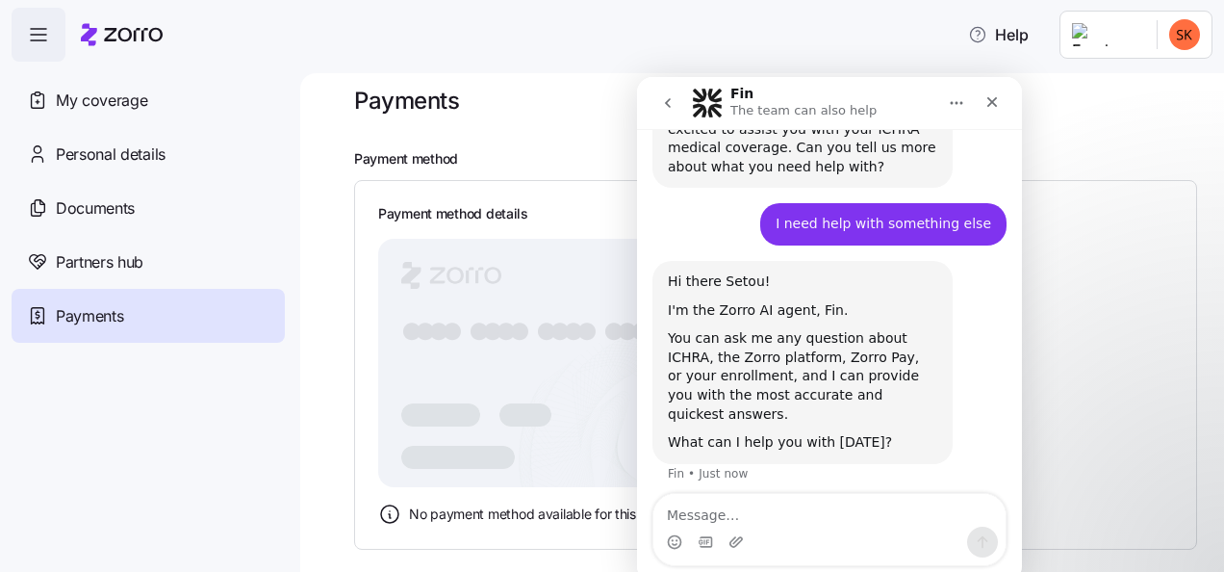
scroll to position [125, 0]
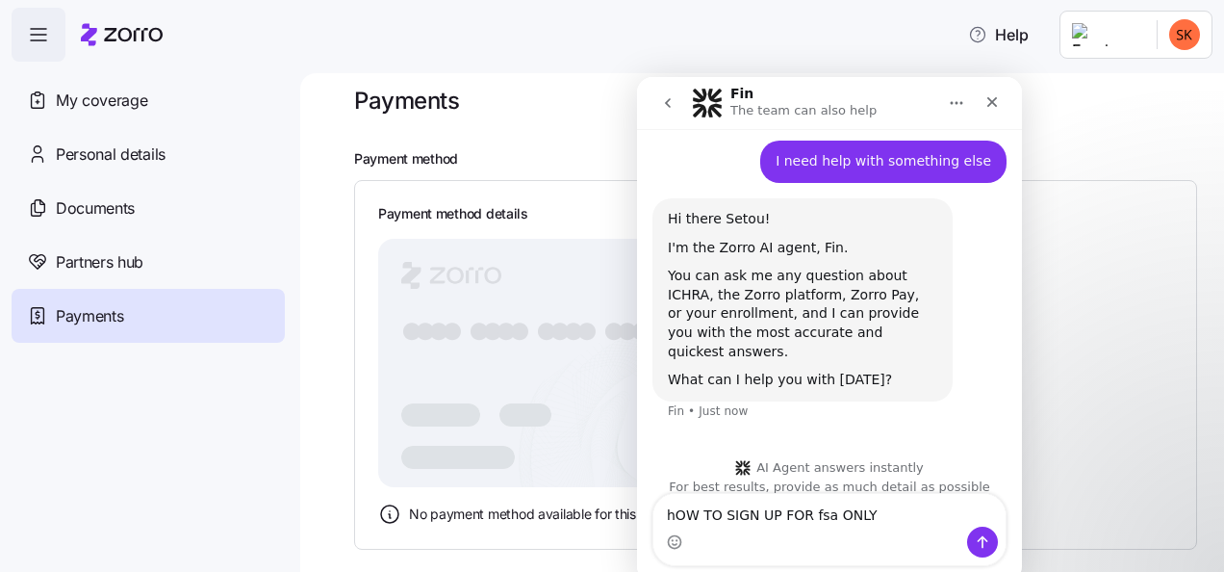
type textarea "hOW TO SIGN UP FOR fsa ONLY"
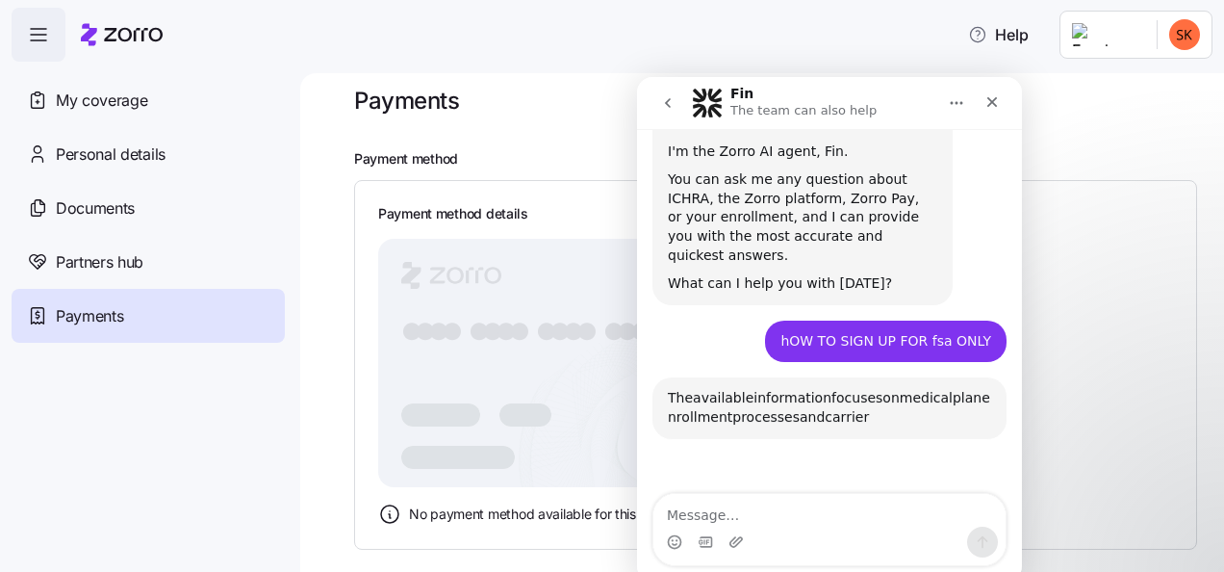
scroll to position [398, 0]
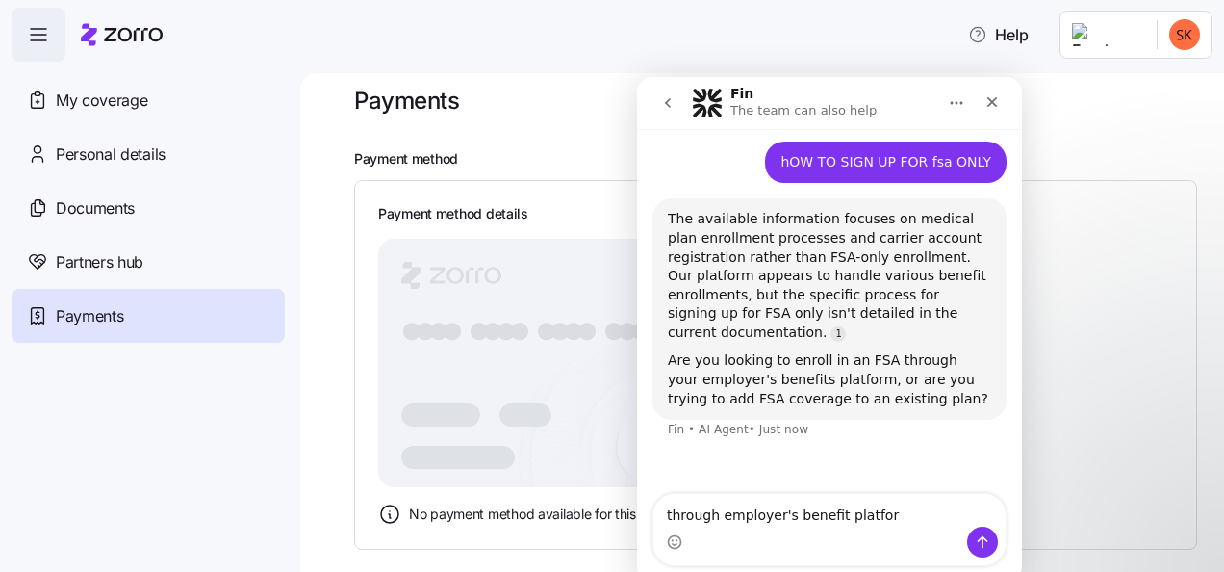
type textarea "through employer's benefit platform"
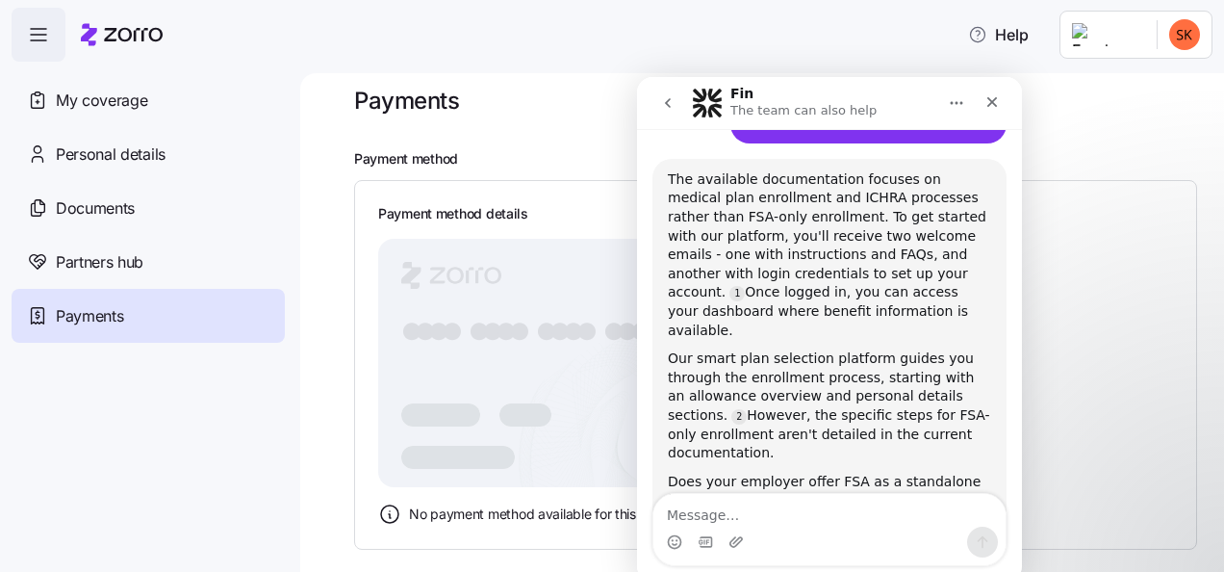
scroll to position [764, 0]
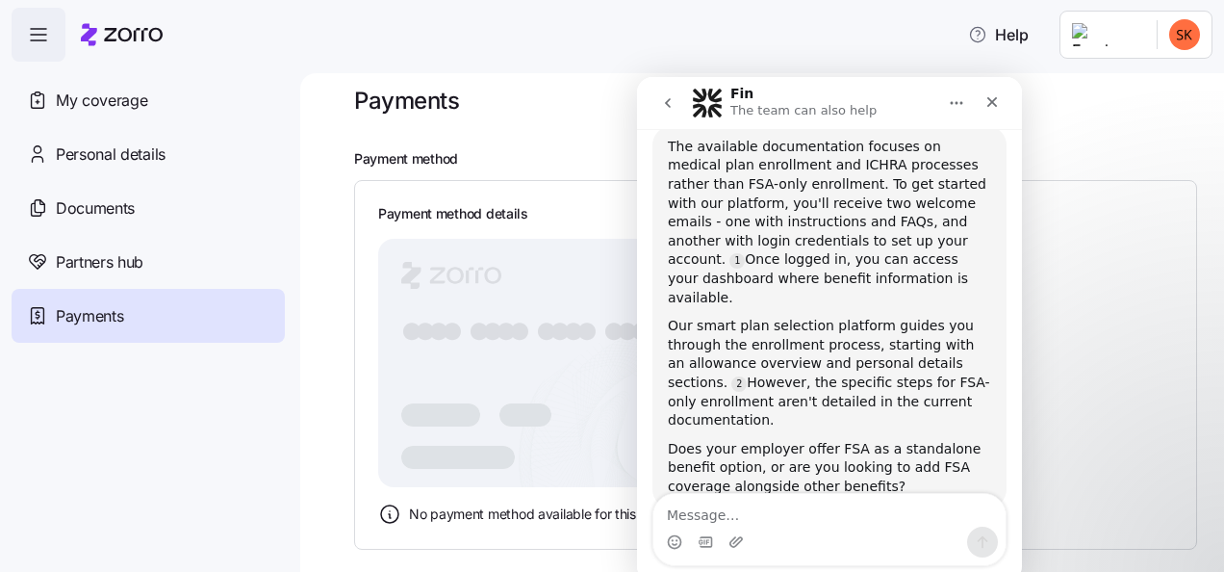
drag, startPoint x: 1017, startPoint y: 394, endPoint x: 1659, endPoint y: 512, distance: 652.8
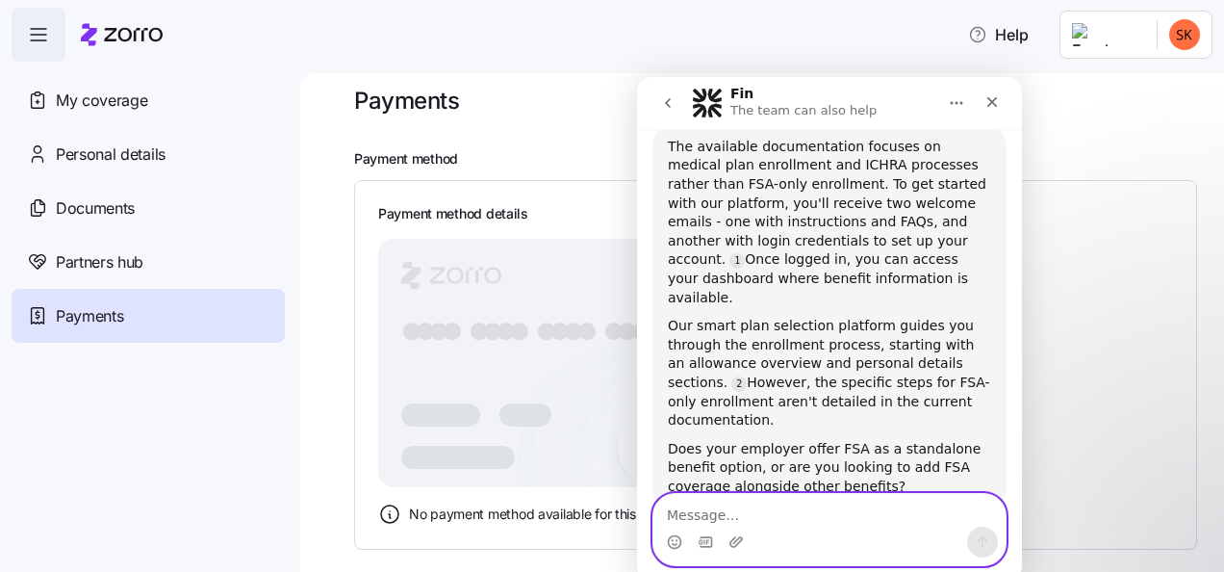
click at [808, 499] on textarea "Message…" at bounding box center [830, 510] width 352 height 33
type textarea "h"
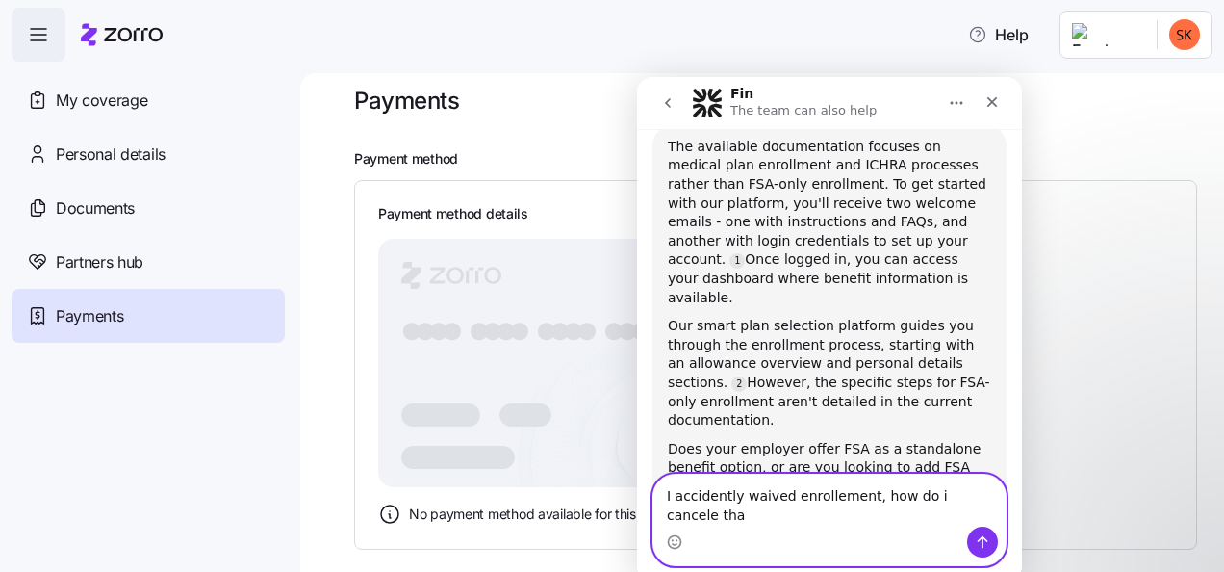
type textarea "I accidently waived enrollement, how do i cancele that"
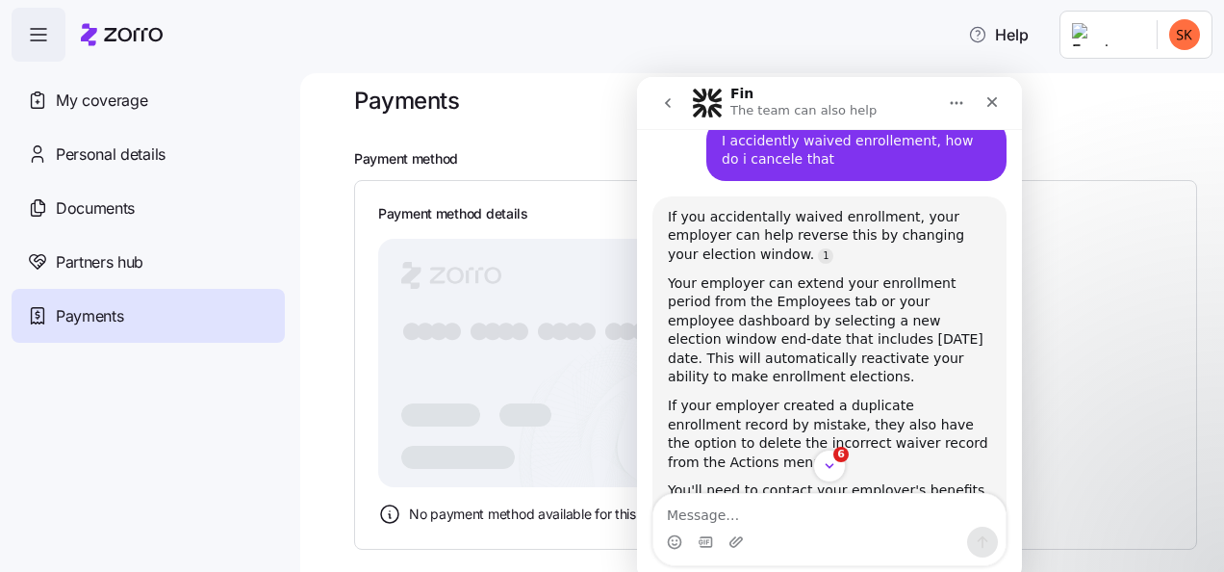
scroll to position [1253, 0]
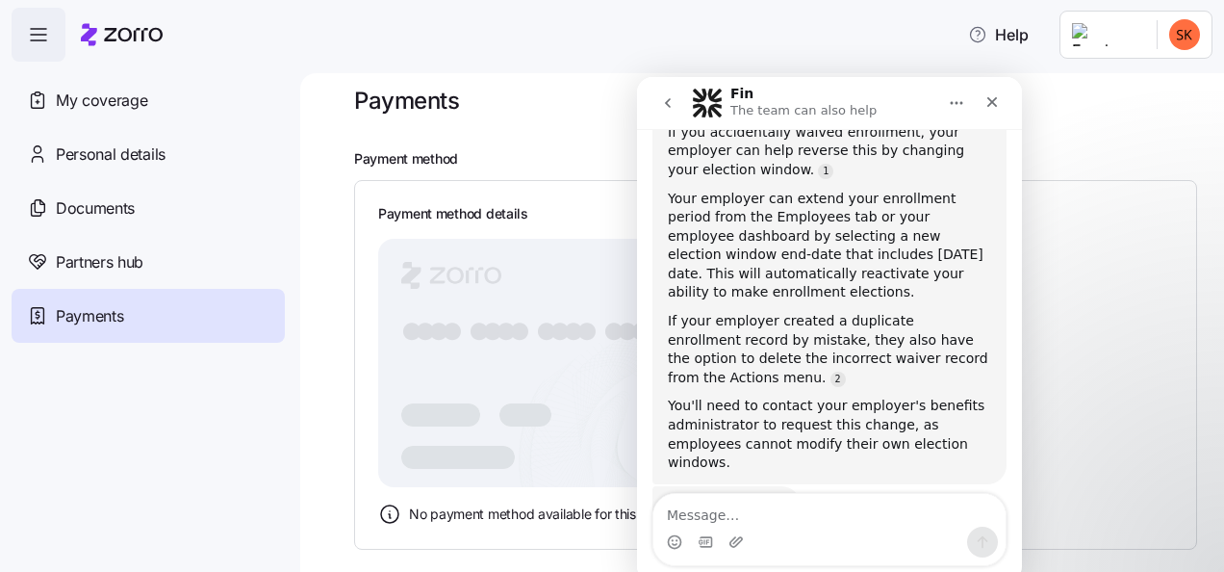
click at [706, 498] on div "Was that helpful?" at bounding box center [726, 507] width 117 height 19
click at [995, 105] on icon "Close" at bounding box center [992, 102] width 11 height 11
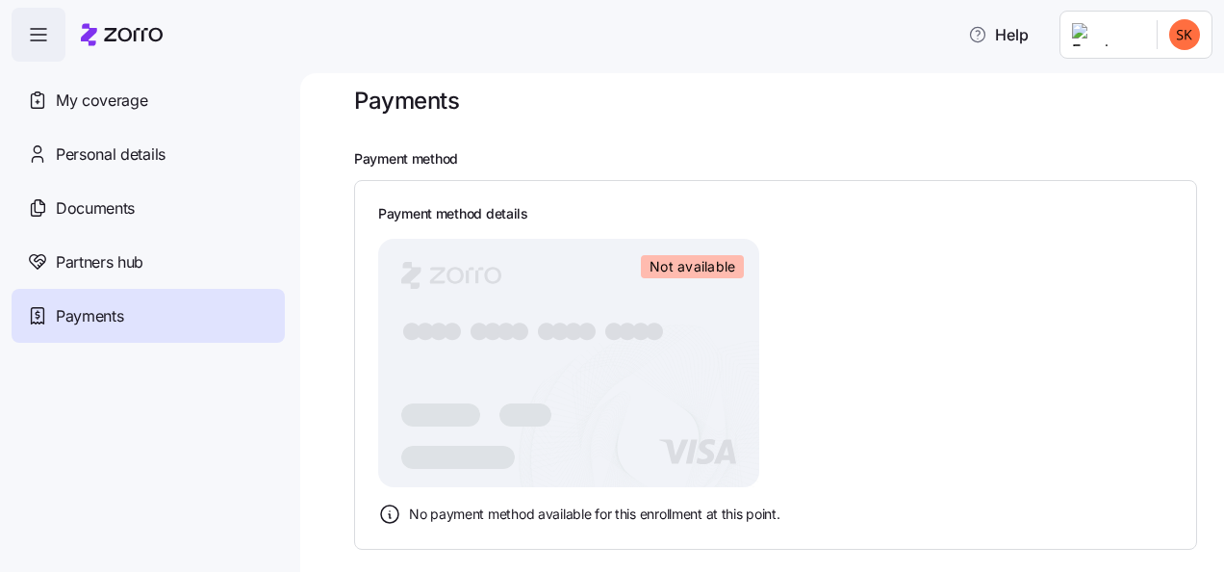
click at [1176, 42] on html "Help My coverage Personal details Documents Partners hub Payments Payments Paym…" at bounding box center [612, 280] width 1224 height 560
click at [1126, 125] on div "Log out" at bounding box center [1133, 117] width 75 height 21
